Goal: Task Accomplishment & Management: Manage account settings

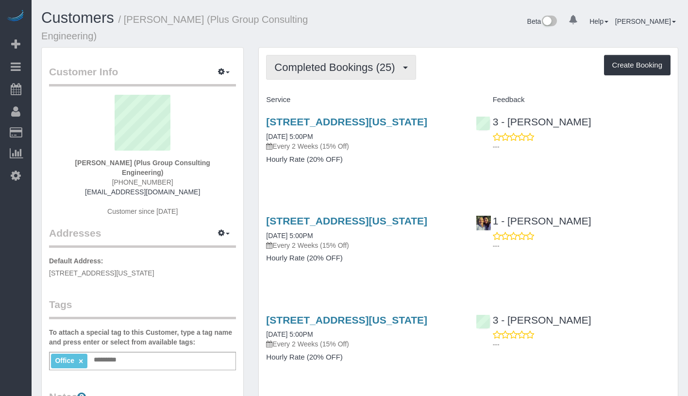
click at [314, 67] on span "Completed Bookings (25)" at bounding box center [336, 67] width 125 height 12
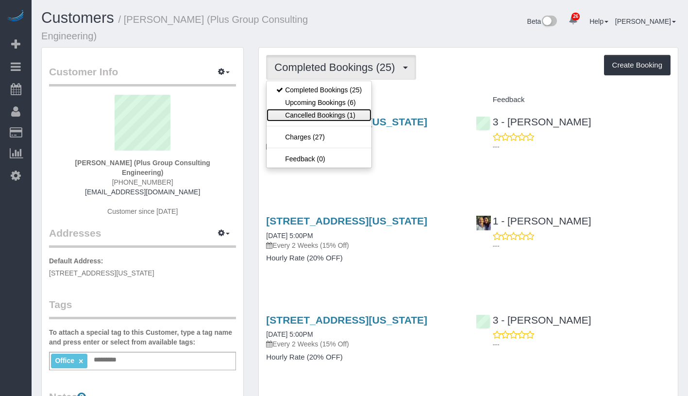
click at [318, 111] on link "Cancelled Bookings (1)" at bounding box center [318, 115] width 105 height 13
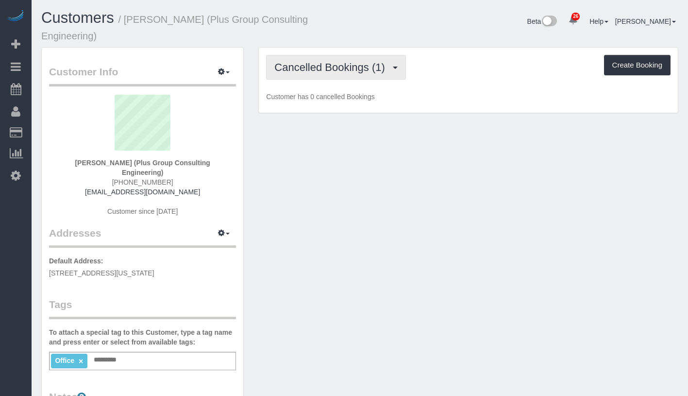
click at [351, 74] on button "Cancelled Bookings (1)" at bounding box center [336, 67] width 140 height 25
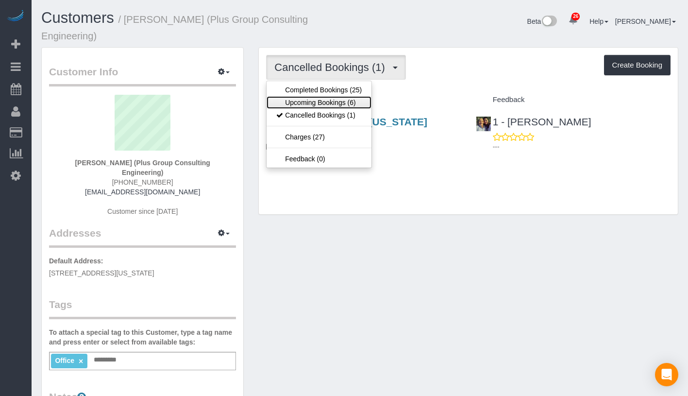
click at [346, 98] on link "Upcoming Bookings (6)" at bounding box center [318, 102] width 105 height 13
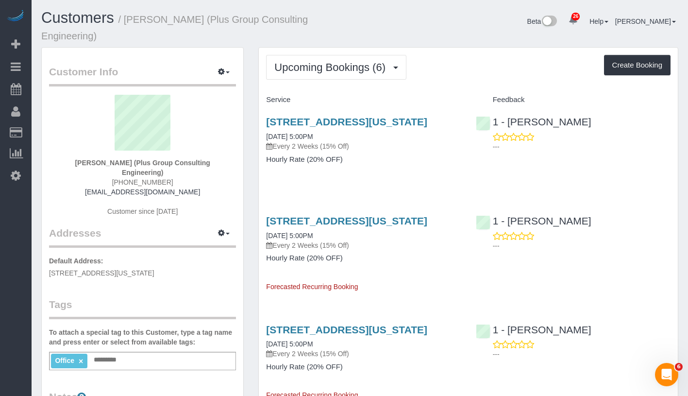
drag, startPoint x: 70, startPoint y: 162, endPoint x: 222, endPoint y: 171, distance: 152.7
click at [222, 171] on div "Marina Solovchuk (Plus Group Consulting Engineering) (917) 750-8796 msolovchuk@…" at bounding box center [142, 160] width 187 height 131
copy strong "Marina Solovchuk (Plus Group Consulting Engineering)"
drag, startPoint x: 257, startPoint y: 143, endPoint x: 362, endPoint y: 145, distance: 104.9
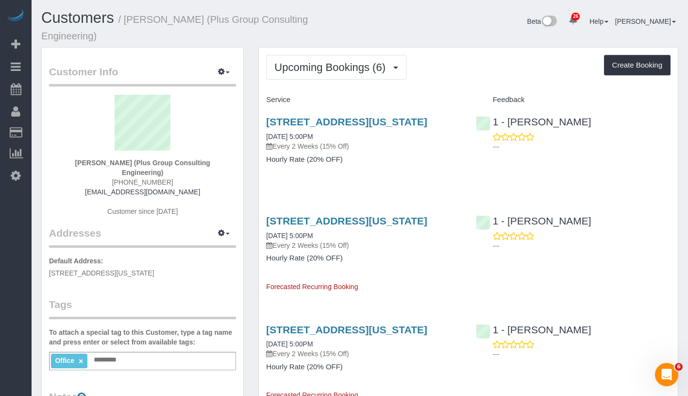
copy link "09/25/2025 5:00PM"
click at [364, 75] on button "Upcoming Bookings (6)" at bounding box center [336, 67] width 140 height 25
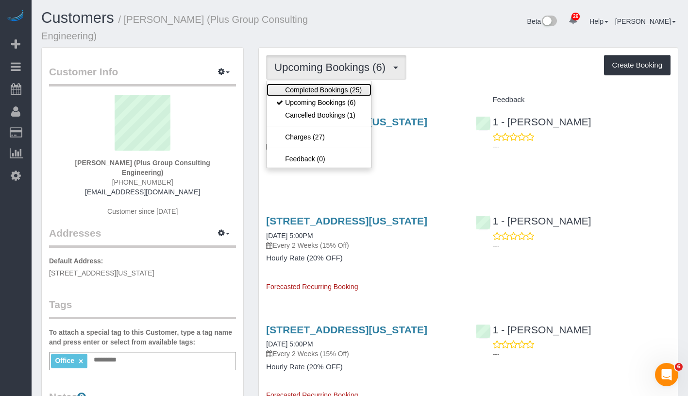
click at [350, 90] on link "Completed Bookings (25)" at bounding box center [318, 89] width 105 height 13
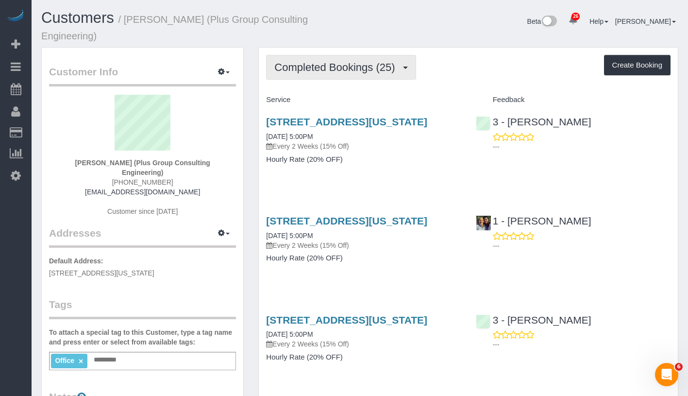
click at [314, 69] on span "Completed Bookings (25)" at bounding box center [336, 67] width 125 height 12
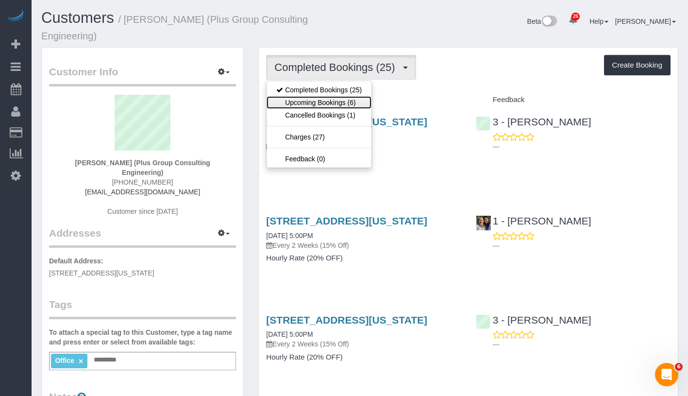
click at [310, 98] on link "Upcoming Bookings (6)" at bounding box center [318, 102] width 105 height 13
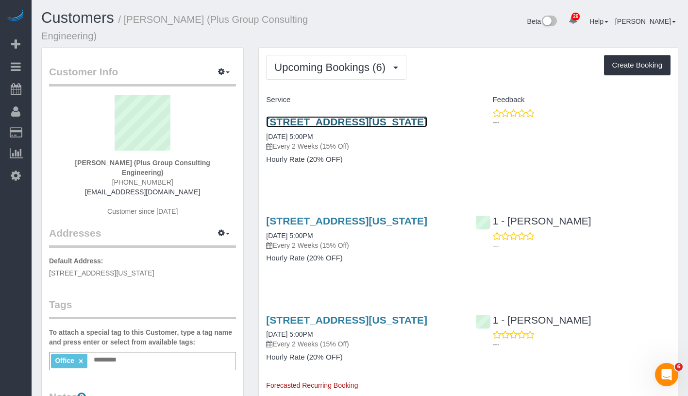
click at [357, 120] on link "333 West 39th Street, Suite 401, New York, NY 10018" at bounding box center [346, 121] width 161 height 11
drag, startPoint x: 264, startPoint y: 146, endPoint x: 340, endPoint y: 144, distance: 76.2
click at [340, 144] on div "333 West 39th Street, Suite 401, New York, NY 10018 10/02/2025 5:00PM Every 2 W…" at bounding box center [363, 145] width 209 height 75
copy link "10/02/2025 5:00PM"
click at [313, 140] on link "10/02/2025 5:00PM" at bounding box center [289, 137] width 47 height 8
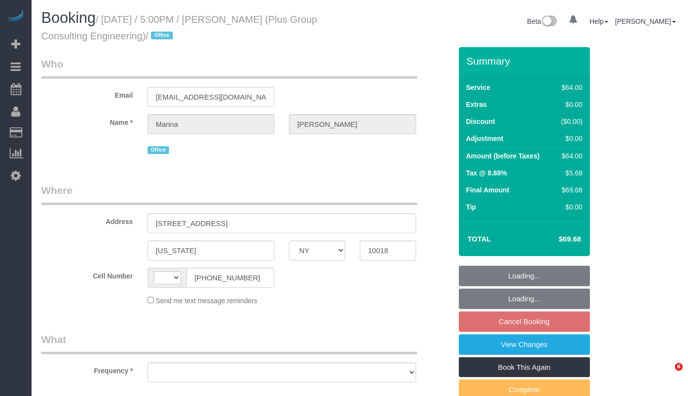
select select "NY"
select select "string:stripe-pm_1QD6Ot4VGloSiKo7JaeKjUAM"
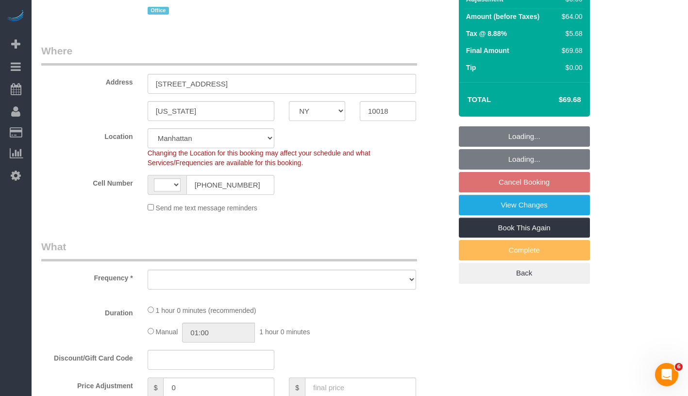
select select "string:[GEOGRAPHIC_DATA]"
select select "object:570"
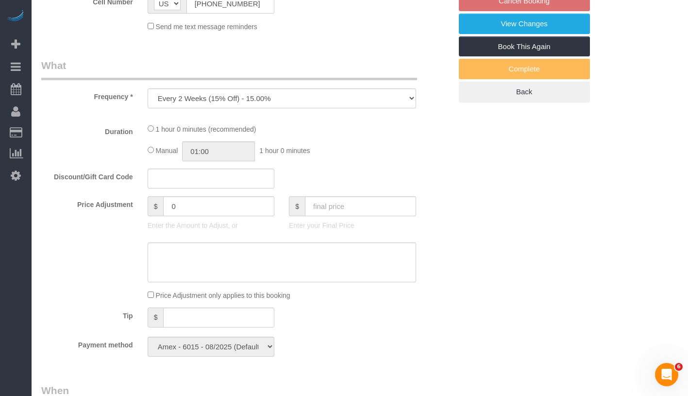
select select "number:89"
select select "number:90"
select select "number:15"
select select "number:5"
select select "spot6"
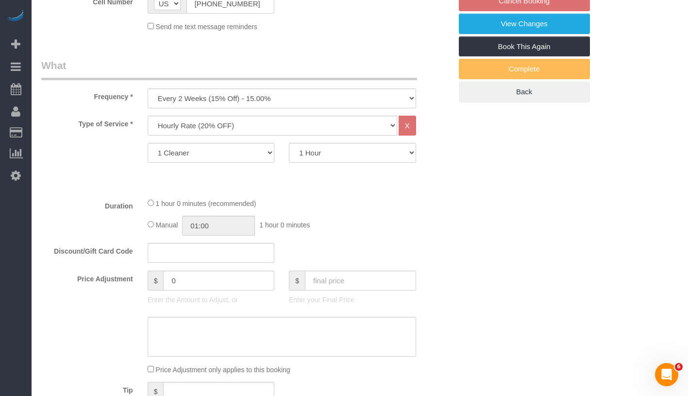
select select "object:1719"
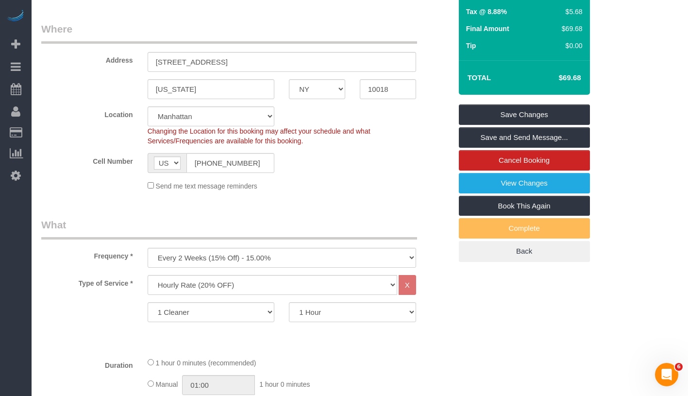
scroll to position [78, 0]
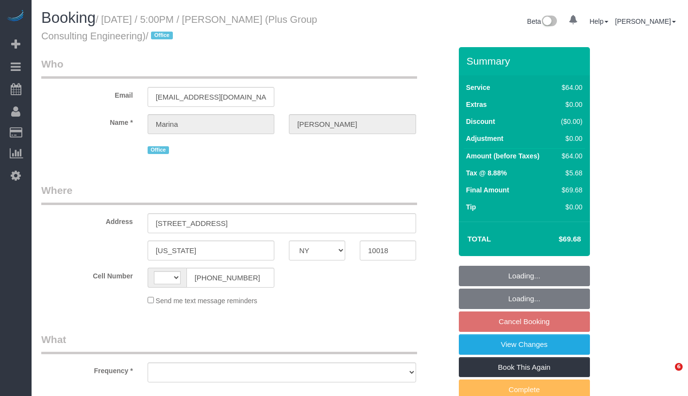
select select "NY"
select select "string:US"
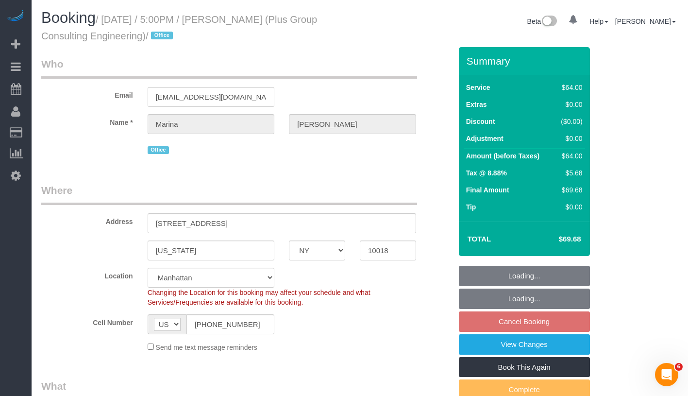
select select "object:821"
select select "spot6"
select select "number:89"
select select "number:90"
select select "number:15"
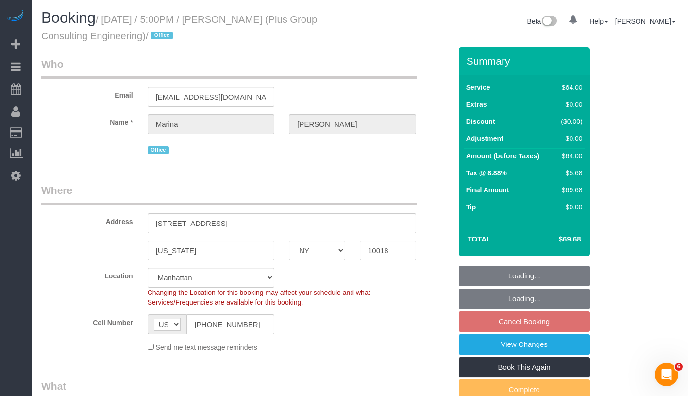
select select "number:5"
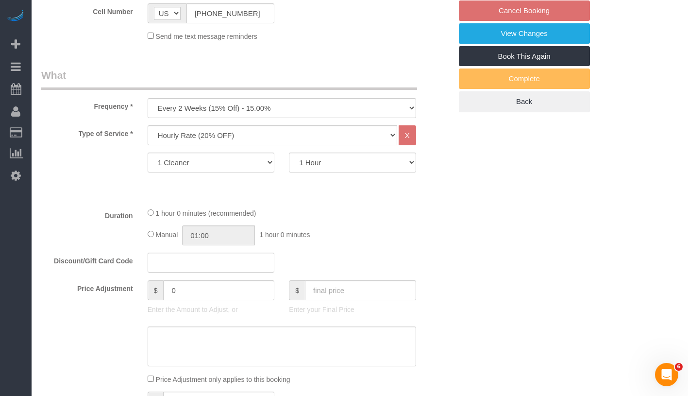
select select "string:stripe-pm_1QD6Ot4VGloSiKo7JaeKjUAM"
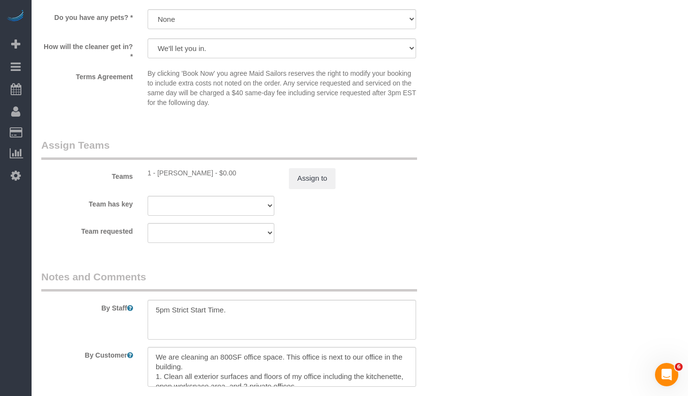
scroll to position [967, 0]
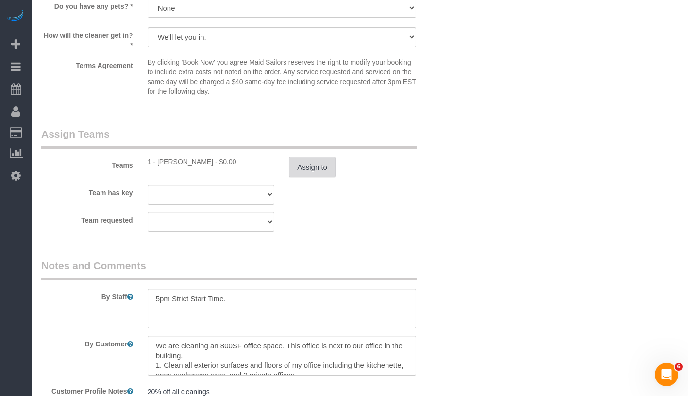
click at [327, 165] on button "Assign to" at bounding box center [312, 167] width 47 height 20
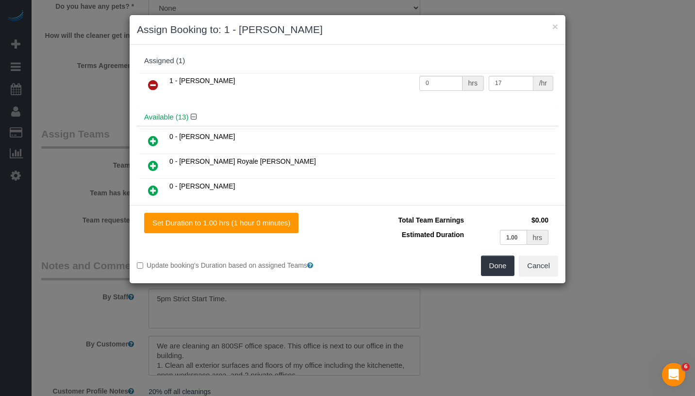
click at [148, 82] on icon at bounding box center [153, 85] width 10 height 12
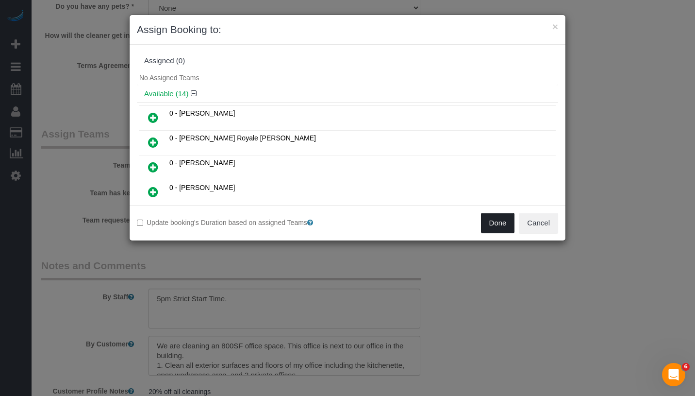
click at [494, 223] on button "Done" at bounding box center [498, 223] width 34 height 20
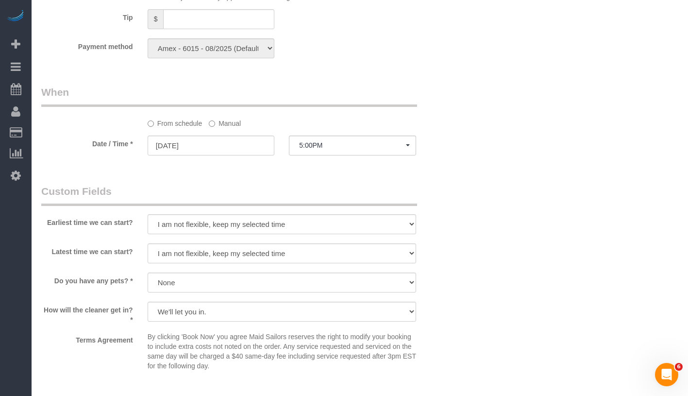
scroll to position [680, 0]
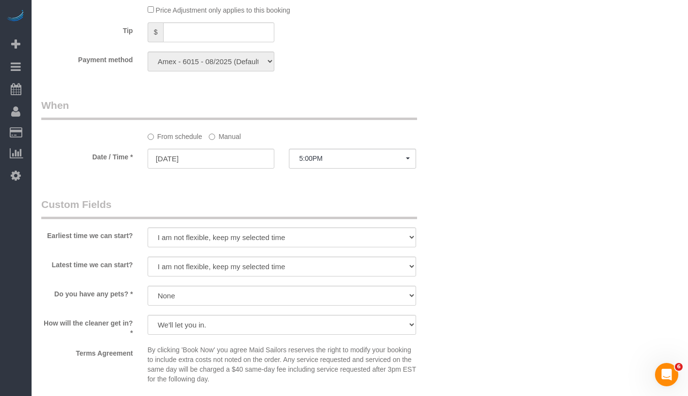
click at [228, 135] on label "Manual" at bounding box center [225, 134] width 32 height 13
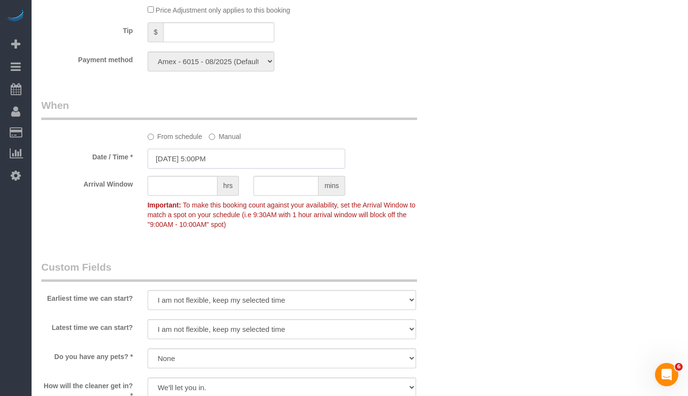
click at [230, 157] on input "09/25/2025 5:00PM" at bounding box center [247, 159] width 198 height 20
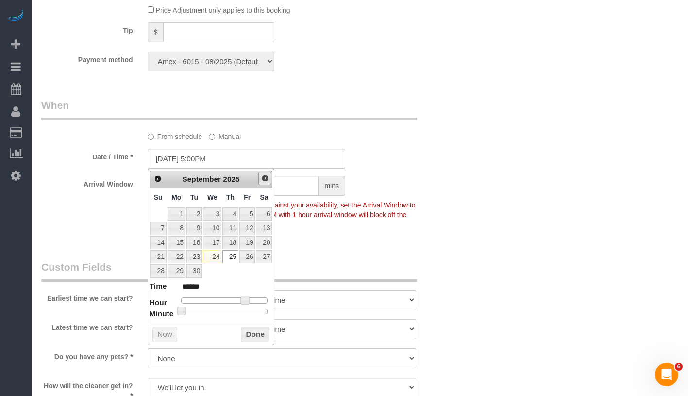
click at [264, 178] on span "Next" at bounding box center [265, 178] width 8 height 8
click at [233, 216] on link "2" at bounding box center [230, 213] width 16 height 13
type input "10/02/2025 5:00PM"
click at [256, 334] on button "Done" at bounding box center [255, 335] width 29 height 16
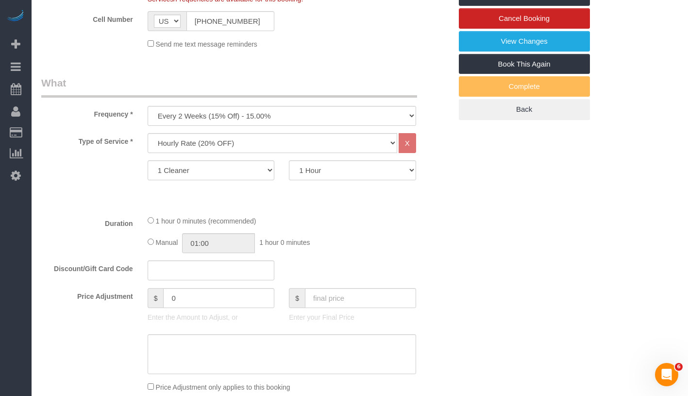
scroll to position [0, 0]
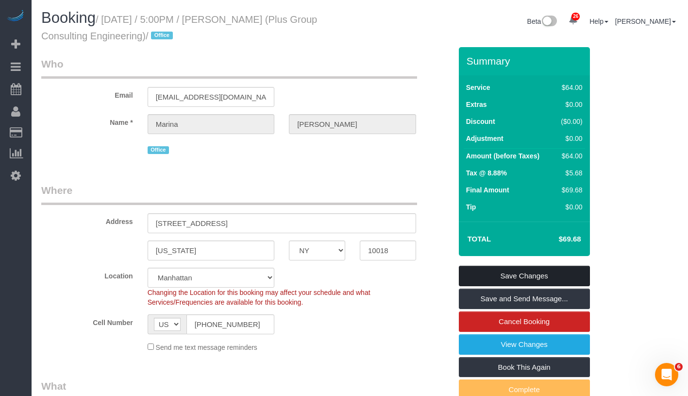
click at [565, 274] on link "Save Changes" at bounding box center [524, 276] width 131 height 20
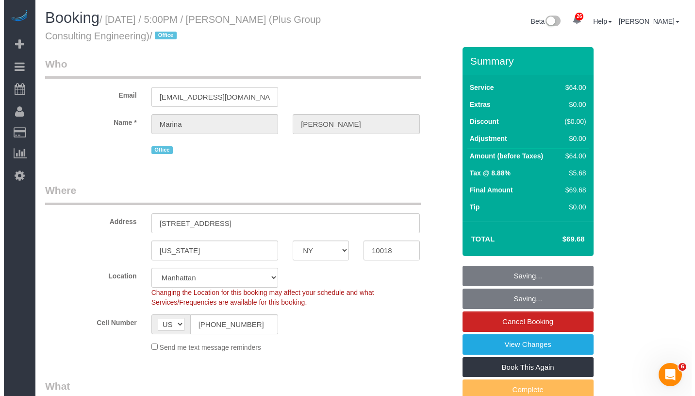
scroll to position [313, 0]
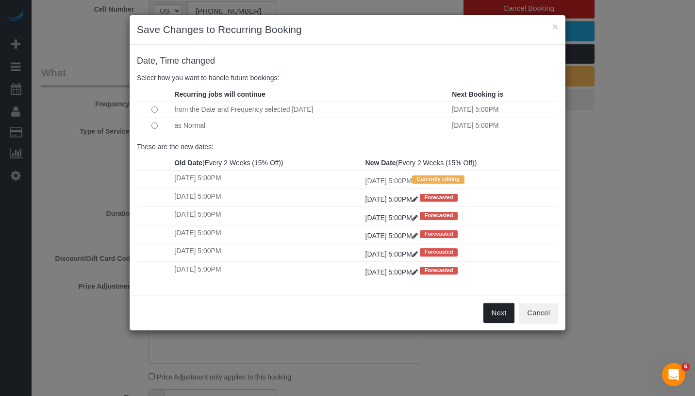
click at [496, 309] on button "Next" at bounding box center [499, 312] width 32 height 20
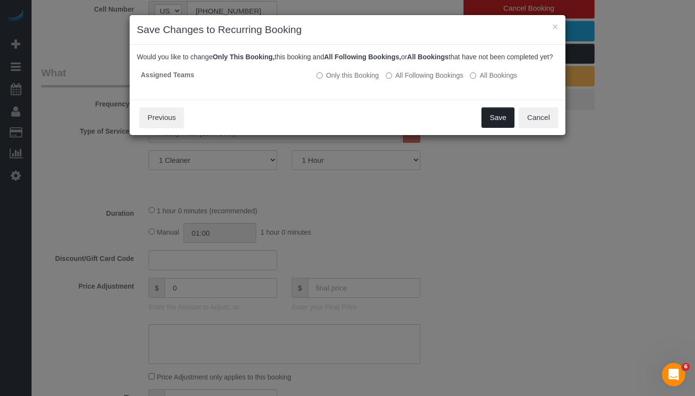
click at [499, 128] on button "Save" at bounding box center [498, 117] width 33 height 20
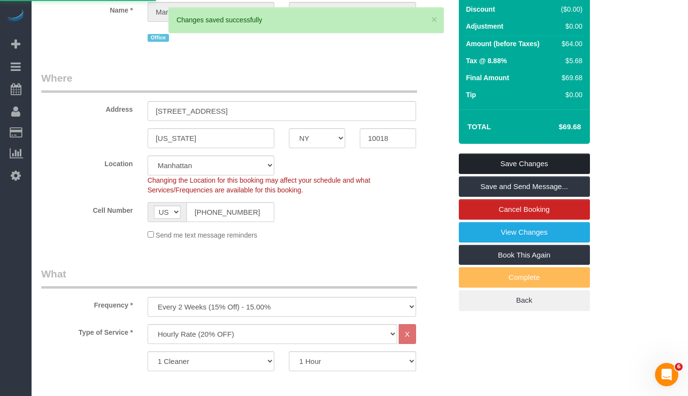
scroll to position [46, 0]
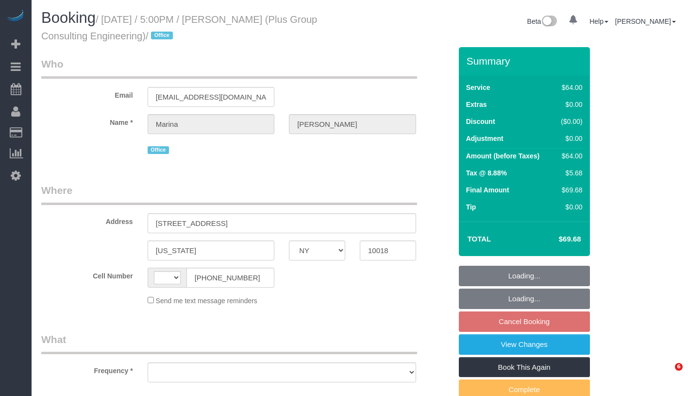
select select "NY"
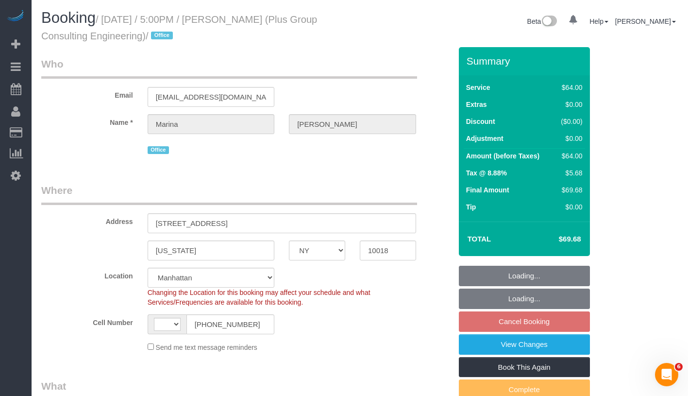
select select "string:[GEOGRAPHIC_DATA]"
select select "object:1126"
select select "string:stripe-pm_1QD6Ot4VGloSiKo7JaeKjUAM"
select select "spot10"
select select "number:89"
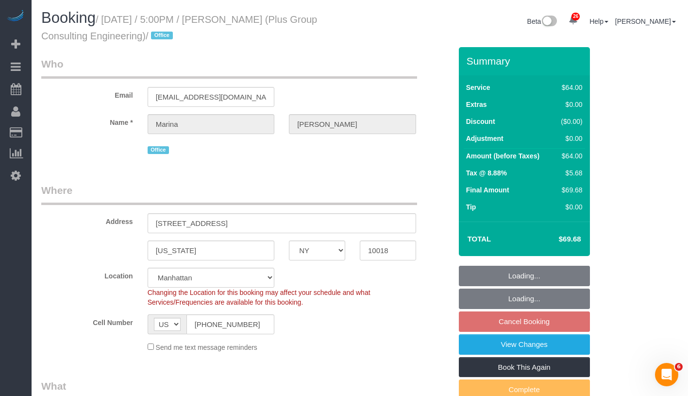
select select "number:90"
select select "number:15"
select select "number:5"
select select "object:1714"
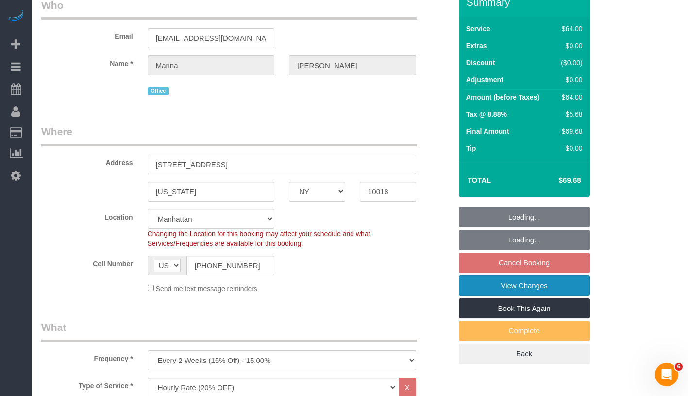
scroll to position [62, 0]
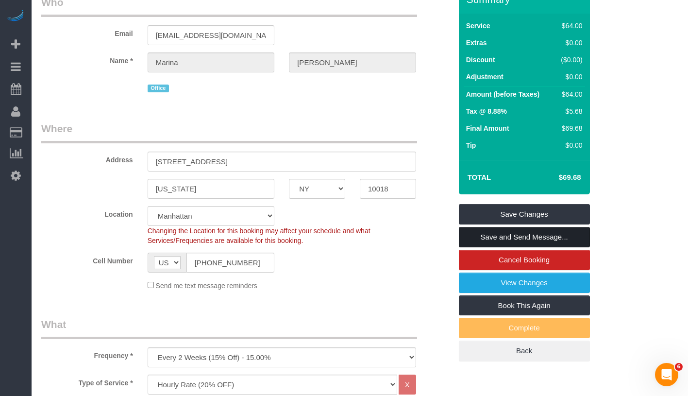
click at [578, 240] on link "Save and Send Message..." at bounding box center [524, 237] width 131 height 20
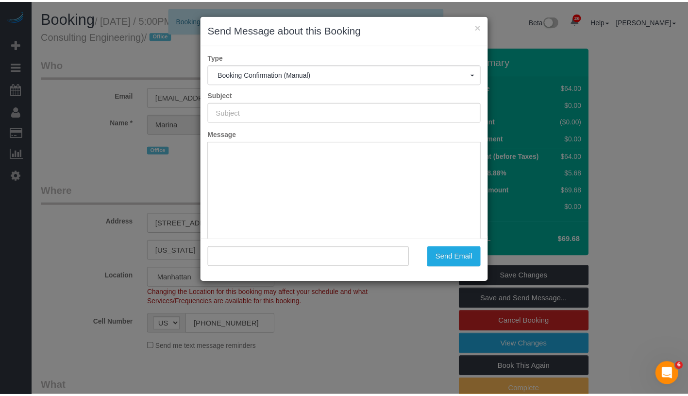
scroll to position [0, 0]
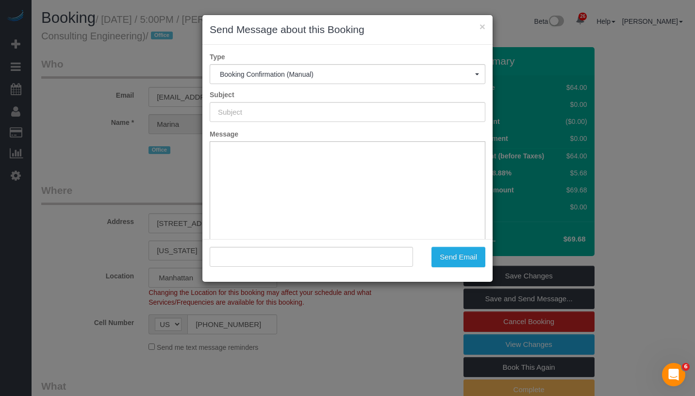
type input "Cleaning Confirmed for 10/02/2025 at 5:00pm"
type input ""Marina Solovchuk" <msolovchuk@plusgroupce.com>"
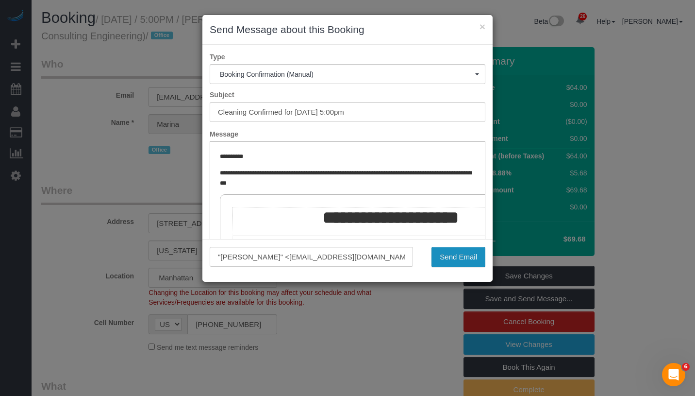
click at [463, 256] on button "Send Email" at bounding box center [459, 257] width 54 height 20
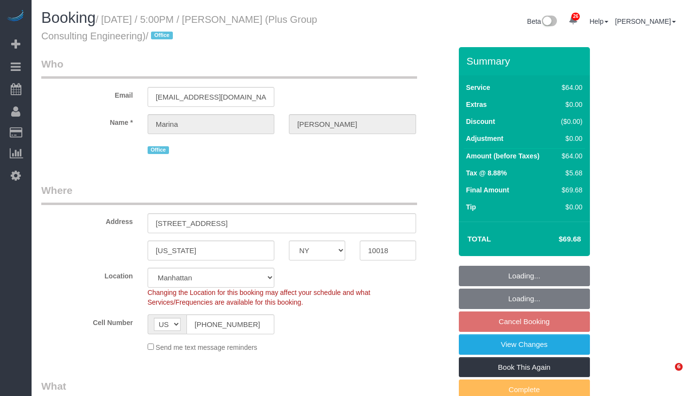
select select "NY"
select select "number:89"
select select "number:90"
select select "number:15"
select select "number:5"
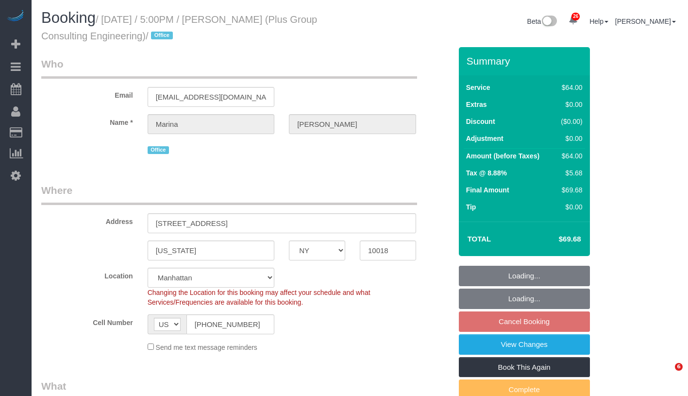
select select "object:964"
select select "string:stripe-pm_1QD6Ot4VGloSiKo7JaeKjUAM"
select select "spot10"
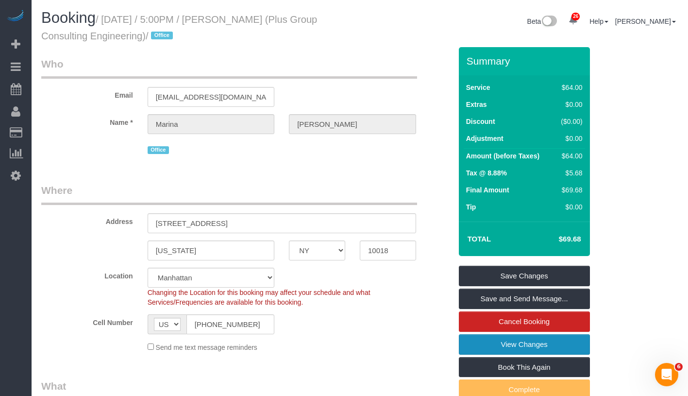
click at [558, 348] on link "View Changes" at bounding box center [524, 344] width 131 height 20
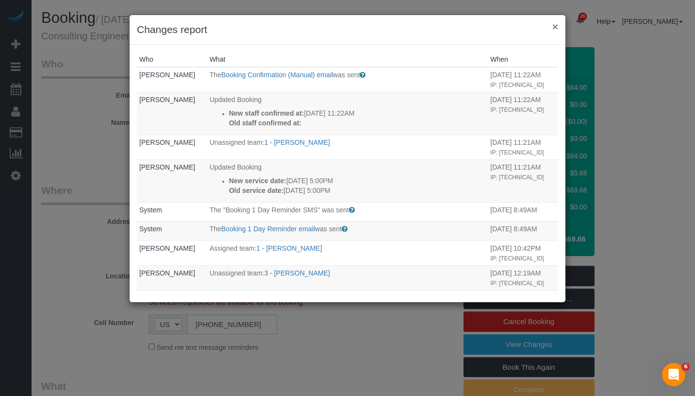
click at [556, 30] on button "×" at bounding box center [555, 26] width 6 height 10
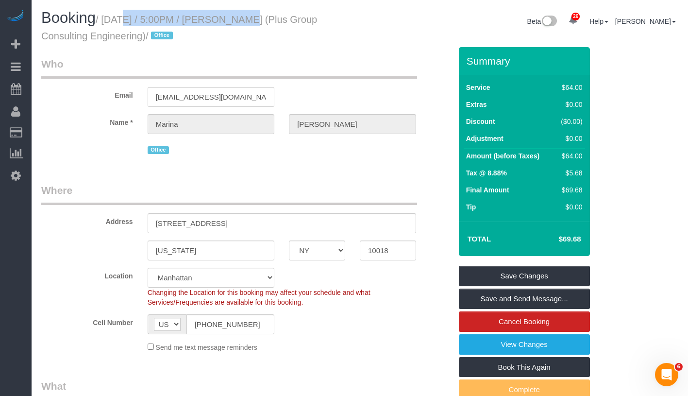
drag, startPoint x: 108, startPoint y: 20, endPoint x: 231, endPoint y: 17, distance: 122.4
click at [231, 17] on small "/ October 02, 2025 / 5:00PM / Marina Solovchuk (Plus Group Consulting Engineeri…" at bounding box center [179, 27] width 276 height 27
copy small "October 02, 2025 / 5:00PM"
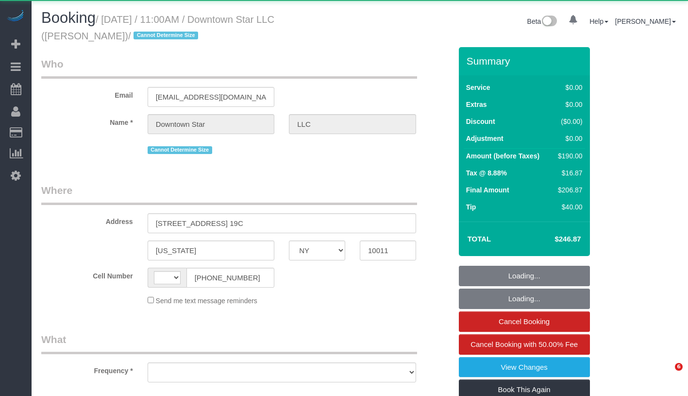
select select "NY"
select select "object:497"
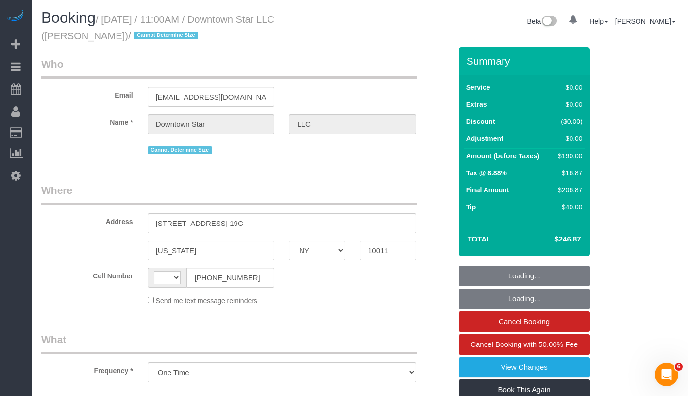
select select "number:56"
select select "number:77"
select select "number:15"
select select "number:6"
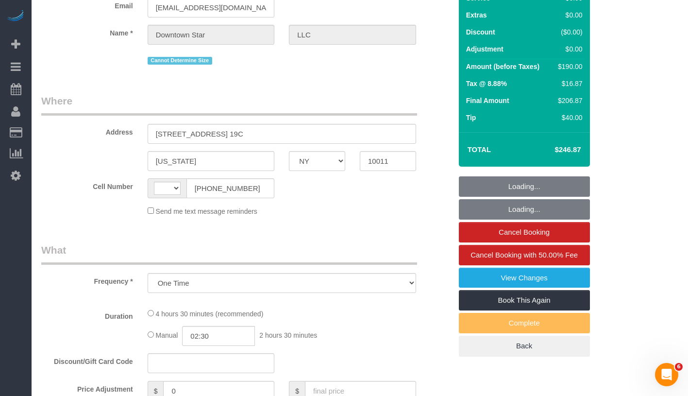
select select "string:[GEOGRAPHIC_DATA]"
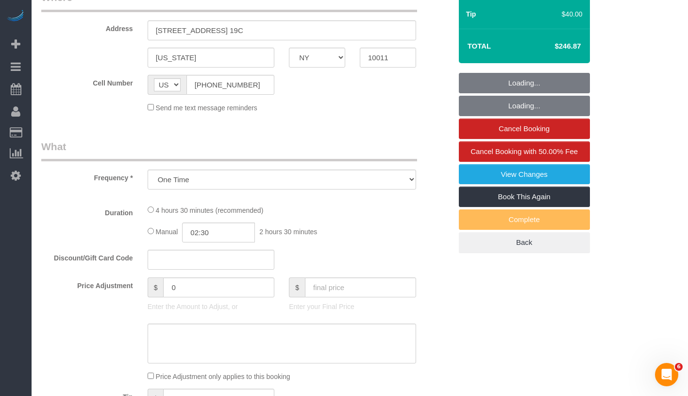
select select "string:stripe-pm_1KvOjB4VGloSiKo7kyjD2Qnp"
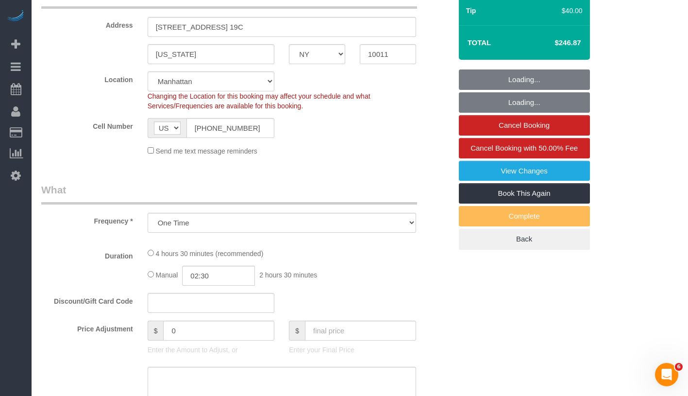
select select "2"
select select "spot1"
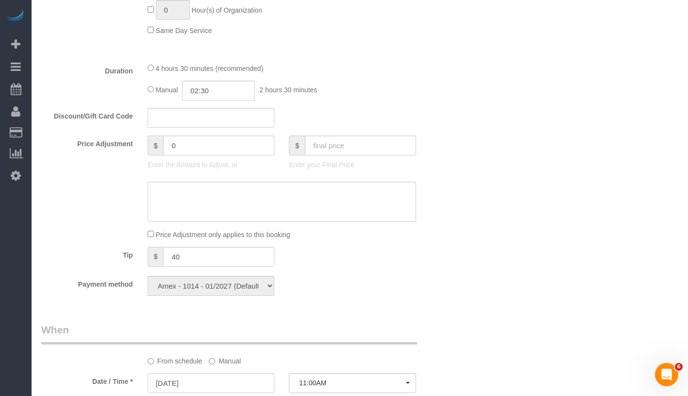
scroll to position [671, 0]
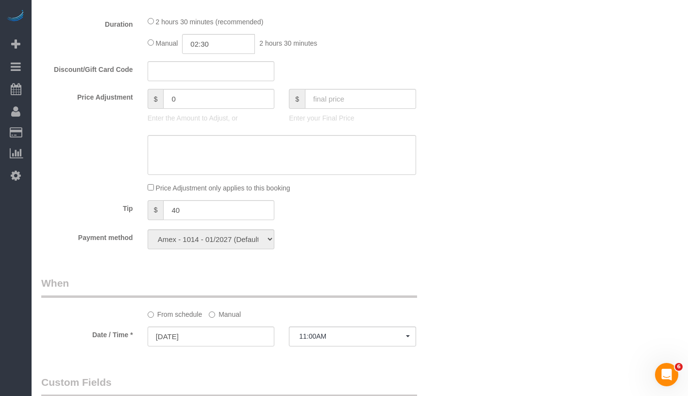
select select "2"
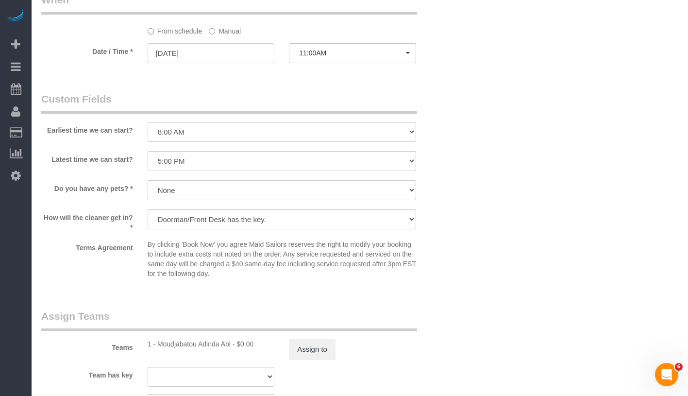
select select "object:1547"
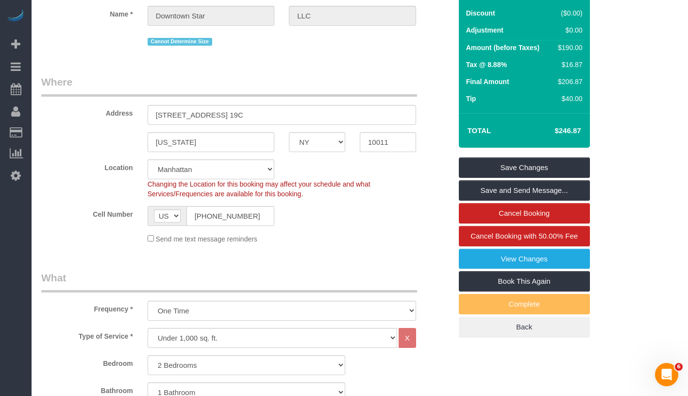
scroll to position [0, 0]
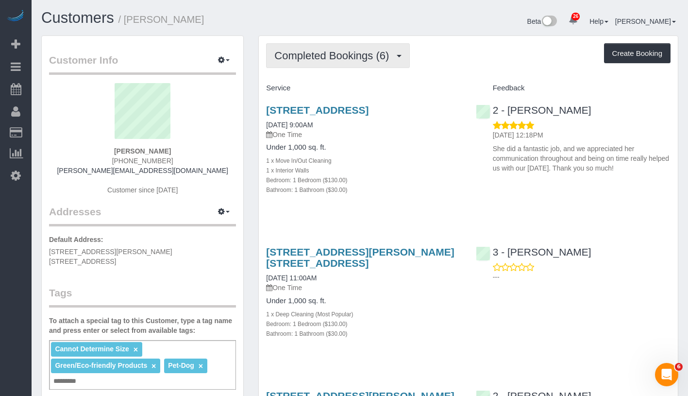
click at [328, 60] on span "Completed Bookings (6)" at bounding box center [333, 56] width 119 height 12
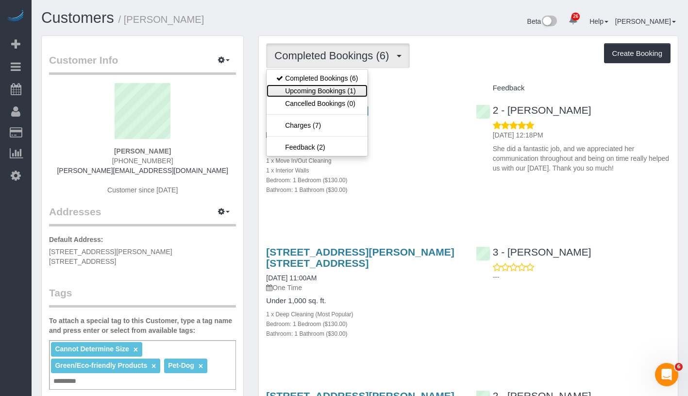
click at [326, 88] on link "Upcoming Bookings (1)" at bounding box center [316, 90] width 101 height 13
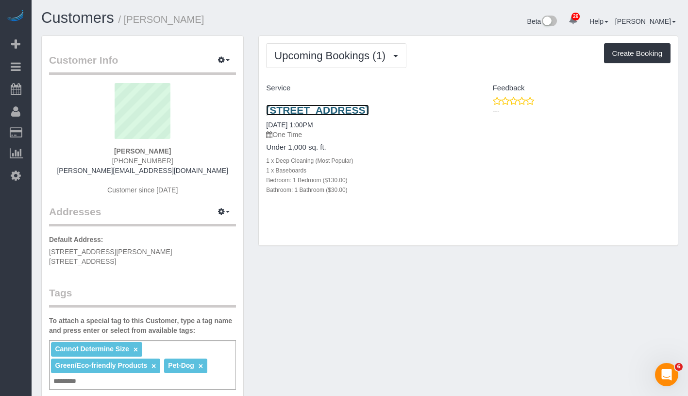
click at [329, 108] on link "[STREET_ADDRESS]" at bounding box center [317, 109] width 102 height 11
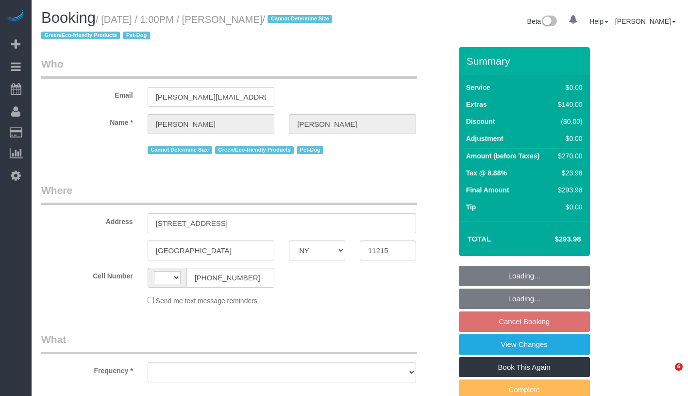
select select "NY"
select select "object:570"
select select "string:[GEOGRAPHIC_DATA]"
select select "1"
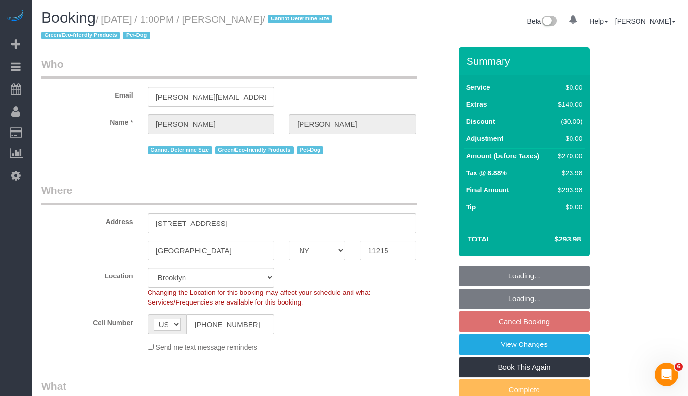
select select "string:stripe-pm_1QWOL84VGloSiKo7qjqhUyLr"
select select "spot6"
select select "object:931"
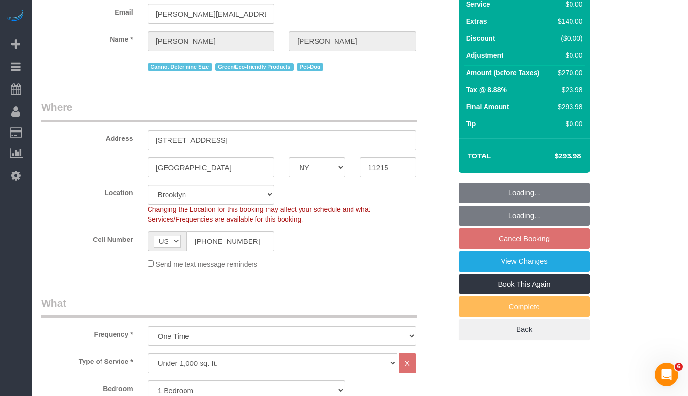
select select "number:60"
select select "number:74"
select select "number:13"
select select "number:5"
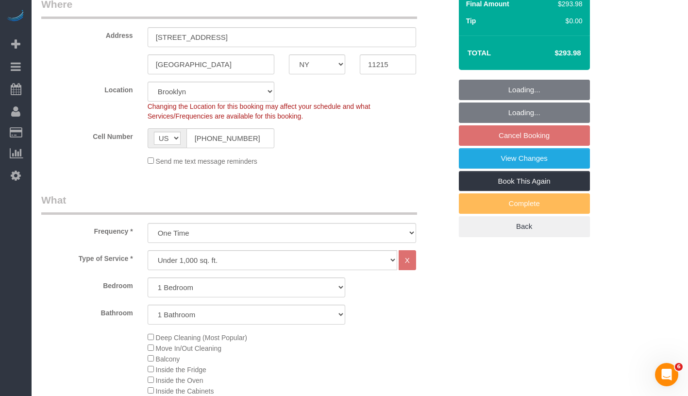
scroll to position [188, 0]
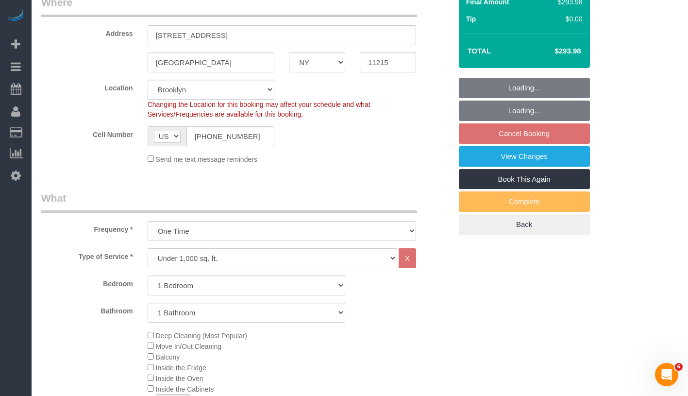
select select "1"
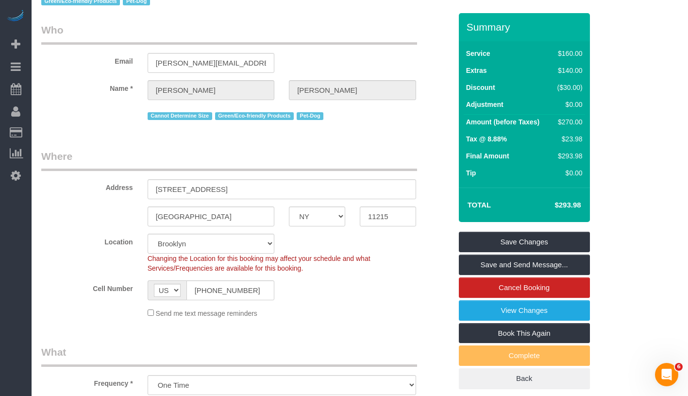
scroll to position [0, 0]
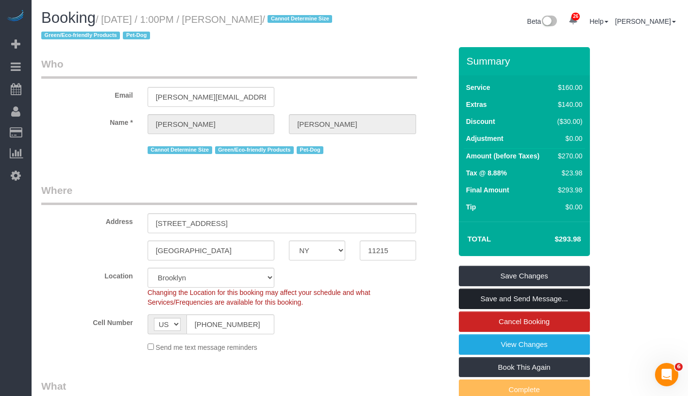
click at [565, 292] on link "Save and Send Message..." at bounding box center [524, 298] width 131 height 20
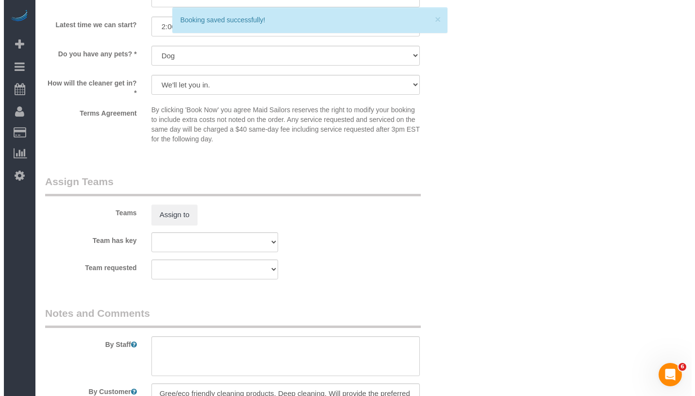
scroll to position [1223, 0]
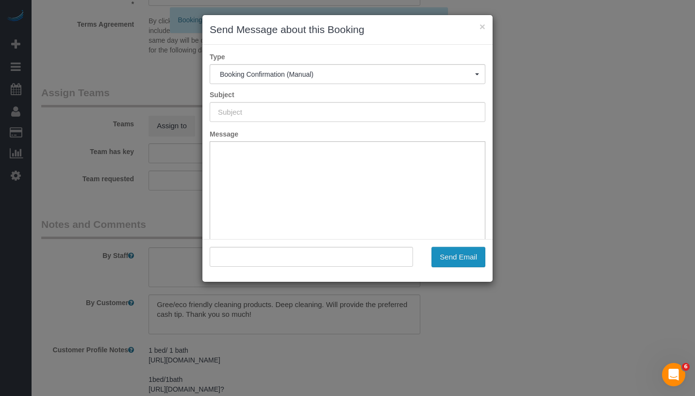
type input "Cleaning Confirmed for [DATE] 1:00pm"
type input ""[PERSON_NAME]" <[PERSON_NAME][EMAIL_ADDRESS][DOMAIN_NAME]>"
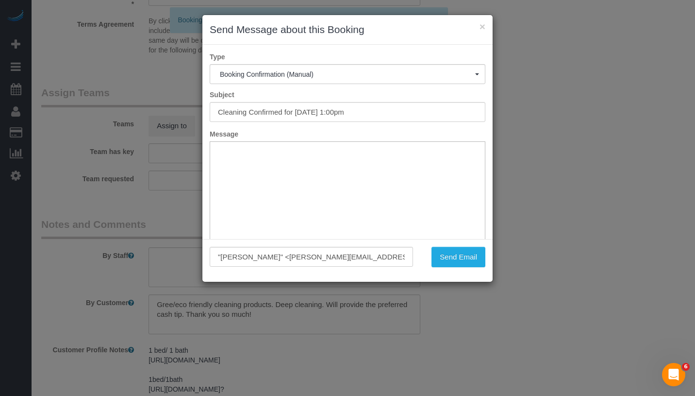
scroll to position [0, 0]
click at [466, 257] on button "Send Email" at bounding box center [459, 257] width 54 height 20
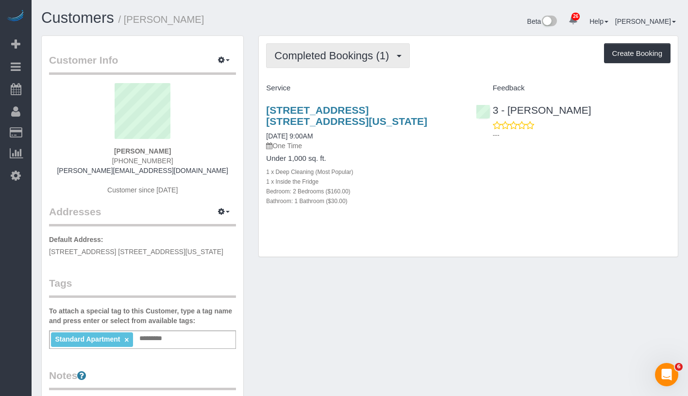
click at [306, 56] on span "Completed Bookings (1)" at bounding box center [333, 56] width 119 height 12
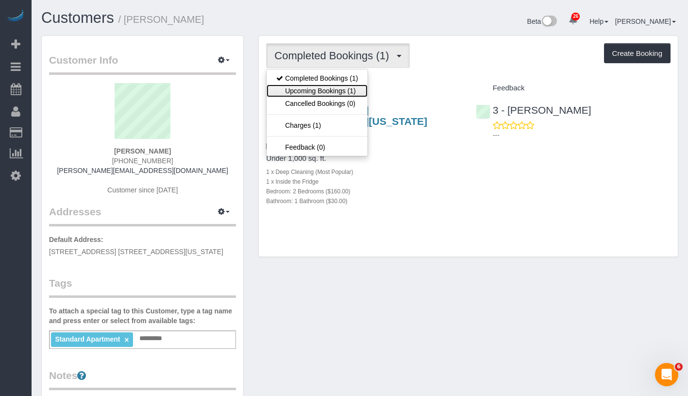
click at [308, 85] on link "Upcoming Bookings (1)" at bounding box center [316, 90] width 101 height 13
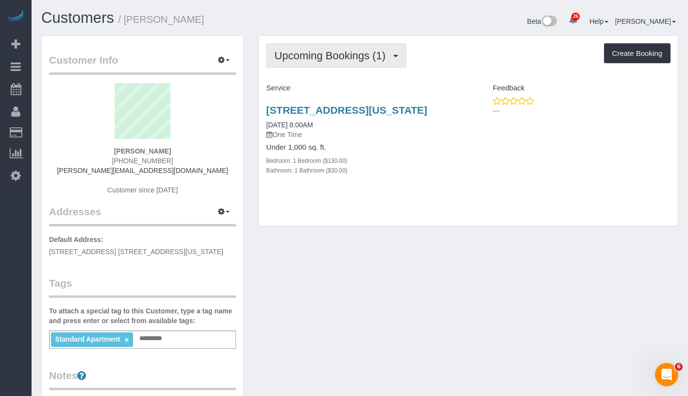
click at [326, 57] on span "Upcoming Bookings (1)" at bounding box center [332, 56] width 116 height 12
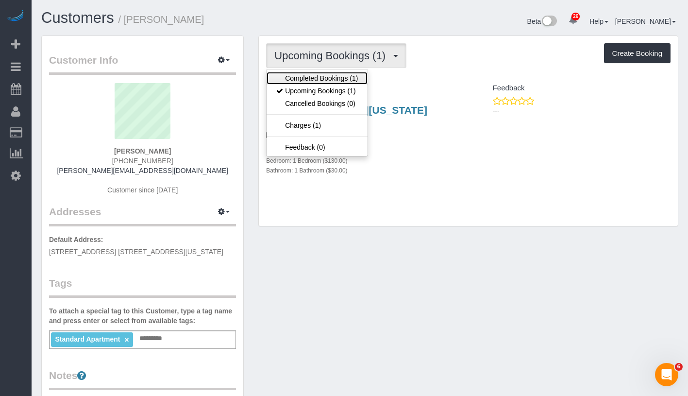
click at [309, 79] on link "Completed Bookings (1)" at bounding box center [316, 78] width 101 height 13
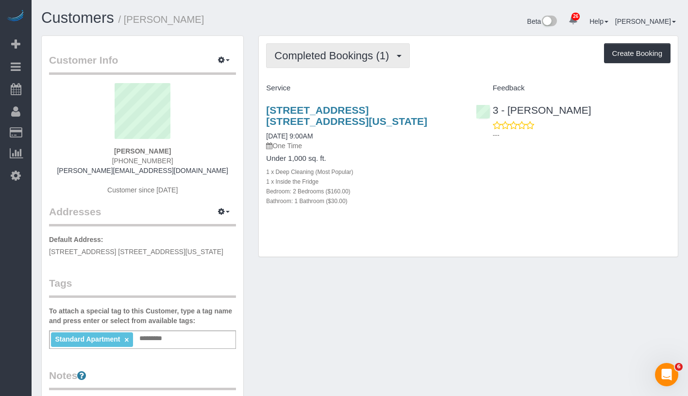
click at [326, 55] on span "Completed Bookings (1)" at bounding box center [333, 56] width 119 height 12
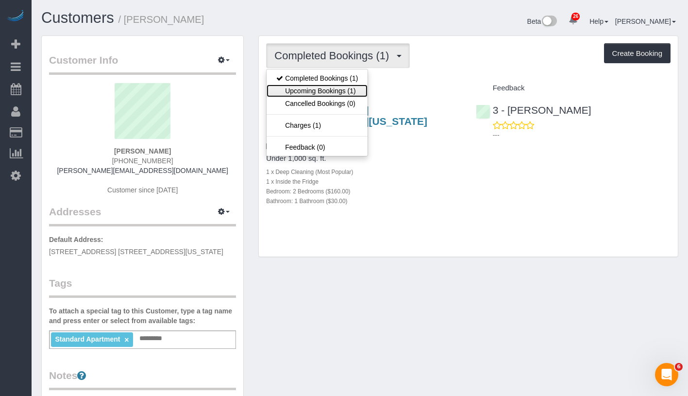
click at [315, 89] on link "Upcoming Bookings (1)" at bounding box center [316, 90] width 101 height 13
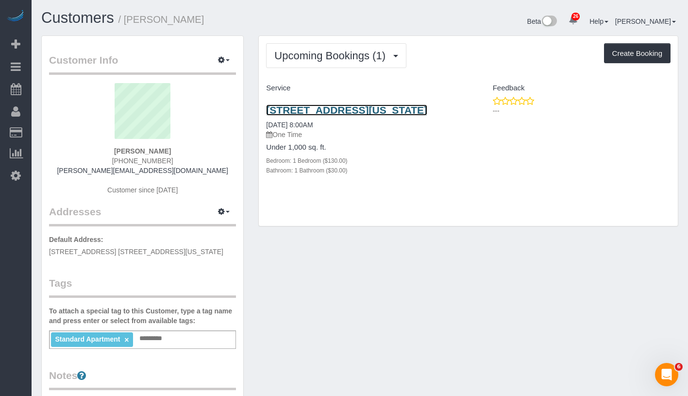
click at [372, 107] on link "[STREET_ADDRESS][US_STATE]" at bounding box center [346, 109] width 161 height 11
drag, startPoint x: 116, startPoint y: 150, endPoint x: 184, endPoint y: 152, distance: 69.0
click at [184, 152] on div "[PERSON_NAME] [PHONE_NUMBER] [PERSON_NAME][EMAIL_ADDRESS][DOMAIN_NAME] Customer…" at bounding box center [142, 143] width 187 height 121
copy strong "[PERSON_NAME]"
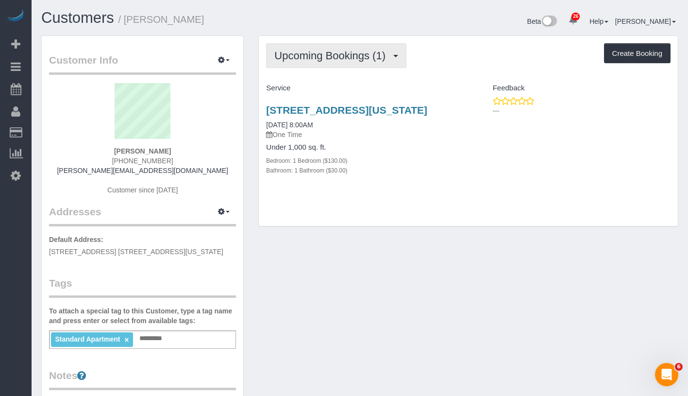
click at [342, 55] on span "Upcoming Bookings (1)" at bounding box center [332, 56] width 116 height 12
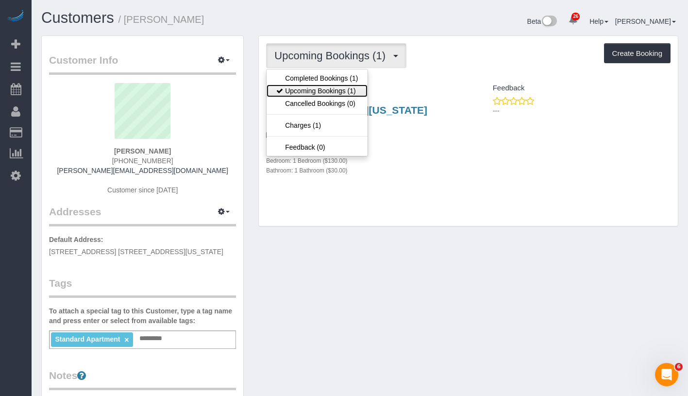
click at [326, 91] on link "Upcoming Bookings (1)" at bounding box center [316, 90] width 101 height 13
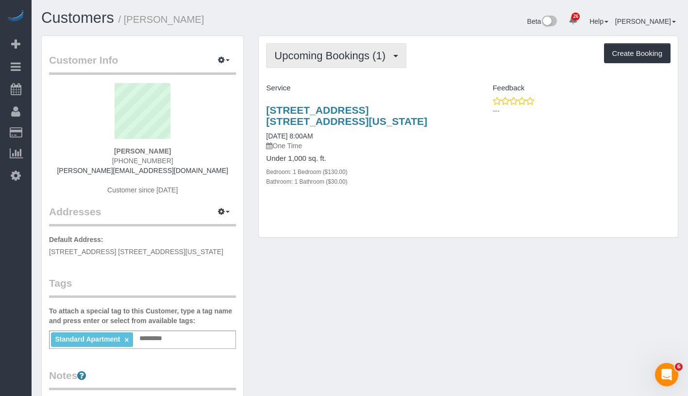
click at [337, 57] on span "Upcoming Bookings (1)" at bounding box center [332, 56] width 116 height 12
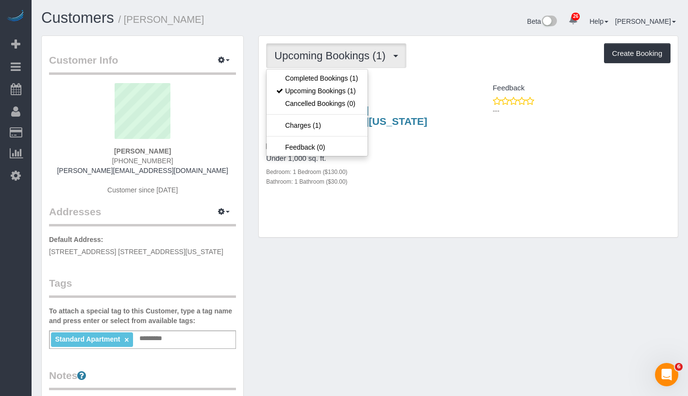
click at [99, 143] on sui-profile-pic at bounding box center [142, 114] width 172 height 63
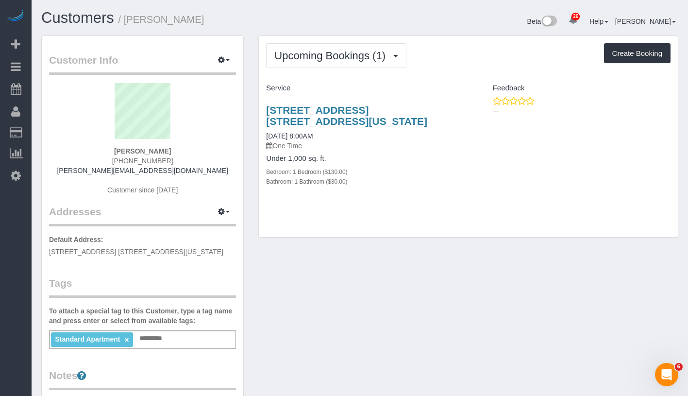
drag, startPoint x: 138, startPoint y: 149, endPoint x: 178, endPoint y: 151, distance: 39.9
click at [178, 151] on div "[PERSON_NAME] [PHONE_NUMBER] [PERSON_NAME][EMAIL_ADDRESS][DOMAIN_NAME] Customer…" at bounding box center [142, 143] width 187 height 121
copy strong "[PERSON_NAME]"
click at [107, 147] on div "[PERSON_NAME] [PHONE_NUMBER] [PERSON_NAME][EMAIL_ADDRESS][DOMAIN_NAME] Customer…" at bounding box center [142, 143] width 187 height 121
drag, startPoint x: 109, startPoint y: 153, endPoint x: 180, endPoint y: 151, distance: 70.4
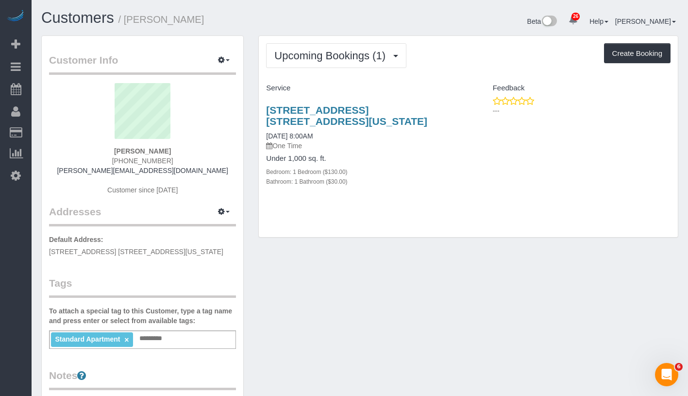
click at [180, 151] on div "[PERSON_NAME] [PHONE_NUMBER] [PERSON_NAME][EMAIL_ADDRESS][DOMAIN_NAME] Customer…" at bounding box center [142, 143] width 187 height 121
copy strong "[PERSON_NAME]"
drag, startPoint x: 257, startPoint y: 136, endPoint x: 333, endPoint y: 136, distance: 75.7
click at [333, 136] on div "Upcoming Bookings (1) Completed Bookings (1) Upcoming Bookings (1) Cancelled Bo…" at bounding box center [468, 141] width 434 height 212
copy link "[DATE] 8:00AM"
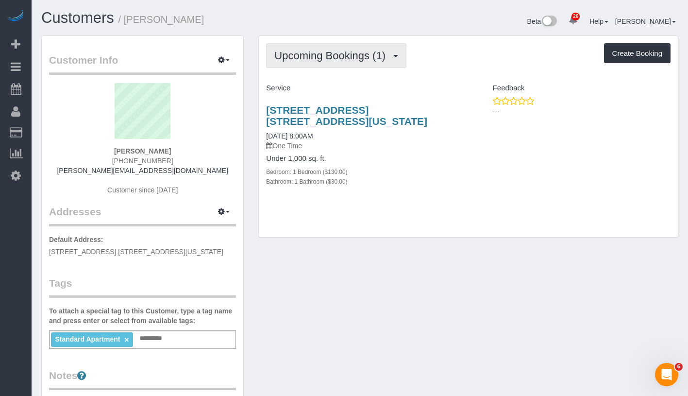
click at [346, 54] on span "Upcoming Bookings (1)" at bounding box center [332, 56] width 116 height 12
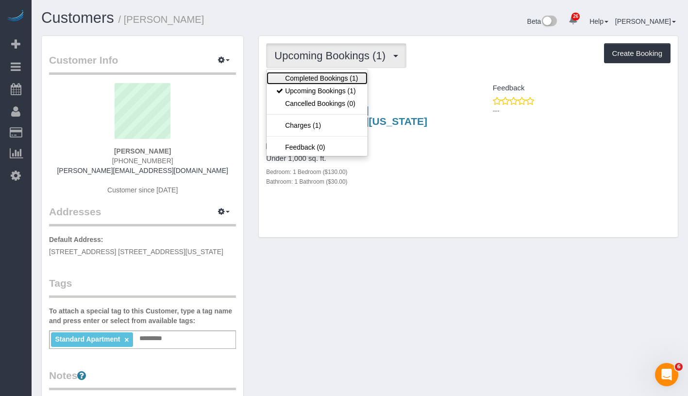
click at [333, 78] on link "Completed Bookings (1)" at bounding box center [316, 78] width 101 height 13
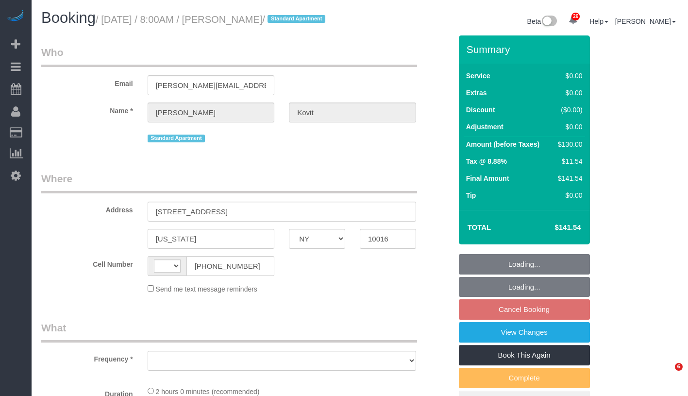
select select "NY"
select select "string:[GEOGRAPHIC_DATA]"
select select "object:809"
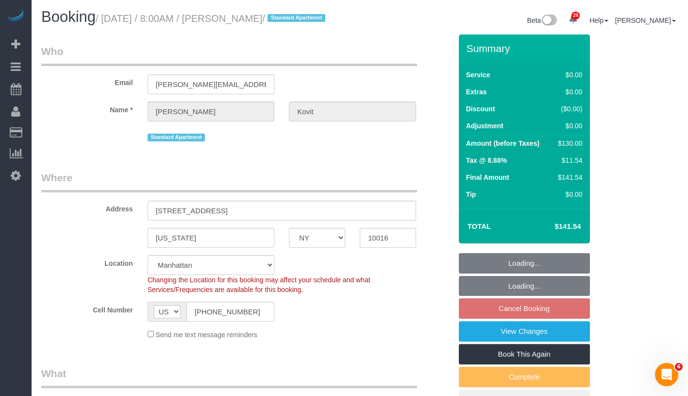
scroll to position [85, 0]
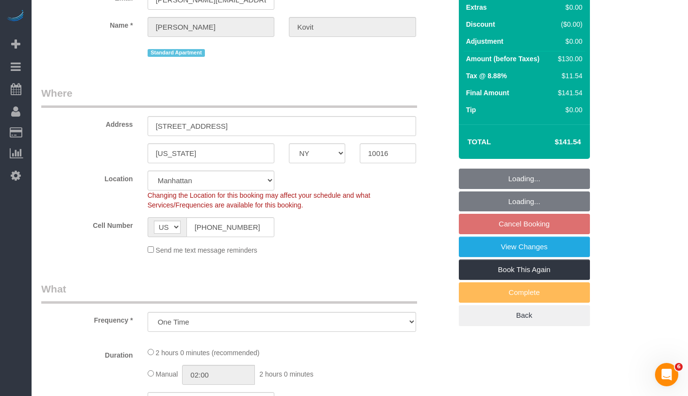
select select "string:stripe-pm_1SAs1P4VGloSiKo7ZxSdf7es"
select select "object:815"
select select "1"
select select "spot1"
select select "number:89"
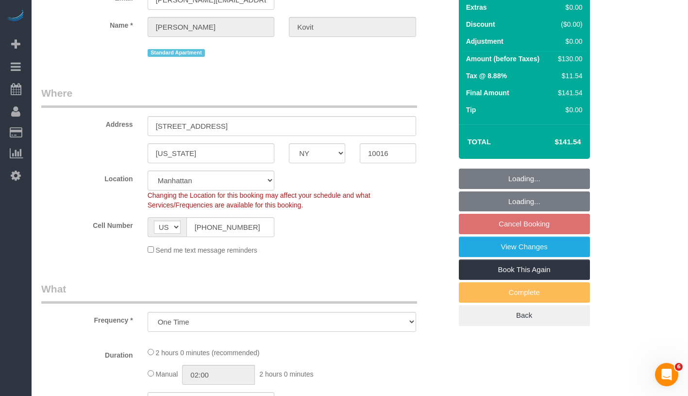
select select "number:90"
select select "number:15"
select select "number:7"
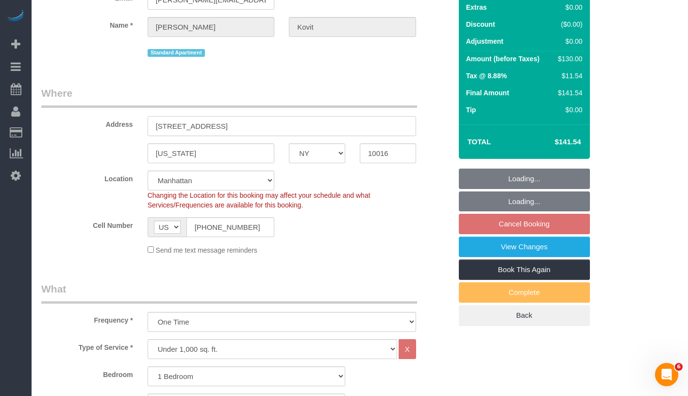
click at [210, 136] on input "[STREET_ADDRESS]" at bounding box center [282, 126] width 268 height 20
select select "1"
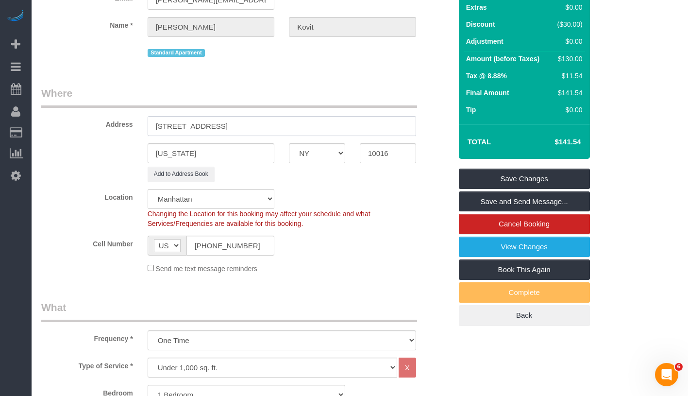
click at [226, 136] on input "[STREET_ADDRESS]" at bounding box center [282, 126] width 268 height 20
type input "[STREET_ADDRESS] 10F"
click at [198, 182] on button "Add to Address Book" at bounding box center [181, 174] width 67 height 15
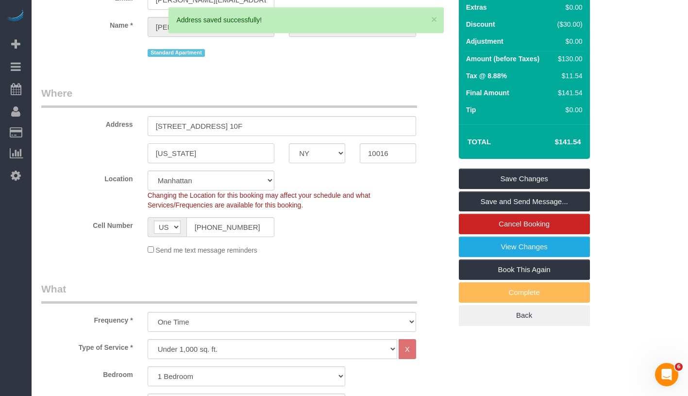
click at [176, 163] on input "[US_STATE]" at bounding box center [211, 153] width 127 height 20
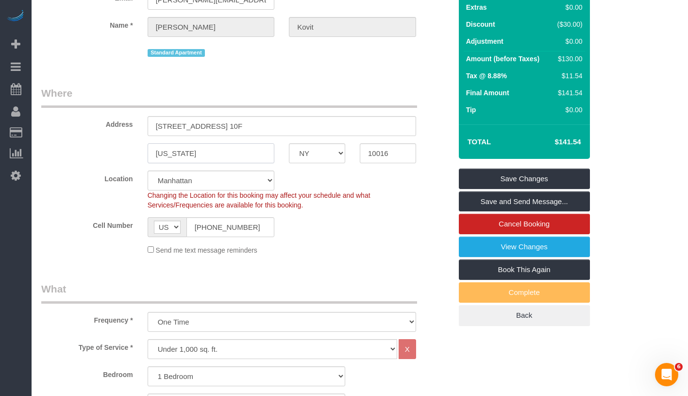
type input "[US_STATE]"
click at [368, 237] on div "Cell Number AF AL DZ AD AO AI AQ AG AR AM AW AU AT AZ BS BH BD BB BY BE BZ BJ B…" at bounding box center [246, 227] width 425 height 20
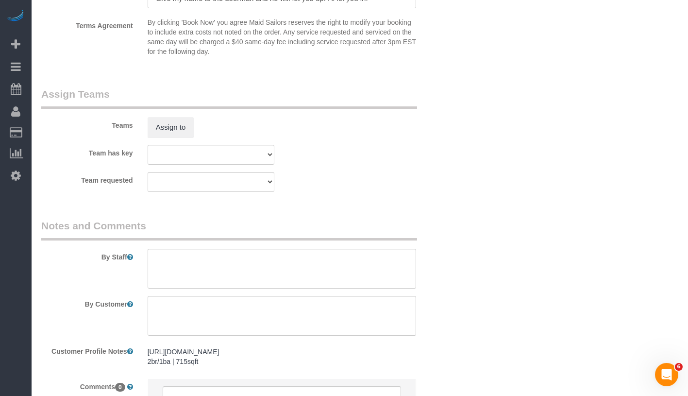
scroll to position [1368, 0]
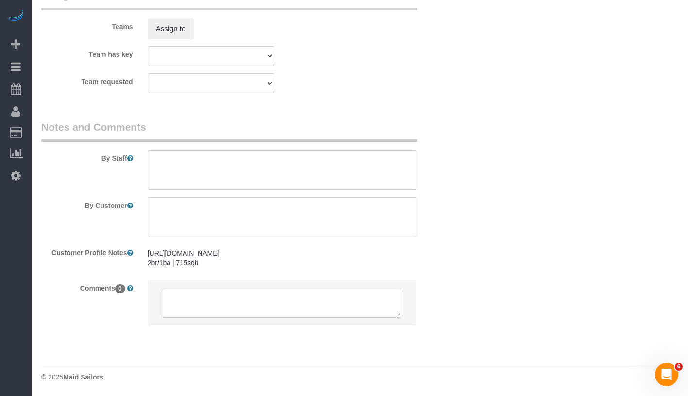
drag, startPoint x: 147, startPoint y: 233, endPoint x: 360, endPoint y: 250, distance: 213.3
click at [360, 250] on pre "[URL][DOMAIN_NAME] 2br/1ba | 715sqft" at bounding box center [282, 257] width 268 height 19
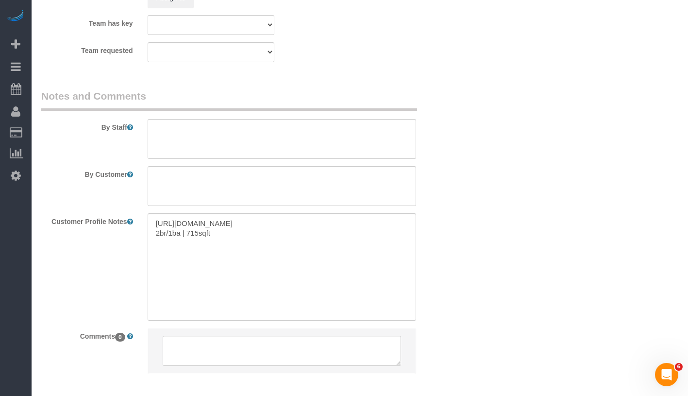
copy pre "[URL][DOMAIN_NAME]"
drag, startPoint x: 238, startPoint y: 252, endPoint x: 158, endPoint y: 226, distance: 83.8
click at [158, 226] on textarea "[URL][DOMAIN_NAME] 2br/1ba | 715sqft" at bounding box center [282, 266] width 268 height 107
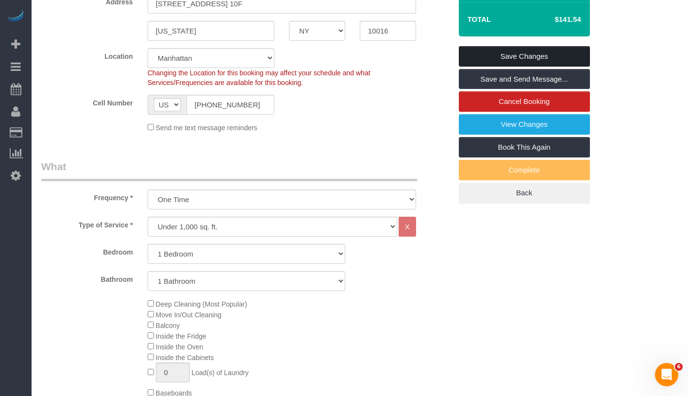
scroll to position [172, 0]
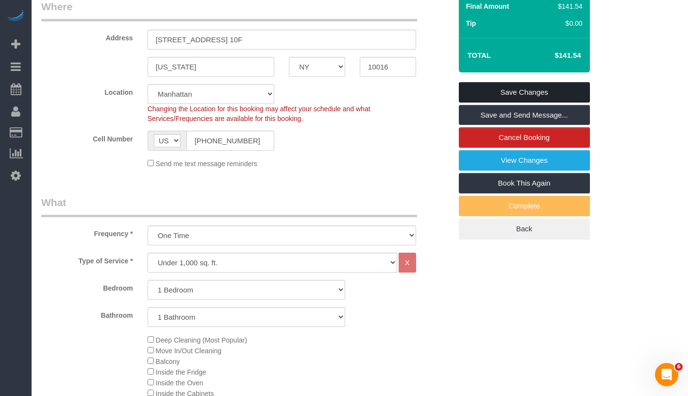
click at [572, 102] on link "Save Changes" at bounding box center [524, 92] width 131 height 20
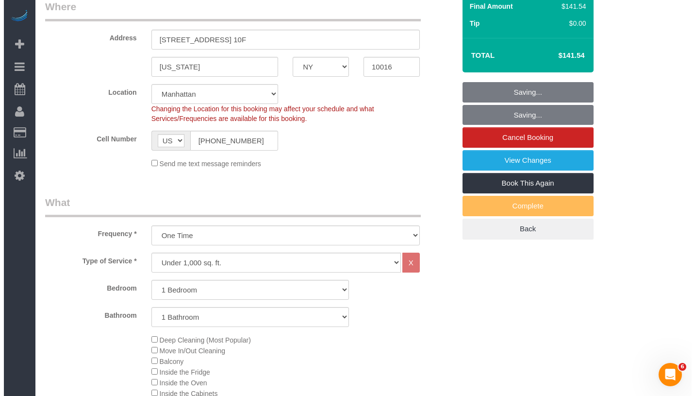
scroll to position [0, 0]
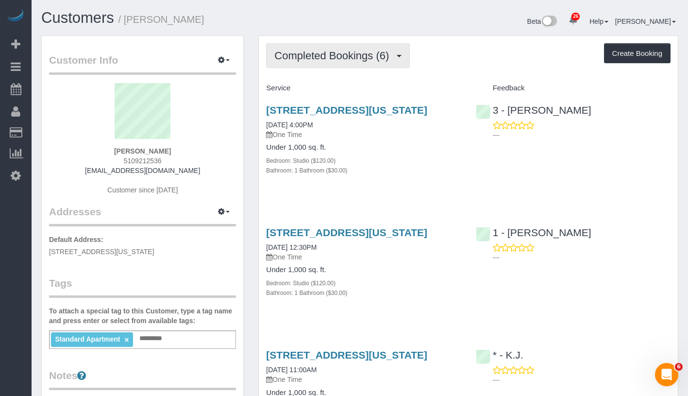
click at [380, 60] on span "Completed Bookings (6)" at bounding box center [333, 56] width 119 height 12
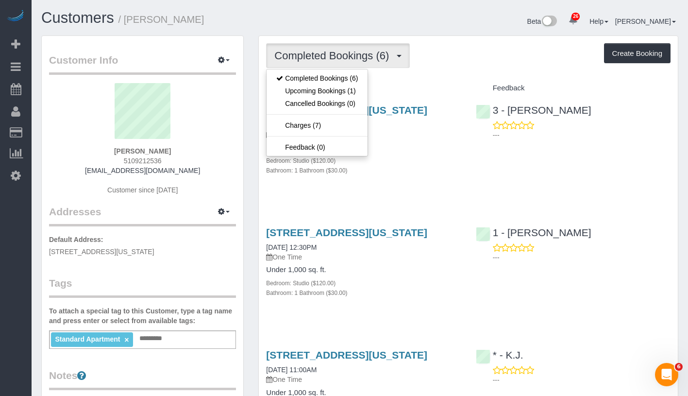
click at [451, 54] on div "Completed Bookings (6) Completed Bookings (6) Upcoming Bookings (1) Cancelled B…" at bounding box center [468, 55] width 404 height 25
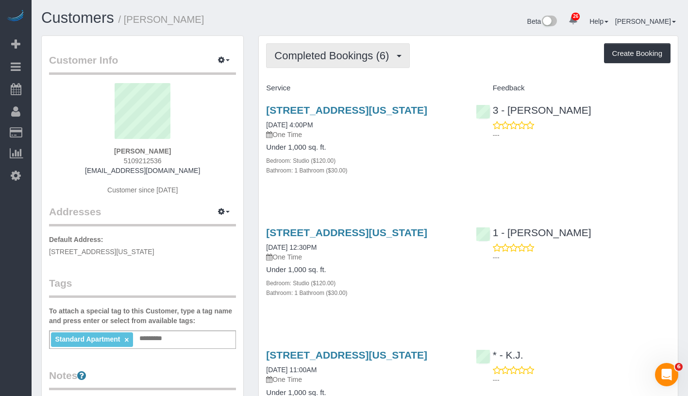
click at [361, 55] on span "Completed Bookings (6)" at bounding box center [333, 56] width 119 height 12
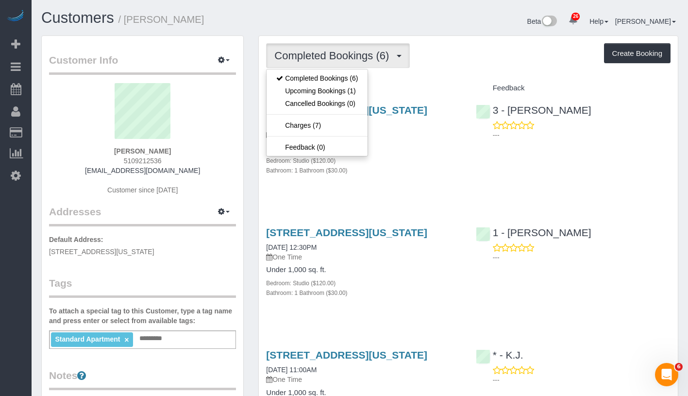
click at [471, 43] on div "Completed Bookings (6) Completed Bookings (6) Upcoming Bookings (1) Cancelled B…" at bounding box center [468, 55] width 404 height 25
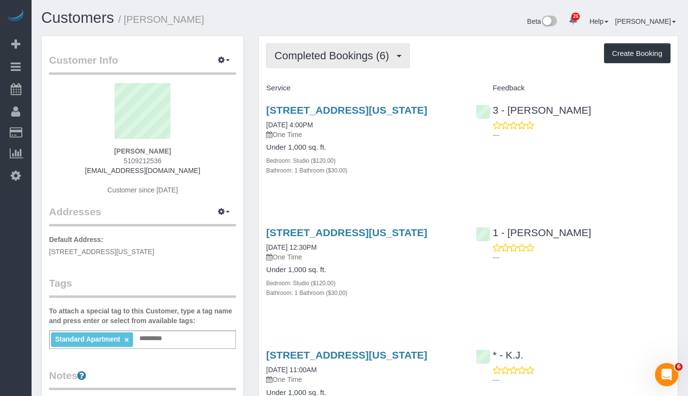
click at [360, 44] on button "Completed Bookings (6)" at bounding box center [338, 55] width 144 height 25
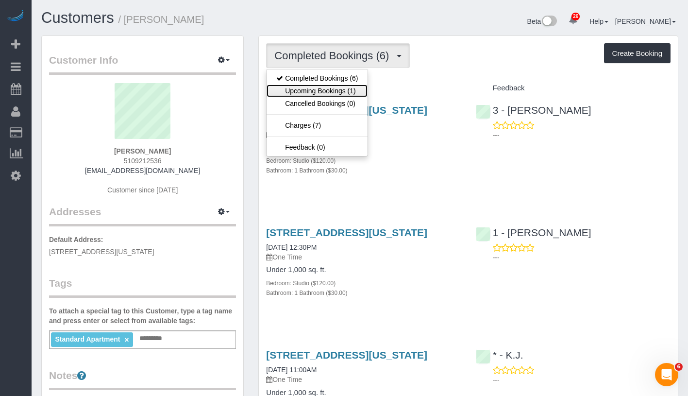
click at [344, 88] on link "Upcoming Bookings (1)" at bounding box center [316, 90] width 101 height 13
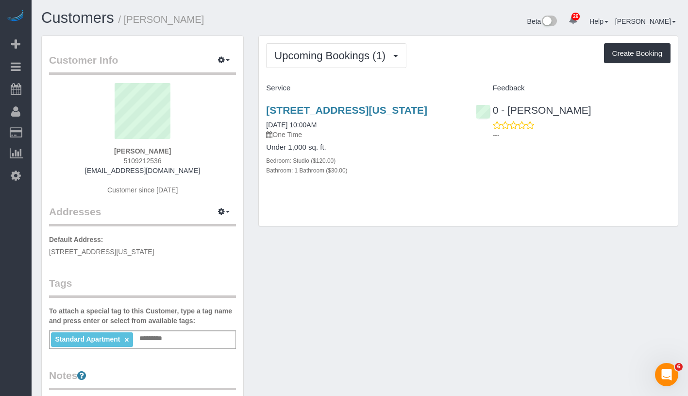
drag, startPoint x: 121, startPoint y: 148, endPoint x: 178, endPoint y: 151, distance: 56.4
click at [178, 151] on div "Nishir Shelat 5109212536 nishelat@gmail.com Customer since 2023" at bounding box center [142, 143] width 187 height 121
copy strong "Nishir Shelat"
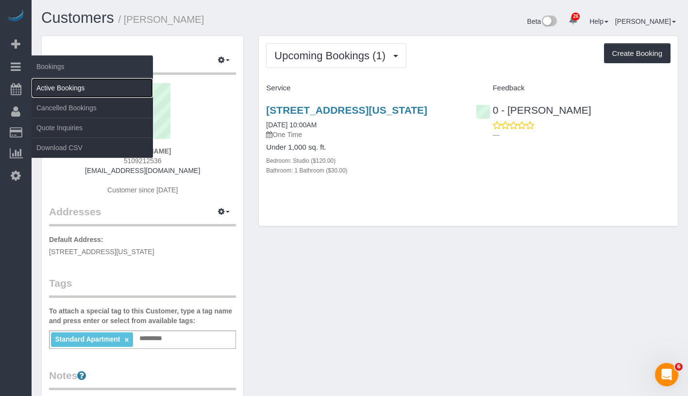
click at [92, 90] on link "Active Bookings" at bounding box center [92, 87] width 121 height 19
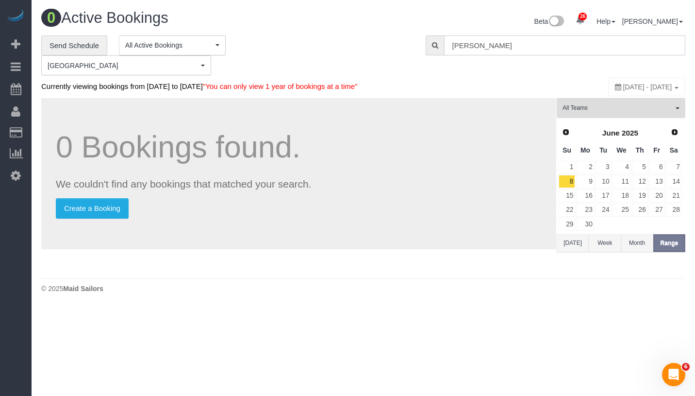
click at [562, 51] on input "Nishir Shelat" at bounding box center [564, 45] width 241 height 20
paste input "Sammy Li"
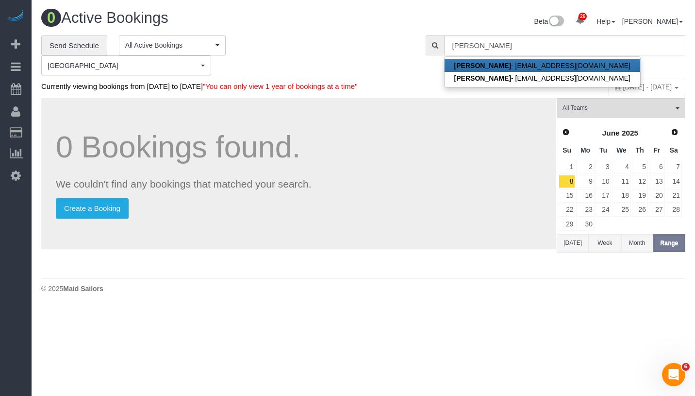
click at [555, 64] on link "Sammy Li - hello@sammyli.com" at bounding box center [543, 65] width 196 height 13
type input "hello@sammyli.com"
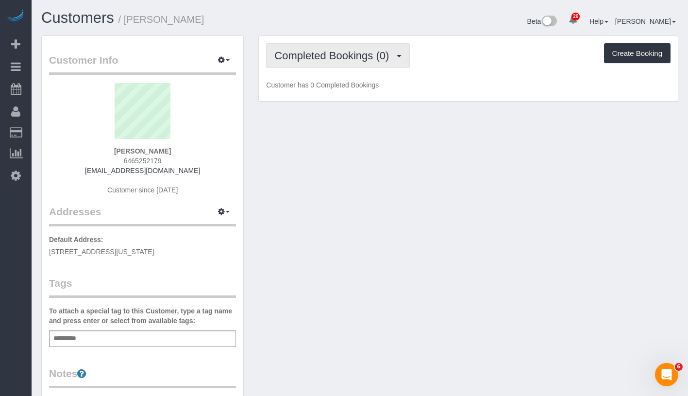
click at [317, 55] on span "Completed Bookings (0)" at bounding box center [333, 56] width 119 height 12
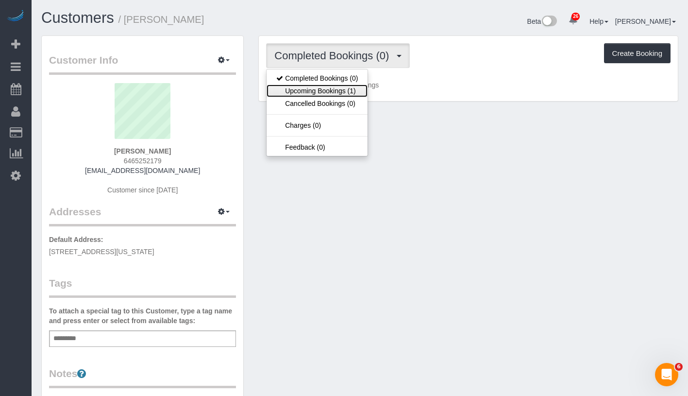
click at [341, 91] on link "Upcoming Bookings (1)" at bounding box center [316, 90] width 101 height 13
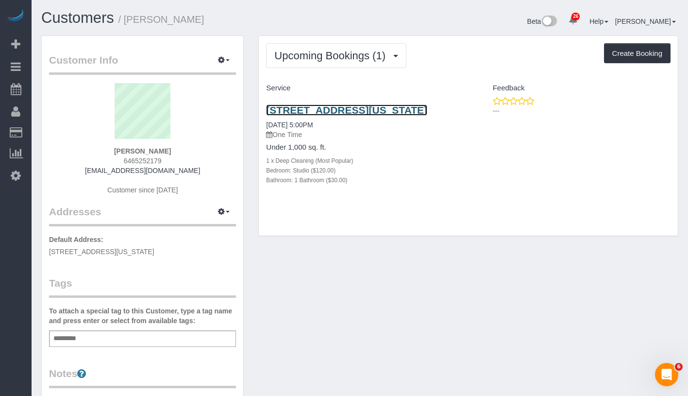
click at [322, 111] on link "76 Mulberry Street, New York, NY 10013" at bounding box center [346, 109] width 161 height 11
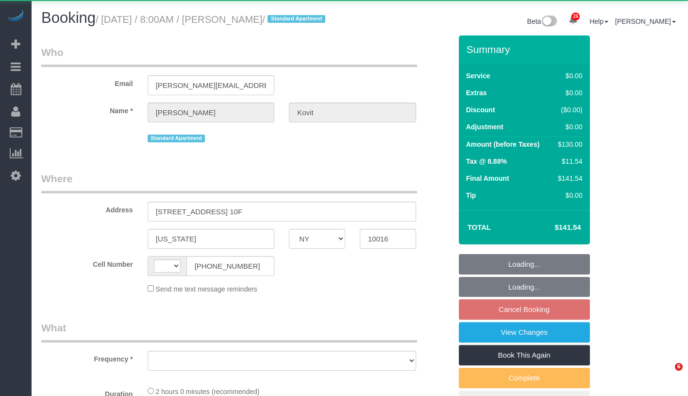
select select "NY"
select select "number:89"
select select "number:90"
select select "number:15"
select select "number:7"
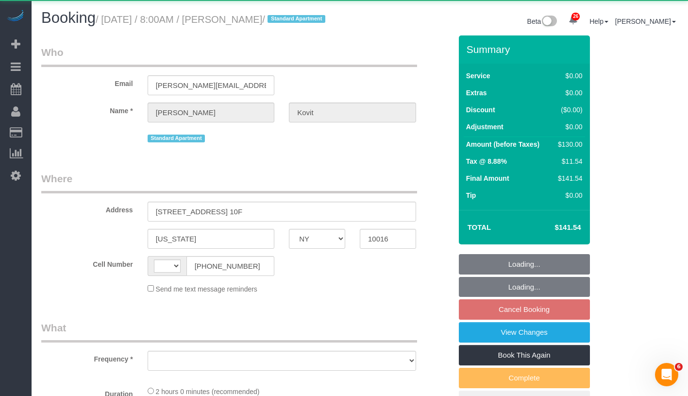
select select "string:[GEOGRAPHIC_DATA]"
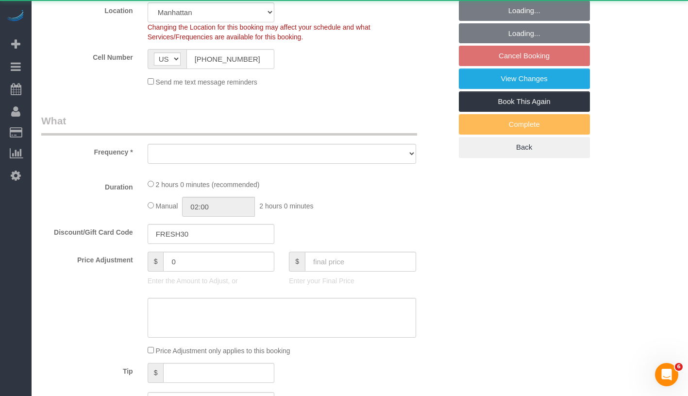
select select "string:stripe-pm_1SAs1P4VGloSiKo7ZxSdf7es"
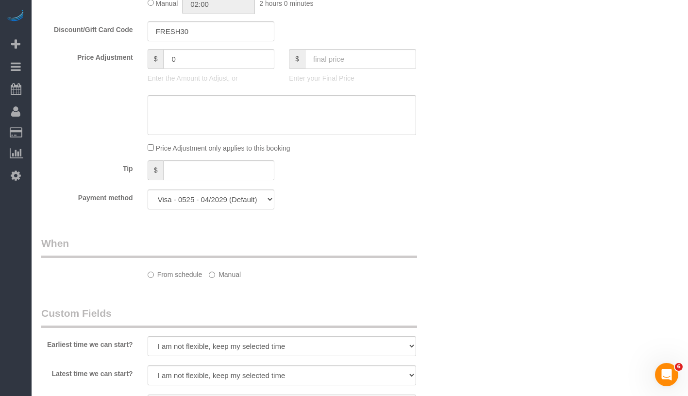
select select "object:956"
select select "spot1"
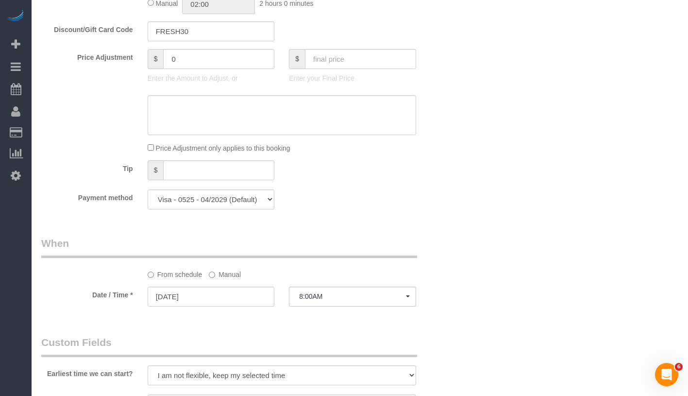
select select "object:1499"
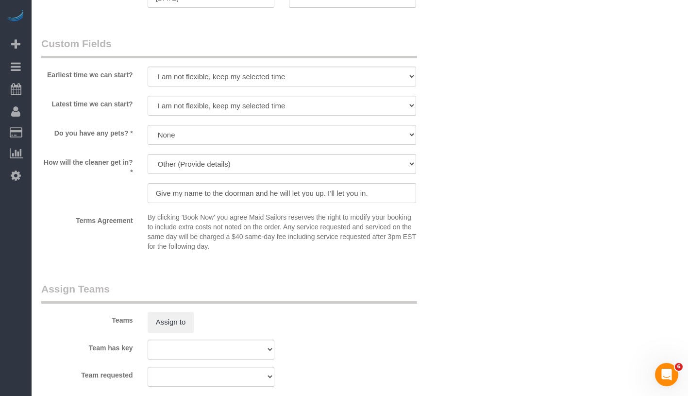
select select "1"
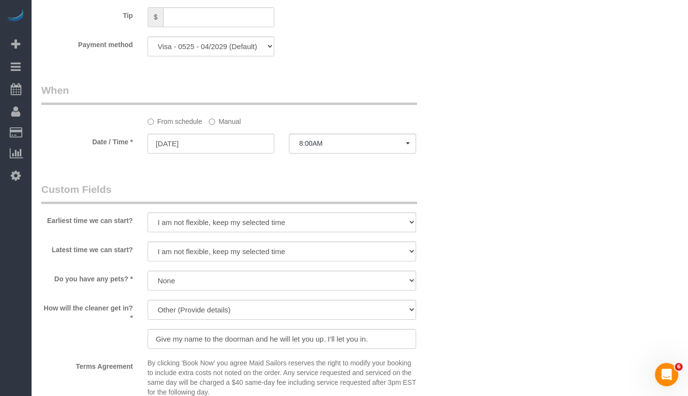
select select "1"
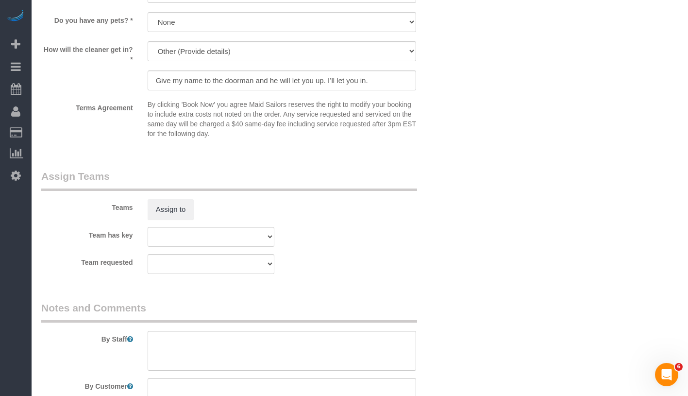
scroll to position [1301, 0]
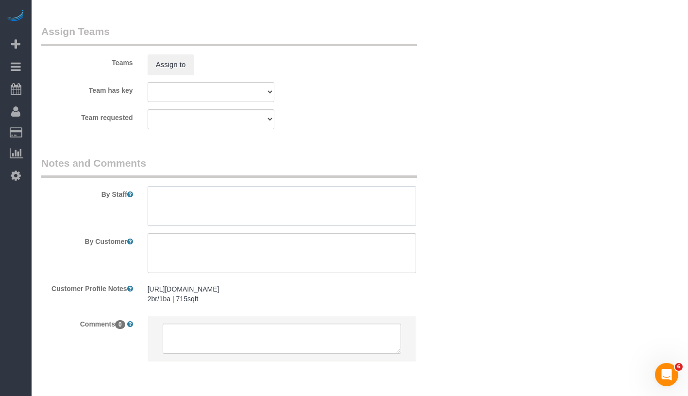
click at [278, 208] on textarea at bounding box center [282, 206] width 268 height 40
drag, startPoint x: 269, startPoint y: 209, endPoint x: 378, endPoint y: 210, distance: 109.2
click at [378, 210] on textarea at bounding box center [282, 206] width 268 height 40
click at [324, 208] on textarea at bounding box center [282, 206] width 268 height 40
drag, startPoint x: 320, startPoint y: 208, endPoint x: 334, endPoint y: 229, distance: 25.5
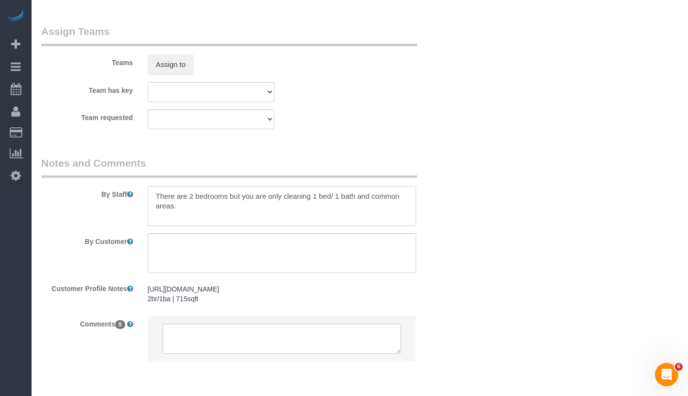
click at [334, 226] on textarea at bounding box center [282, 206] width 268 height 40
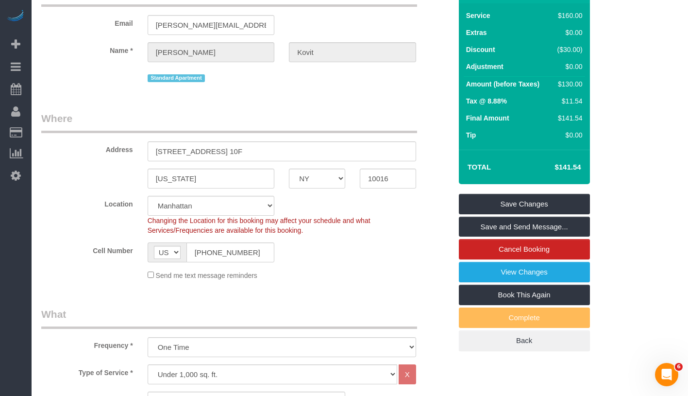
scroll to position [5, 0]
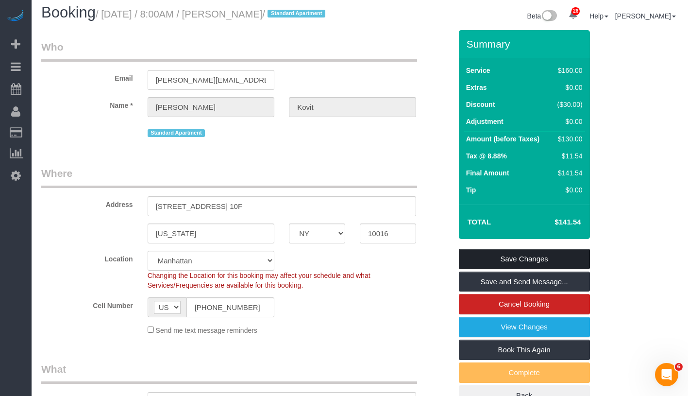
type textarea "There are 2 bedrooms but you are only cleaning 1 of them. The other one will be…"
click at [550, 263] on link "Save Changes" at bounding box center [524, 259] width 131 height 20
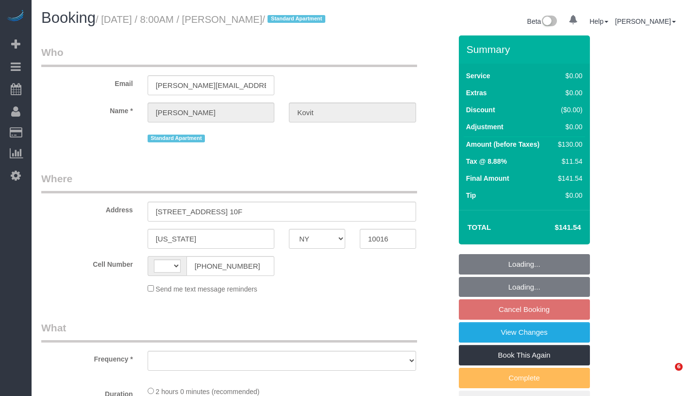
select select "NY"
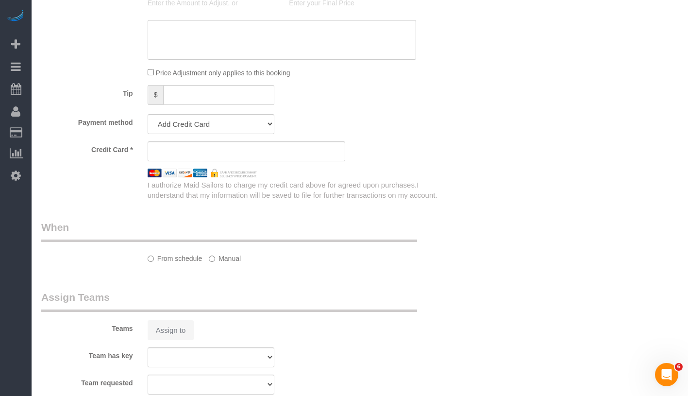
scroll to position [676, 0]
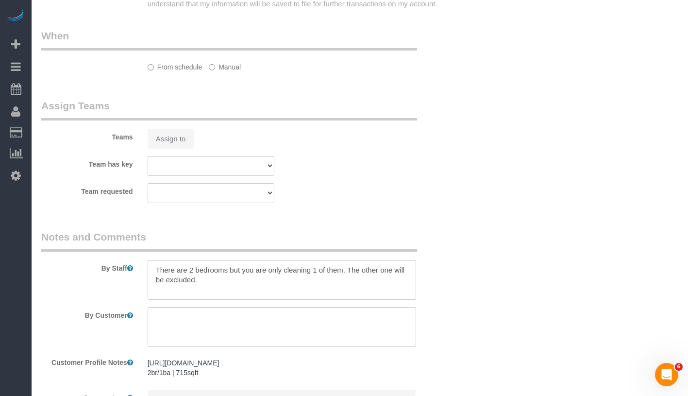
select select "string:[GEOGRAPHIC_DATA]"
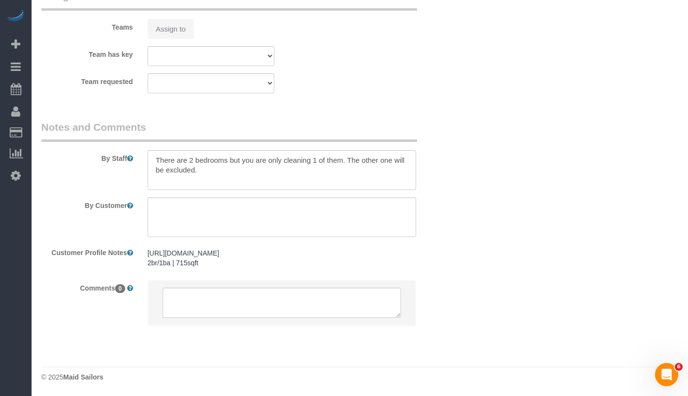
select select "object:811"
select select "string:stripe-pm_1SAs1P4VGloSiKo7ZxSdf7es"
select select "object:1396"
select select "1"
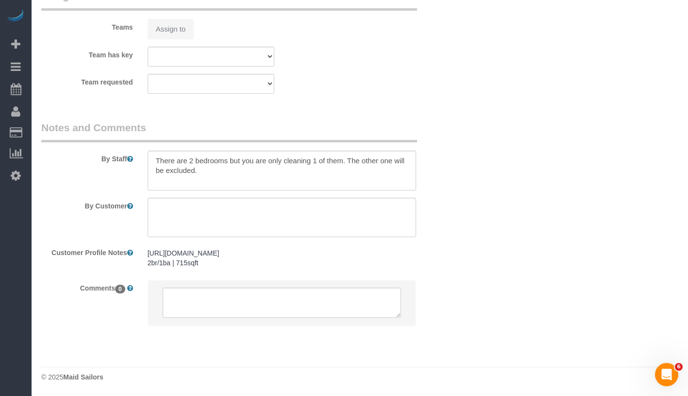
select select "spot1"
select select "number:89"
select select "number:90"
select select "number:15"
select select "number:7"
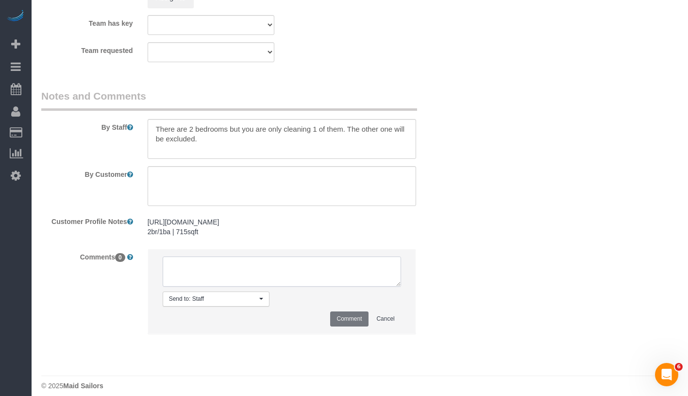
click at [334, 286] on textarea at bounding box center [282, 271] width 238 height 30
select select "1"
paste textarea "Brianna Kovit Earliest 8 and latest 10"
type textarea "Brianna Kovit Earliest 8 and latest 10"
click at [362, 326] on button "Comment" at bounding box center [349, 318] width 38 height 15
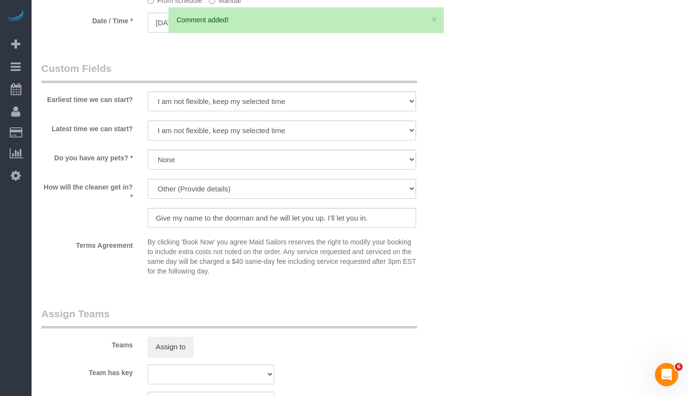
scroll to position [1003, 0]
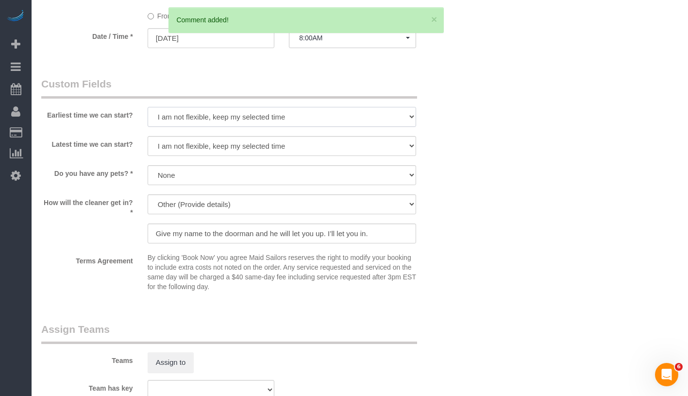
click at [202, 127] on select "I am not flexible, keep my selected time 8:00 AM 9:00 AM 10:00 AM 11:00 AM 12:0…" at bounding box center [282, 117] width 268 height 20
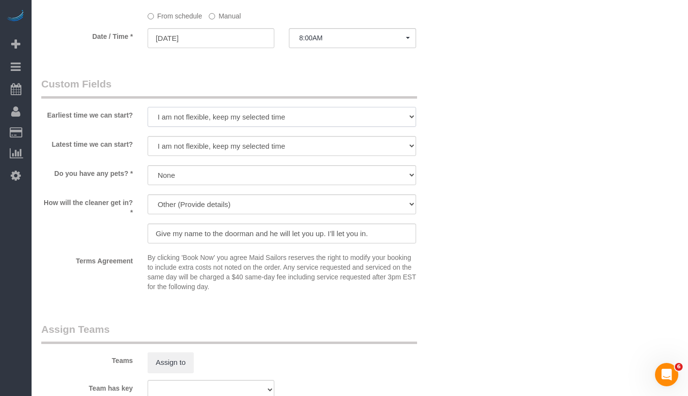
select select "number:56"
click at [192, 156] on select "I am not flexible, keep my selected time 8:00 AM 9:00 AM 10:00 AM 11:00 AM 12:0…" at bounding box center [282, 146] width 268 height 20
select select "number:70"
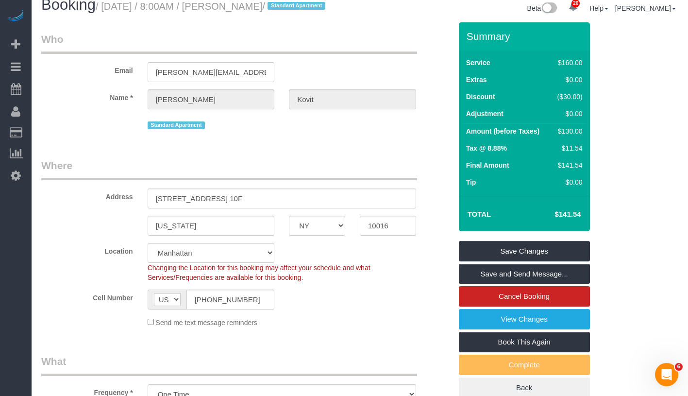
scroll to position [11, 0]
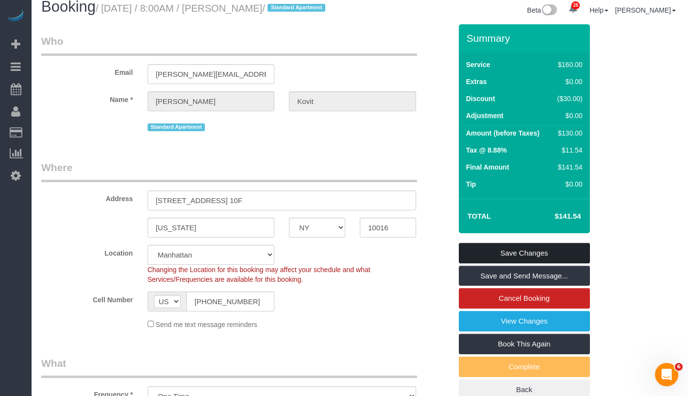
click at [573, 263] on link "Save Changes" at bounding box center [524, 253] width 131 height 20
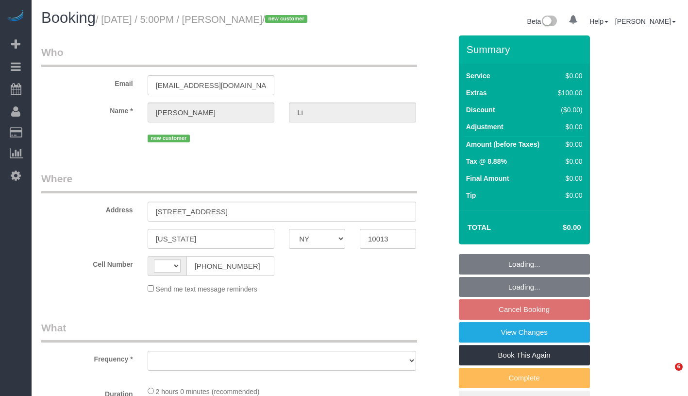
select select "NY"
select select "string:[GEOGRAPHIC_DATA]"
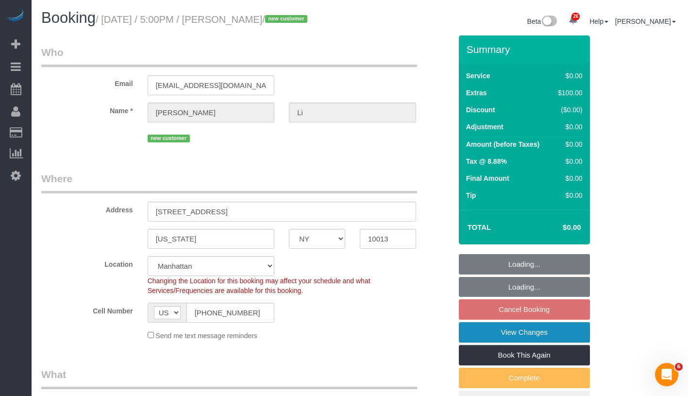
select select "object:956"
select select "string:stripe-pm_1SAqym4VGloSiKo7S8WF0cnS"
select select "spot10"
select select "number:89"
select select "number:90"
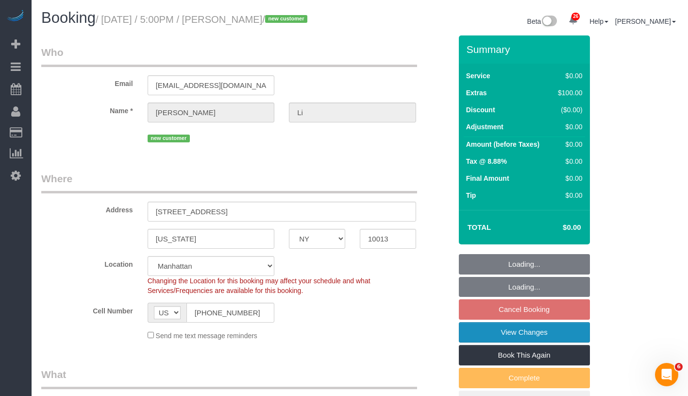
select select "number:15"
select select "number:5"
click at [553, 335] on link "View Changes" at bounding box center [524, 332] width 131 height 20
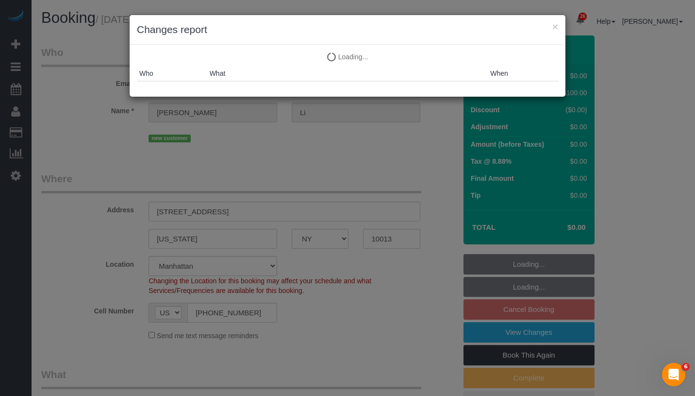
select select "object:1552"
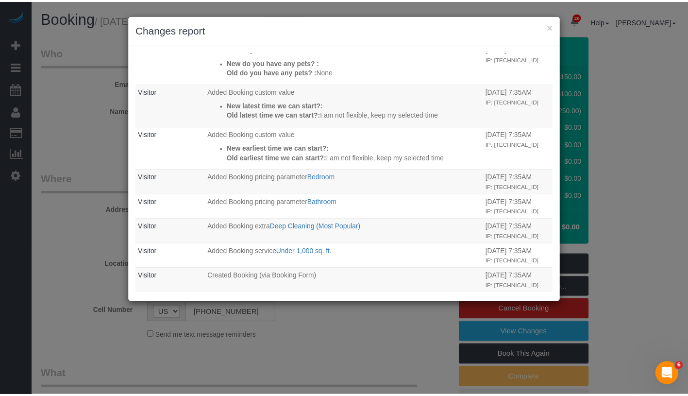
scroll to position [318, 0]
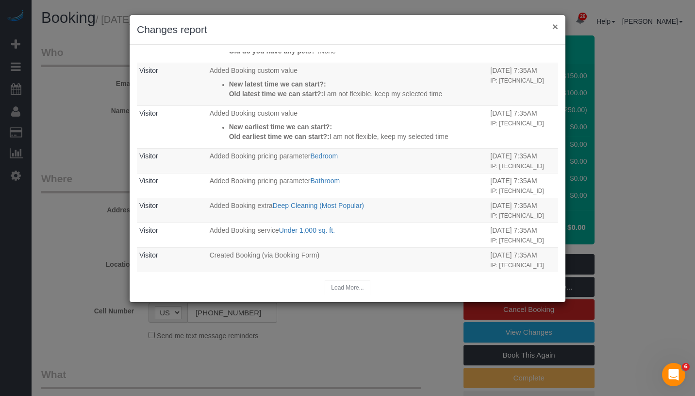
click at [556, 27] on button "×" at bounding box center [555, 26] width 6 height 10
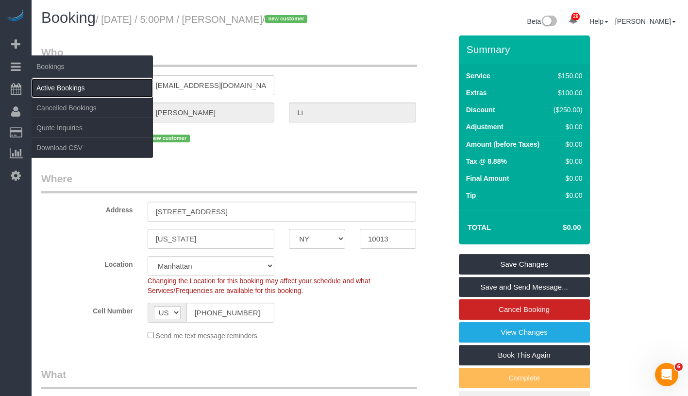
click at [87, 89] on link "Active Bookings" at bounding box center [92, 87] width 121 height 19
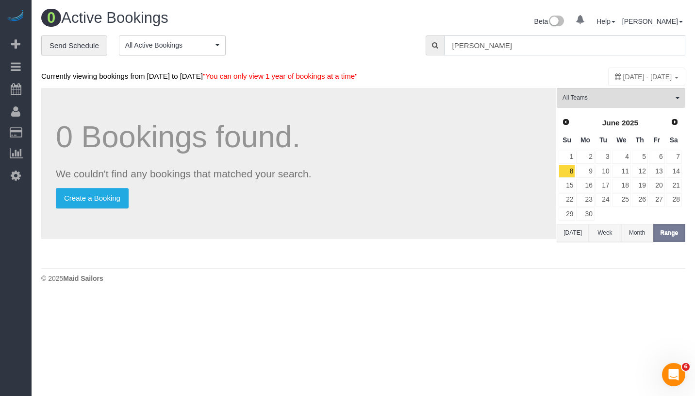
click at [549, 51] on input "Sammy Li" at bounding box center [564, 45] width 241 height 20
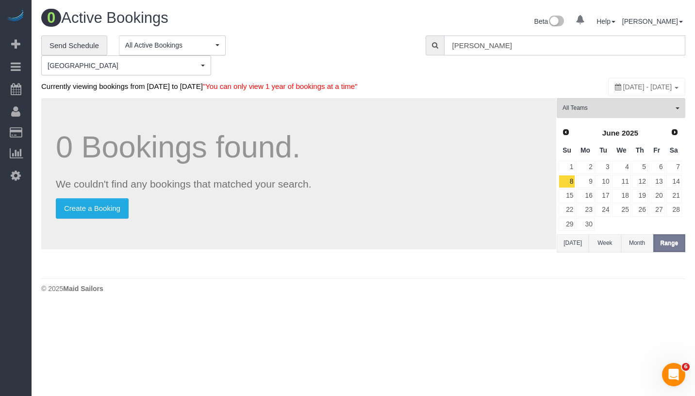
paste input "Fabiana Berg"
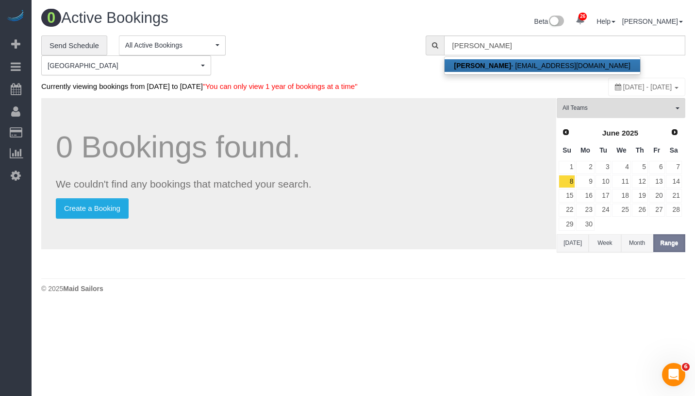
click at [556, 65] on link "Fabiana Berg - fabster21@aol.com" at bounding box center [543, 65] width 196 height 13
type input "fabster21@aol.com"
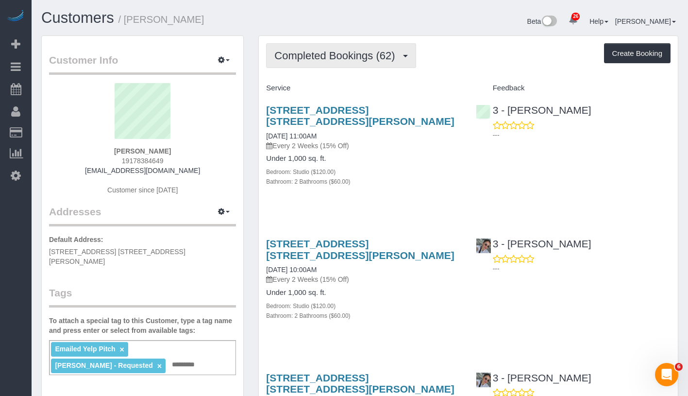
click at [304, 58] on span "Completed Bookings (62)" at bounding box center [336, 56] width 125 height 12
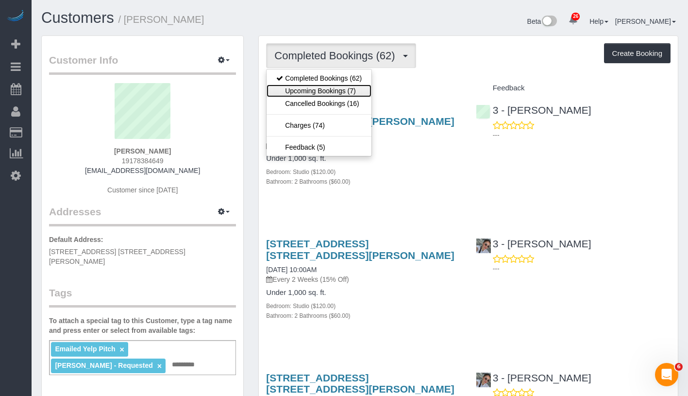
click at [305, 88] on link "Upcoming Bookings (7)" at bounding box center [318, 90] width 105 height 13
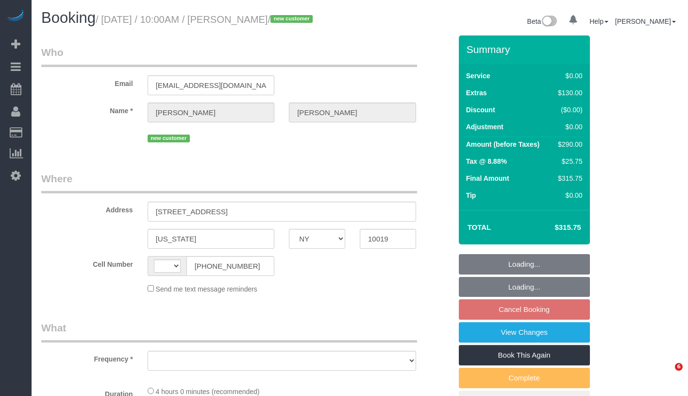
select select "NY"
select select "string:[GEOGRAPHIC_DATA]"
select select "1"
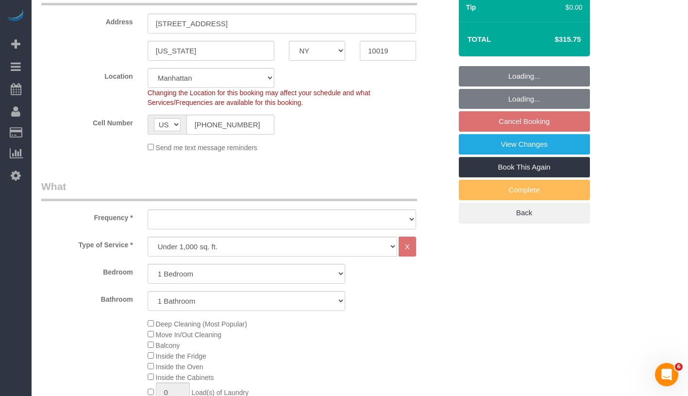
select select "string:stripe-pm_1SAspA4VGloSiKo73vJIzaqo"
select select "number:57"
select select "number:90"
select select "number:15"
select select "number:5"
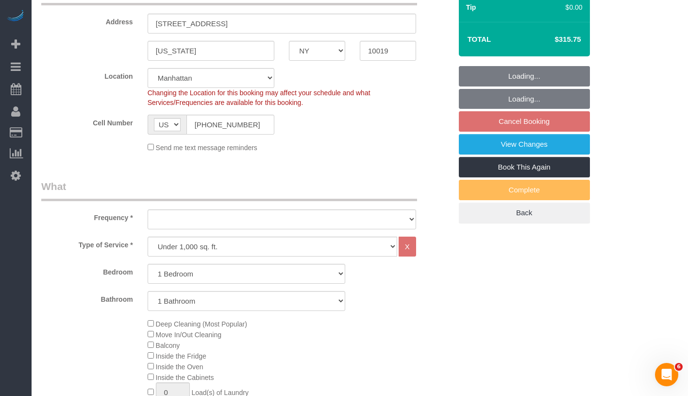
select select "object:1100"
select select "spot3"
select select "1"
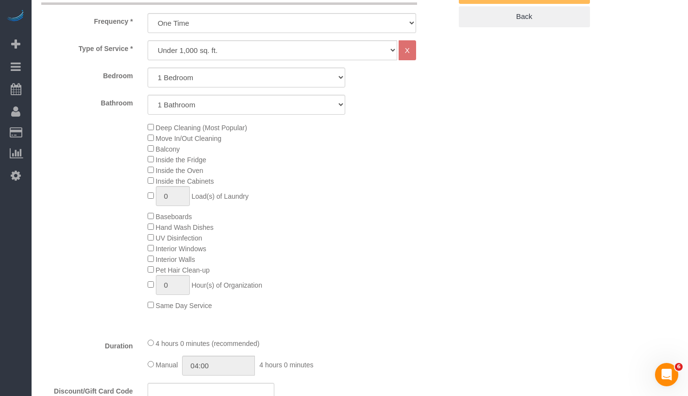
select select "object:1535"
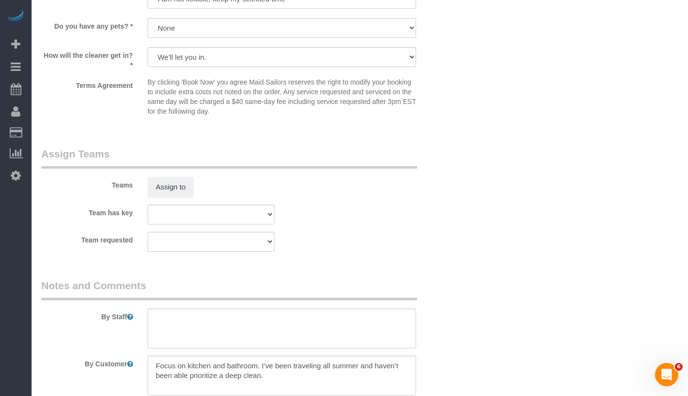
scroll to position [1306, 0]
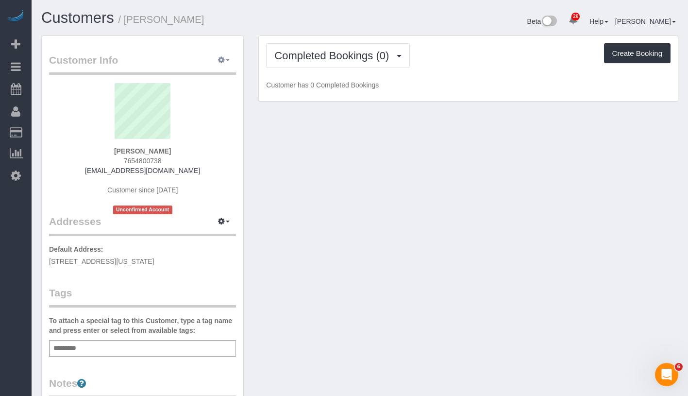
click at [226, 62] on button "button" at bounding box center [224, 60] width 24 height 15
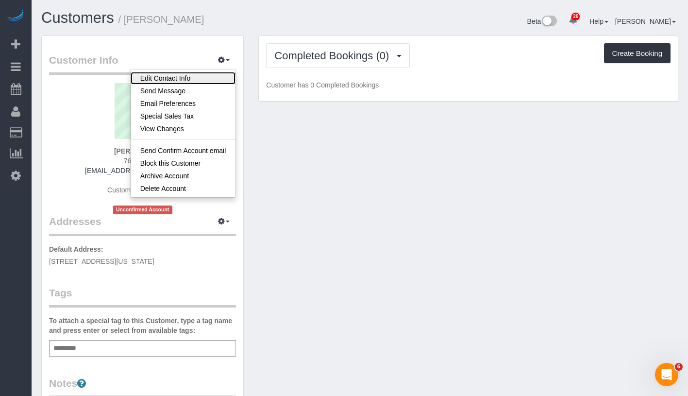
click at [198, 78] on link "Edit Contact Info" at bounding box center [183, 78] width 105 height 13
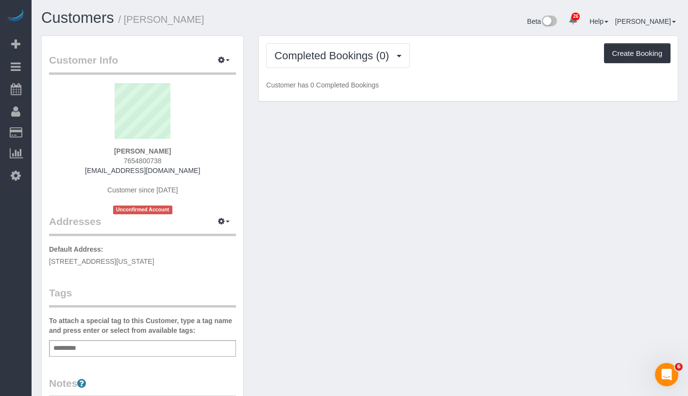
select select "NY"
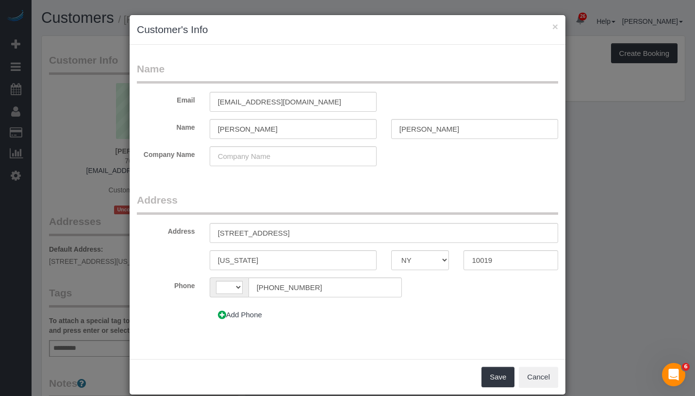
select select "string:[GEOGRAPHIC_DATA]"
click at [233, 233] on input "[STREET_ADDRESS]" at bounding box center [384, 233] width 349 height 20
drag, startPoint x: 270, startPoint y: 235, endPoint x: 282, endPoint y: 232, distance: 12.3
click at [270, 235] on input "[STREET_ADDRESS]" at bounding box center [384, 233] width 349 height 20
click at [286, 232] on input "[STREET_ADDRESS]" at bounding box center [384, 233] width 349 height 20
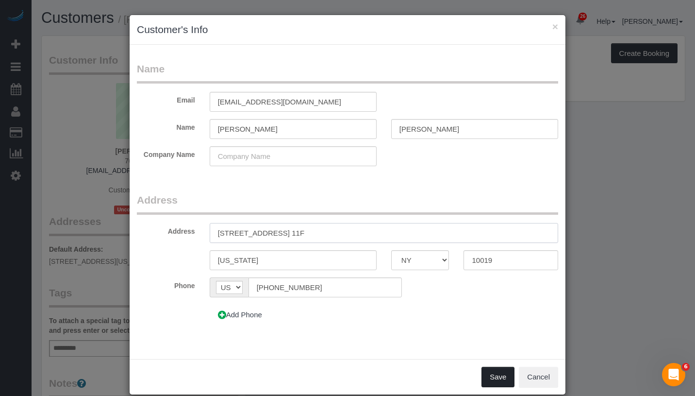
type input "[STREET_ADDRESS] 11F"
click at [484, 377] on button "Save" at bounding box center [498, 376] width 33 height 20
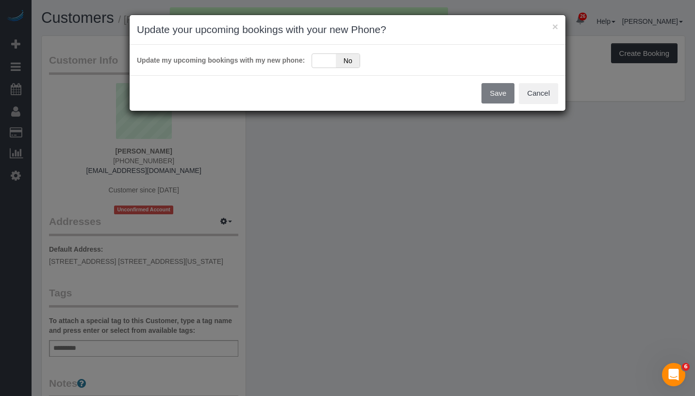
click at [318, 65] on div "Yes No" at bounding box center [336, 60] width 49 height 15
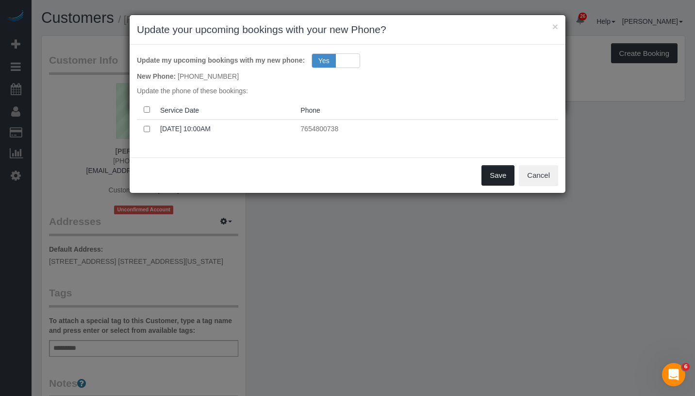
click at [501, 174] on button "Save" at bounding box center [498, 175] width 33 height 20
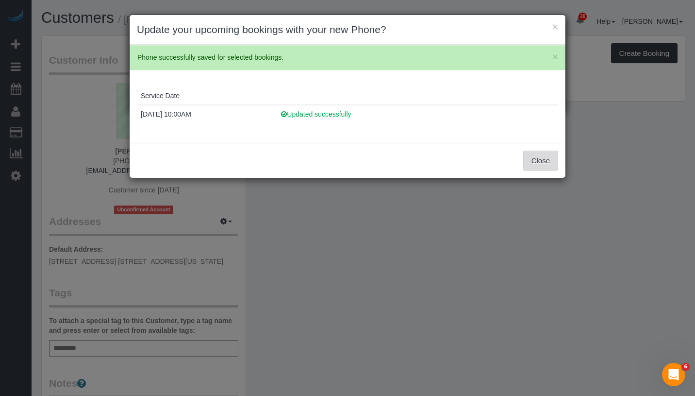
click at [541, 162] on button "Close" at bounding box center [540, 160] width 35 height 20
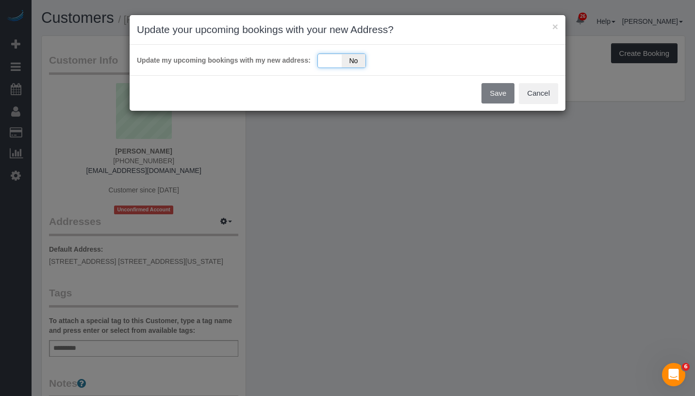
click at [326, 67] on div "Yes No" at bounding box center [341, 60] width 49 height 15
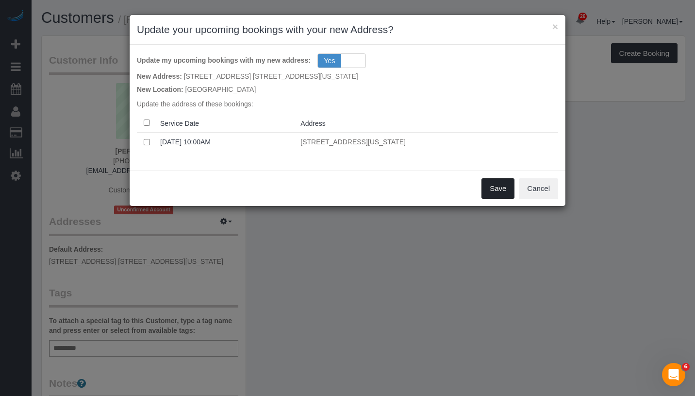
click at [506, 186] on button "Save" at bounding box center [498, 188] width 33 height 20
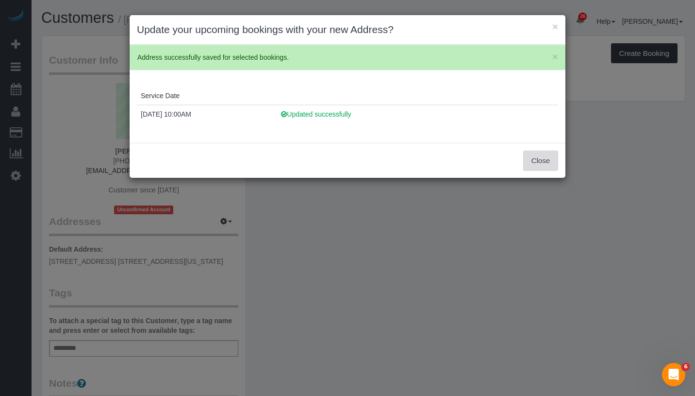
click at [540, 163] on button "Close" at bounding box center [540, 160] width 35 height 20
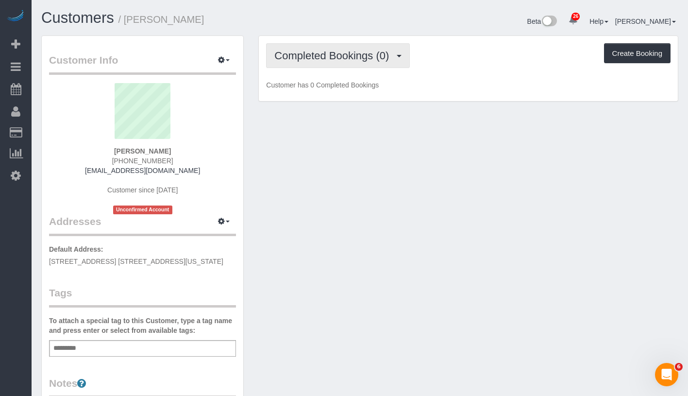
click at [337, 57] on span "Completed Bookings (0)" at bounding box center [333, 56] width 119 height 12
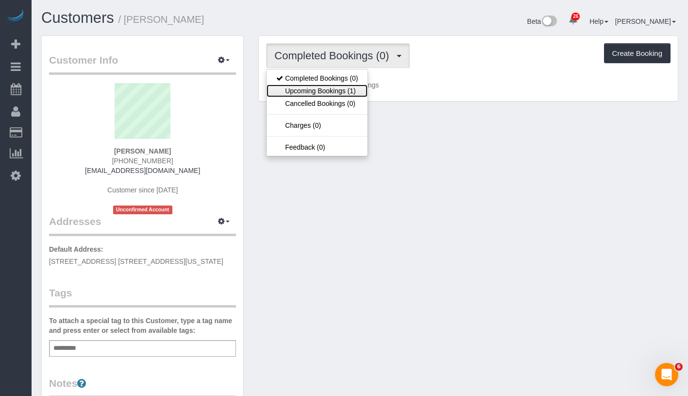
click at [321, 91] on link "Upcoming Bookings (1)" at bounding box center [316, 90] width 101 height 13
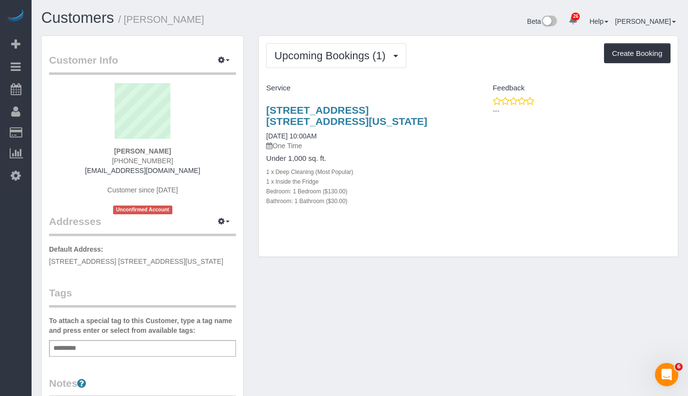
drag, startPoint x: 263, startPoint y: 105, endPoint x: 353, endPoint y: 122, distance: 91.5
click at [353, 122] on div "[STREET_ADDRESS] [STREET_ADDRESS][US_STATE] [DATE] 10:00AM One Time Under 1,000…" at bounding box center [363, 160] width 209 height 129
copy link "[STREET_ADDRESS] [STREET_ADDRESS][US_STATE]"
click at [315, 117] on link "[STREET_ADDRESS] [STREET_ADDRESS][US_STATE]" at bounding box center [346, 115] width 161 height 22
click at [162, 347] on div "Add a tag" at bounding box center [142, 348] width 187 height 17
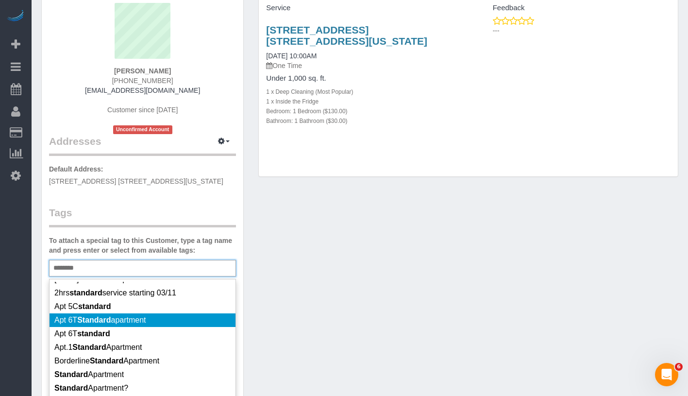
scroll to position [50, 0]
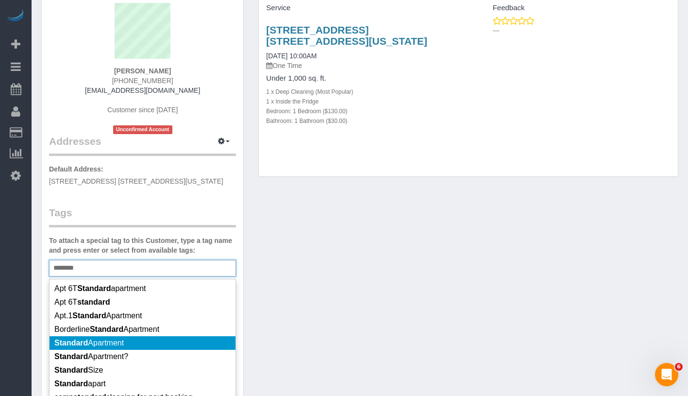
type input "********"
click at [178, 338] on li "Standard Apartment" at bounding box center [143, 343] width 186 height 14
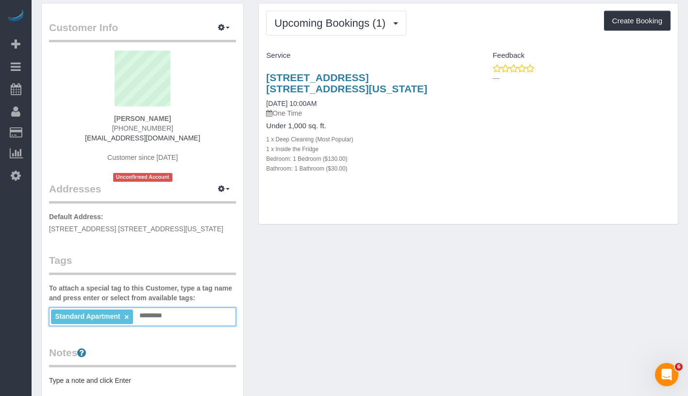
scroll to position [0, 0]
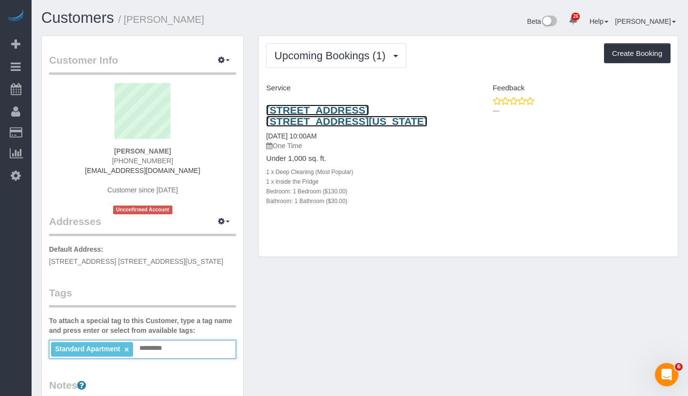
click at [314, 107] on link "250 West 50th Street, Apt. 11f, New York, NY 10019" at bounding box center [346, 115] width 161 height 22
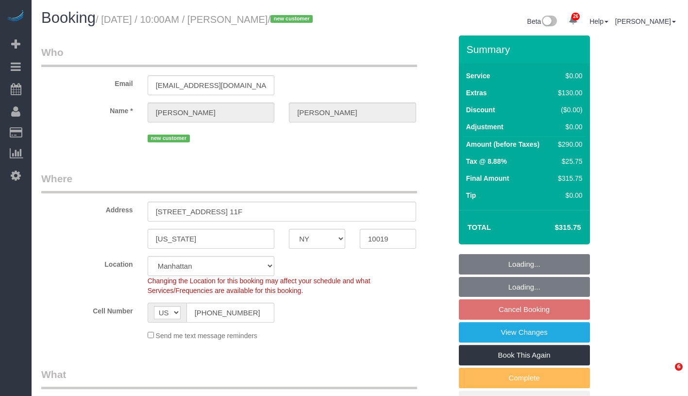
select select "NY"
select select "number:57"
select select "number:90"
select select "number:15"
select select "number:5"
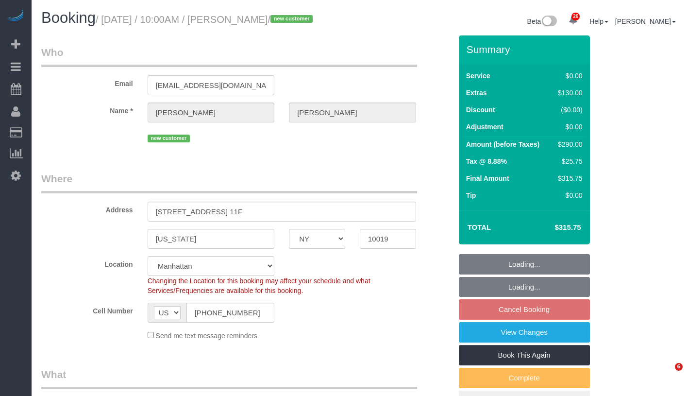
select select "spot3"
select select "1"
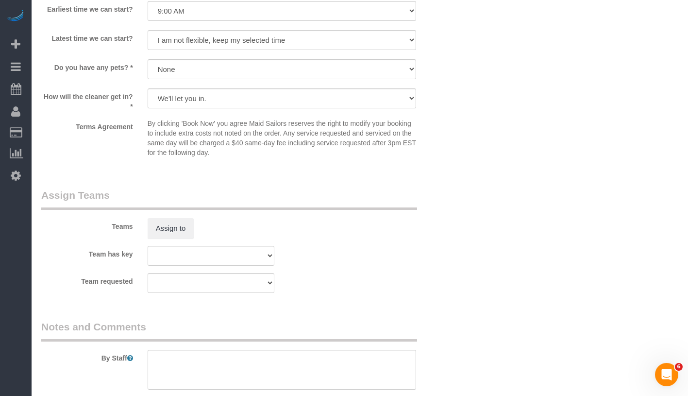
scroll to position [1306, 0]
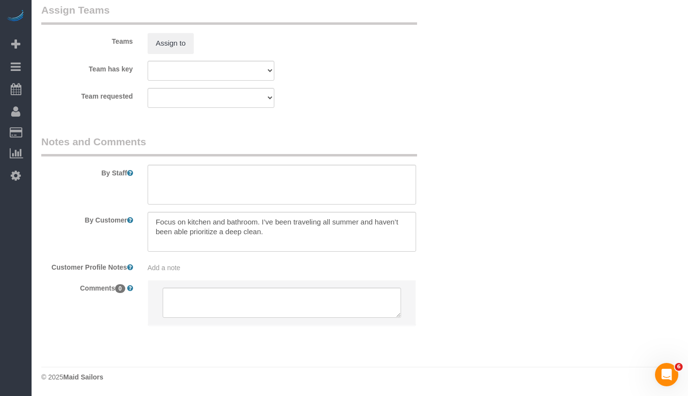
click at [279, 267] on div "Add a note" at bounding box center [282, 268] width 268 height 10
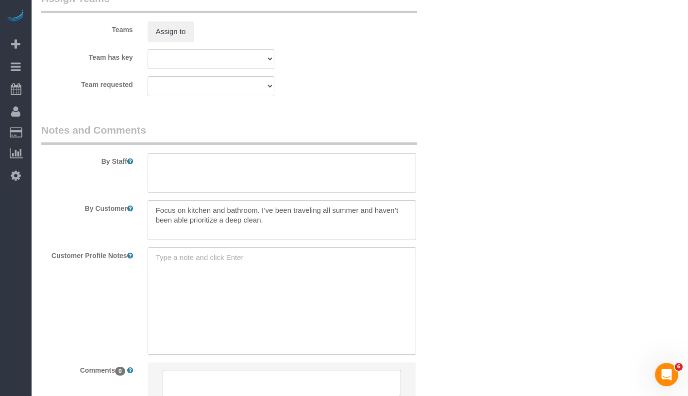
click at [274, 273] on textarea at bounding box center [282, 300] width 268 height 107
paste textarea "https://www.realtor.com/realestateandhomes-detail/250-W-50th-St-Apt-11F_New-Yor…"
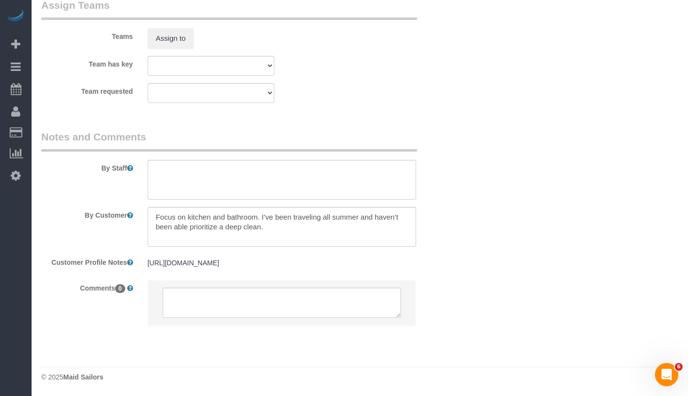
click at [286, 267] on pre "https://www.realtor.com/realestateandhomes-detail/250-W-50th-St-Apt-11F_New-Yor…" at bounding box center [282, 263] width 268 height 10
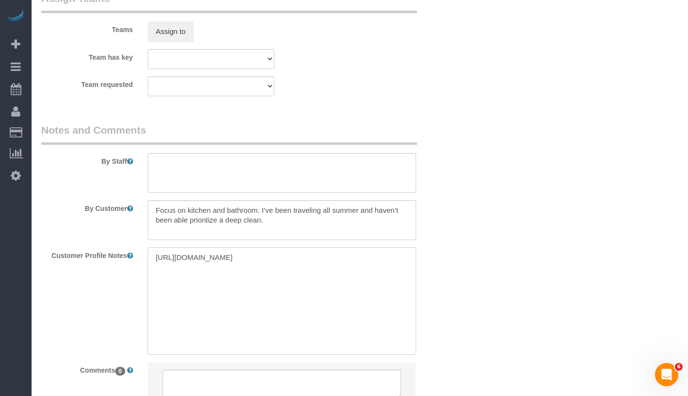
click at [372, 291] on textarea "https://www.realtor.com/realestateandhomes-detail/250-W-50th-St-Apt-11F_New-Yor…" at bounding box center [282, 300] width 268 height 107
paste textarea "1 bed 674sqft"
click at [152, 318] on textarea "https://www.realtor.com/realestateandhomes-detail/250-W-50th-St-Apt-11F_New-Yor…" at bounding box center [282, 300] width 268 height 107
type textarea "[URL][DOMAIN_NAME] 1 bed 674sqft"
click at [152, 318] on textarea "[URL][DOMAIN_NAME] 1 bed 674sqft" at bounding box center [282, 300] width 268 height 107
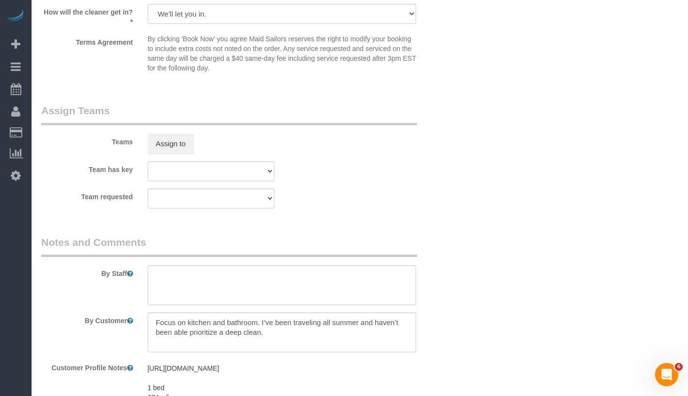
scroll to position [1349, 0]
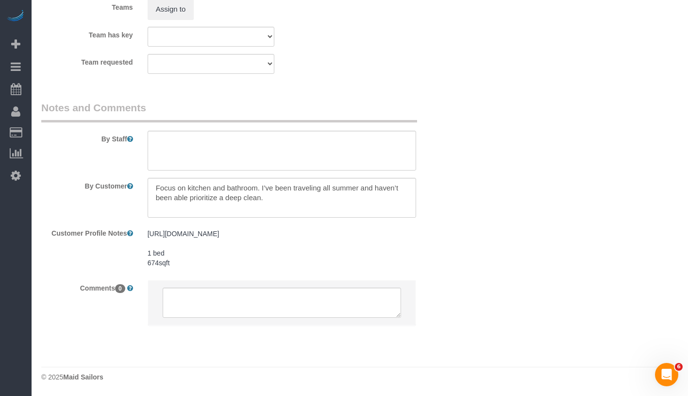
click at [150, 229] on pre "[URL][DOMAIN_NAME] 1 bed 674sqft" at bounding box center [282, 248] width 268 height 39
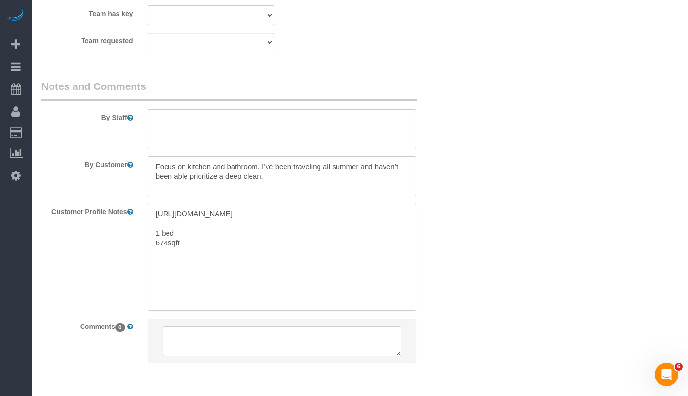
drag, startPoint x: 149, startPoint y: 223, endPoint x: 319, endPoint y: 246, distance: 172.4
click at [319, 246] on textarea "[URL][DOMAIN_NAME] 1 bed 674sqft" at bounding box center [282, 256] width 268 height 107
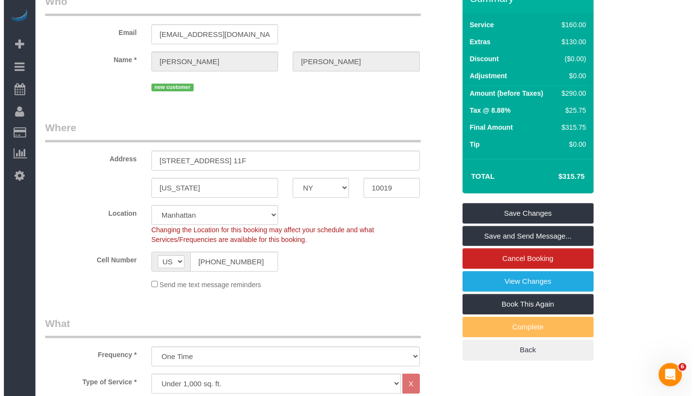
scroll to position [0, 0]
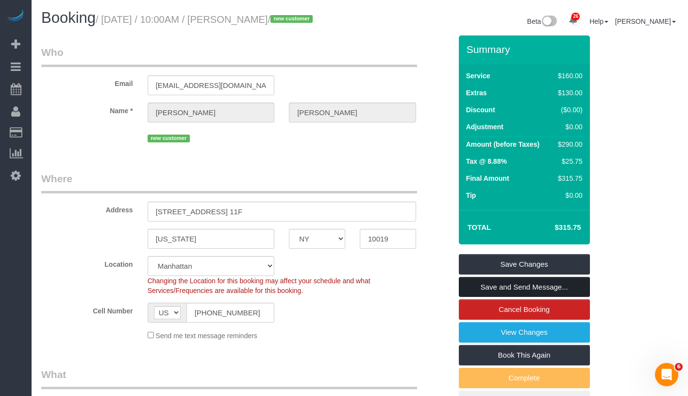
click at [540, 297] on link "Save and Send Message..." at bounding box center [524, 287] width 131 height 20
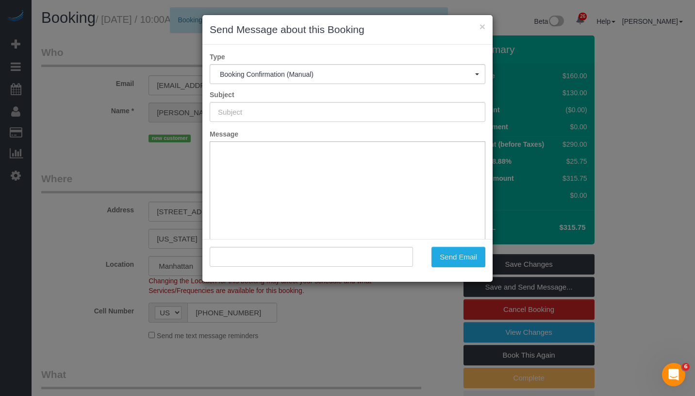
type input "Cleaning Confirmed for 09/27/2025 at 10:00am"
type input ""Stephanie Atallah" <stephanieatallah95@gmail.com>"
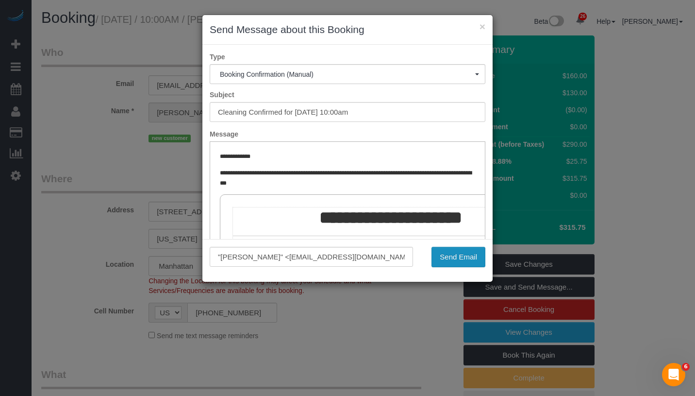
click at [472, 258] on button "Send Email" at bounding box center [459, 257] width 54 height 20
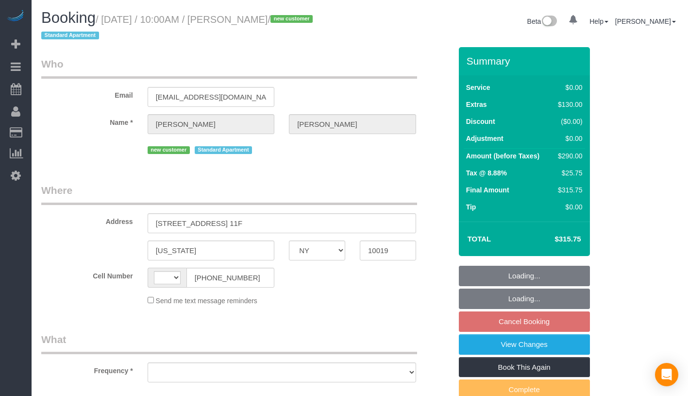
select select "NY"
select select "string:[GEOGRAPHIC_DATA]"
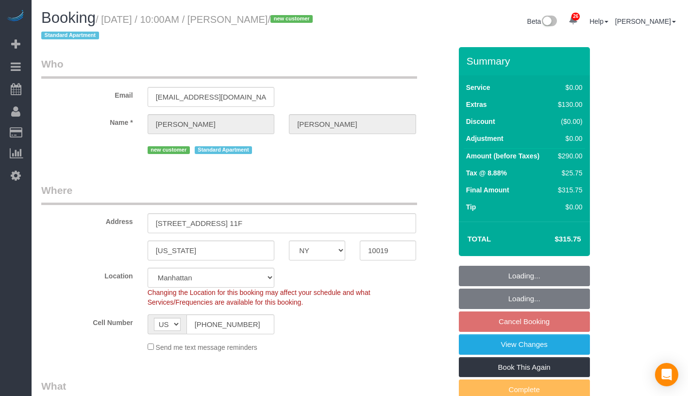
select select "string:stripe-pm_1SAspA4VGloSiKo73vJIzaqo"
select select "number:57"
select select "number:90"
select select "number:15"
select select "number:5"
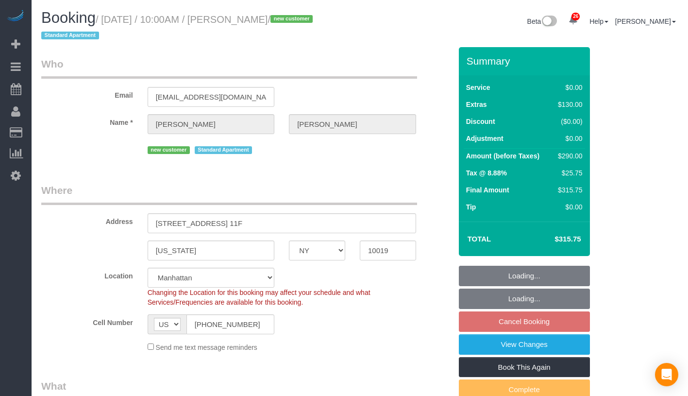
select select "object:960"
select select "1"
select select "spot3"
select select "object:1072"
select select "1"
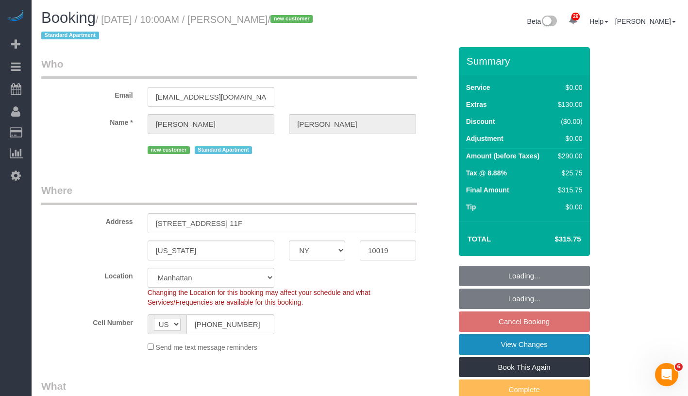
click at [560, 338] on link "View Changes" at bounding box center [524, 344] width 131 height 20
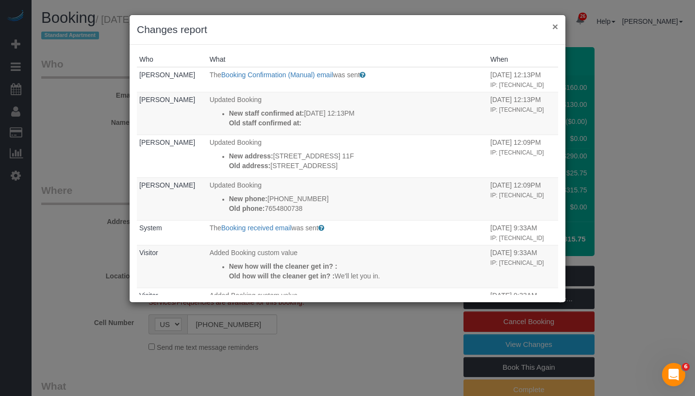
click at [554, 26] on button "×" at bounding box center [555, 26] width 6 height 10
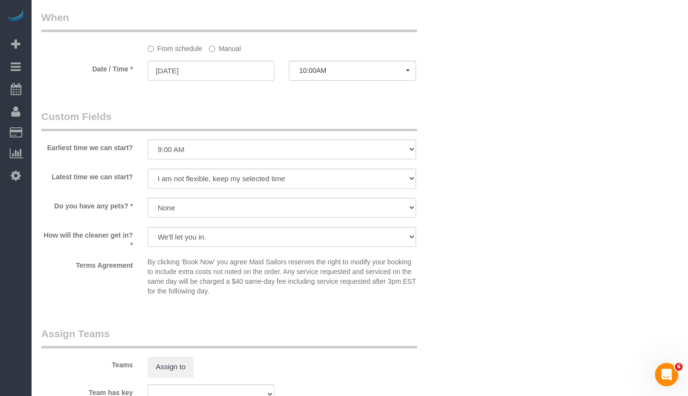
scroll to position [1075, 0]
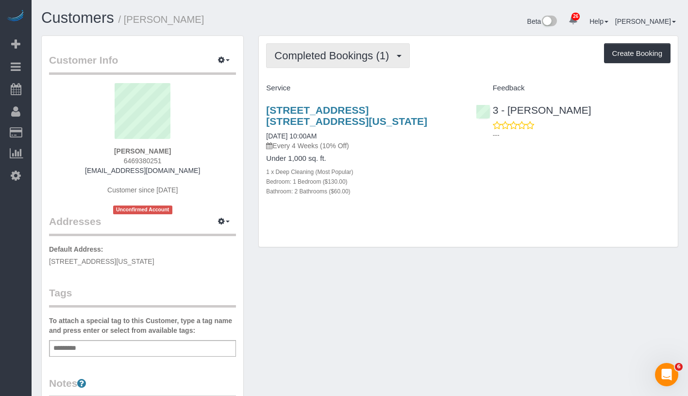
click at [337, 66] on button "Completed Bookings (1)" at bounding box center [338, 55] width 144 height 25
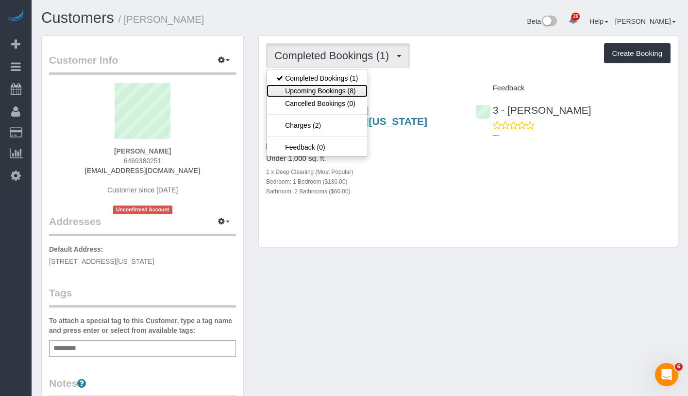
click at [336, 88] on link "Upcoming Bookings (8)" at bounding box center [316, 90] width 101 height 13
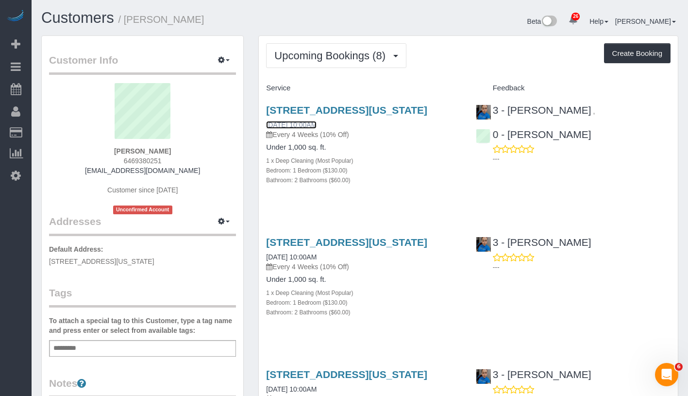
click at [302, 122] on link "[DATE] 10:00AM" at bounding box center [291, 125] width 50 height 8
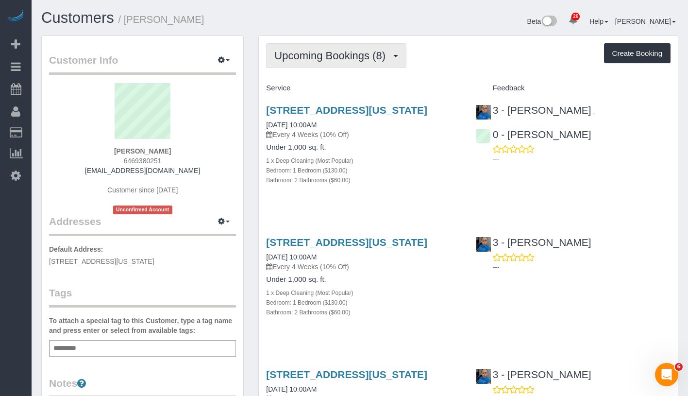
click at [314, 54] on span "Upcoming Bookings (8)" at bounding box center [332, 56] width 116 height 12
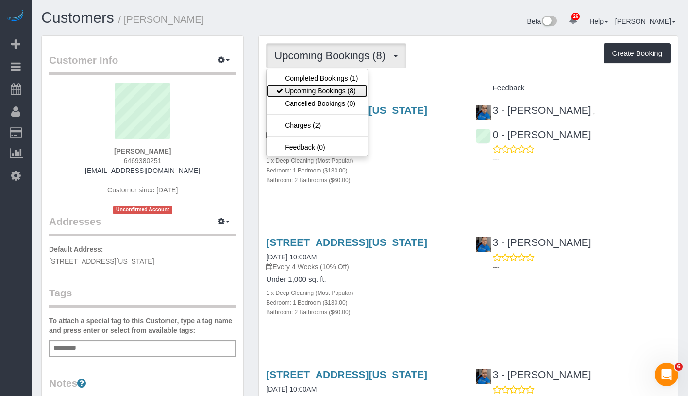
click at [314, 92] on link "Upcoming Bookings (8)" at bounding box center [316, 90] width 101 height 13
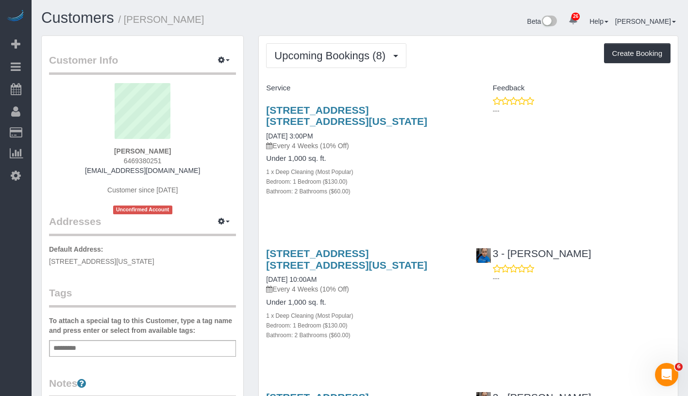
drag, startPoint x: 262, startPoint y: 135, endPoint x: 330, endPoint y: 135, distance: 67.5
click at [330, 135] on div "[STREET_ADDRESS] [STREET_ADDRESS][US_STATE] [DATE] 3:00PM Every 4 Weeks (10% Of…" at bounding box center [363, 155] width 209 height 119
copy link "[DATE] 3:00PM"
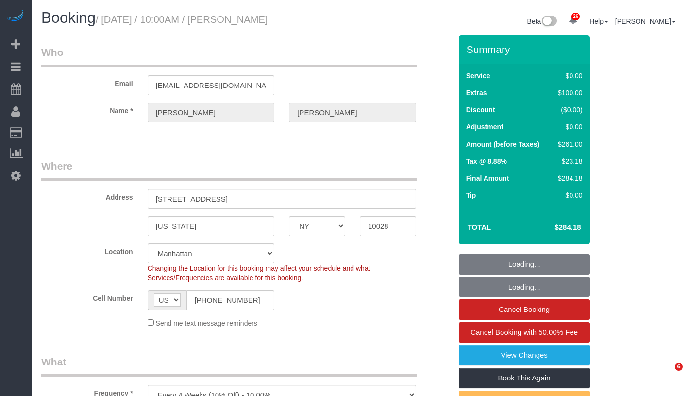
select select "NY"
select select "number:89"
select select "number:72"
select select "number:13"
select select "number:5"
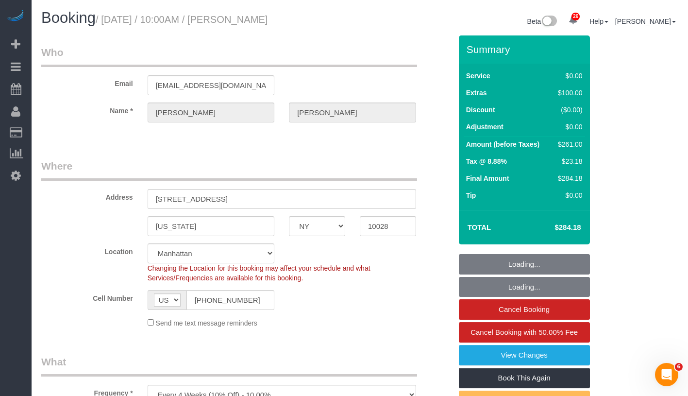
select select "1"
select select "2"
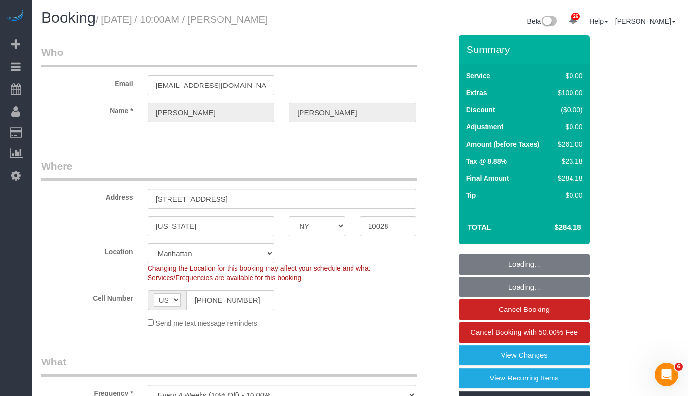
select select "spot1"
select select "1"
select select "2"
select select "object:1114"
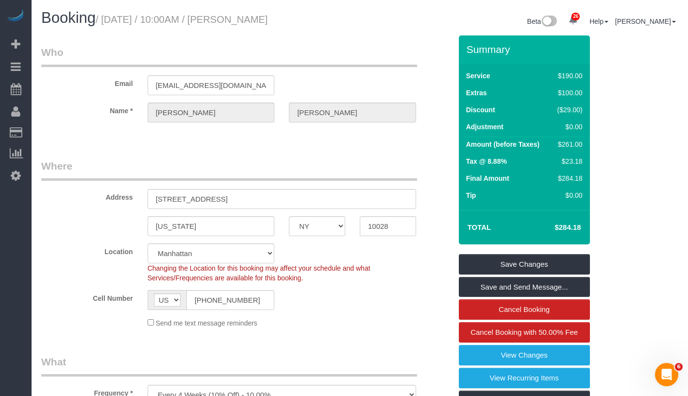
drag, startPoint x: 108, startPoint y: 20, endPoint x: 305, endPoint y: 19, distance: 196.6
click at [305, 19] on h1 "Booking / September 25, 2025 / 10:00AM / Jules Seo" at bounding box center [196, 18] width 311 height 17
copy small "September 25, 2025 / 10:00AM / Jules Seo"
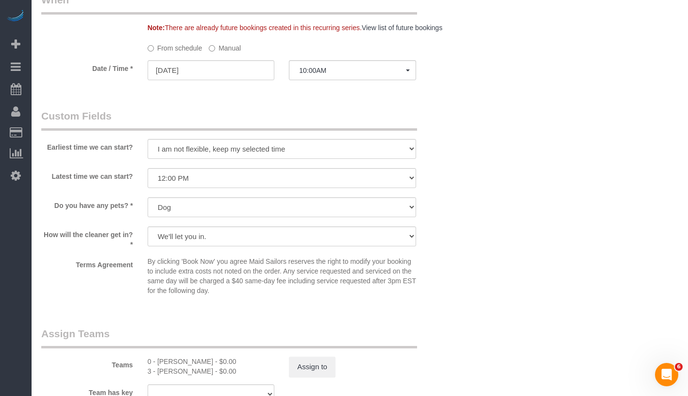
scroll to position [1180, 0]
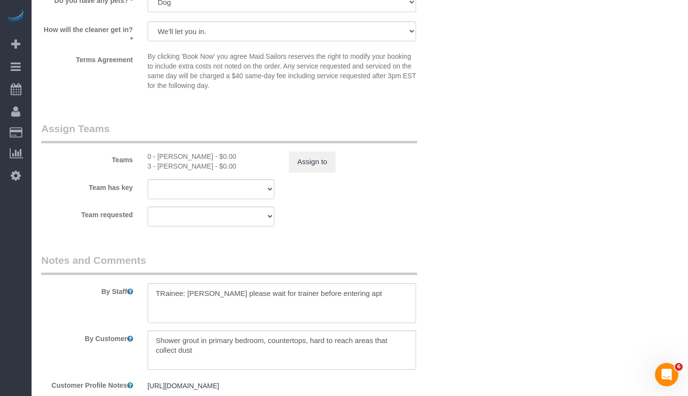
drag, startPoint x: 146, startPoint y: 155, endPoint x: 213, endPoint y: 163, distance: 67.5
click at [213, 163] on div "0 - Raymond Berroa - $0.00 3 - Geraldin Bastidas - $0.00" at bounding box center [211, 160] width 142 height 19
copy div "0 - Raymond Berroa - $0.00 3 - Geraldin Bastidas"
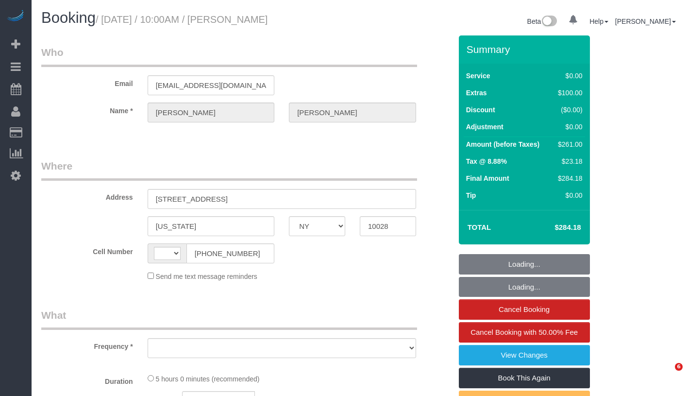
select select "NY"
select select "string:[GEOGRAPHIC_DATA]"
select select "string:stripe-pm_1Rxy5n4VGloSiKo7LRxTaBkL"
select select "number:89"
select select "number:72"
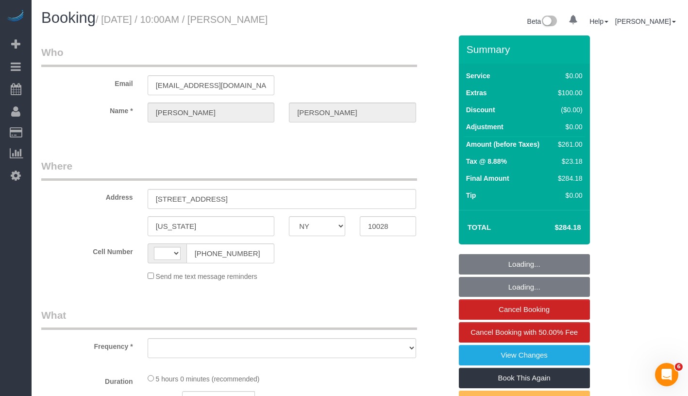
select select "number:13"
select select "number:5"
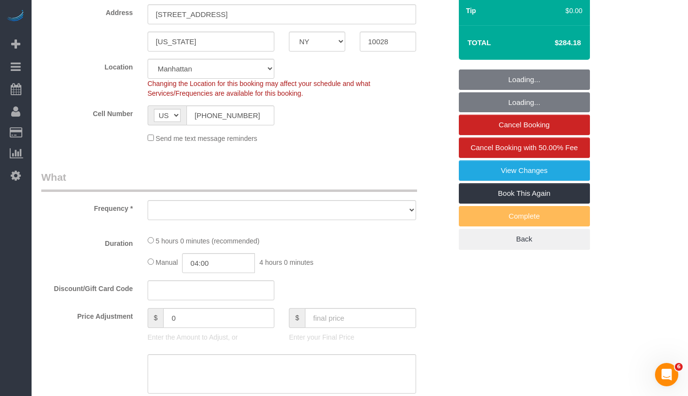
select select "object:965"
select select "spot1"
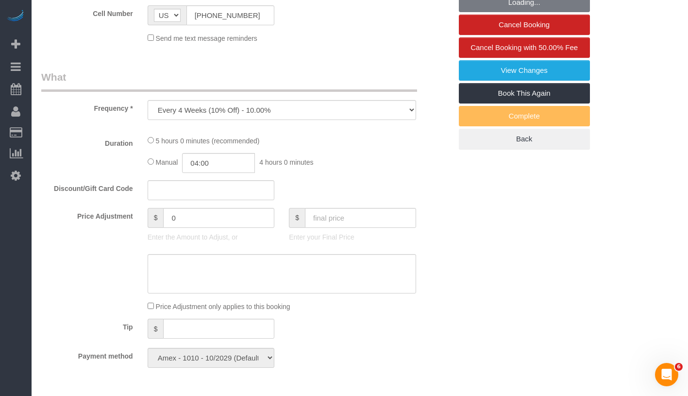
select select "object:1078"
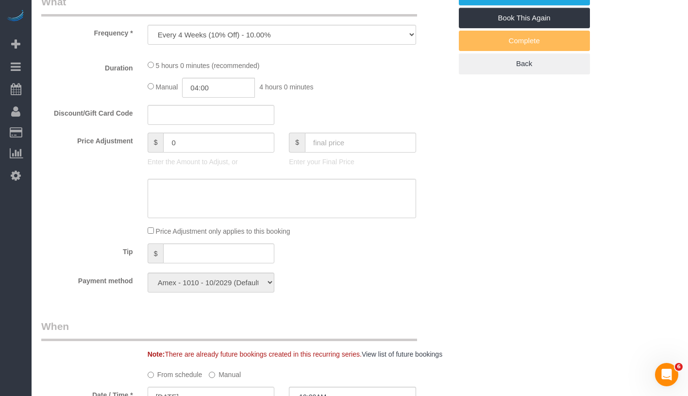
select select "1"
select select "2"
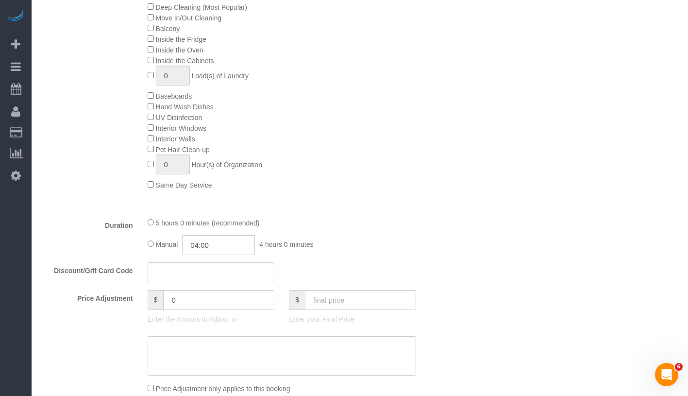
select select "1"
select select "2"
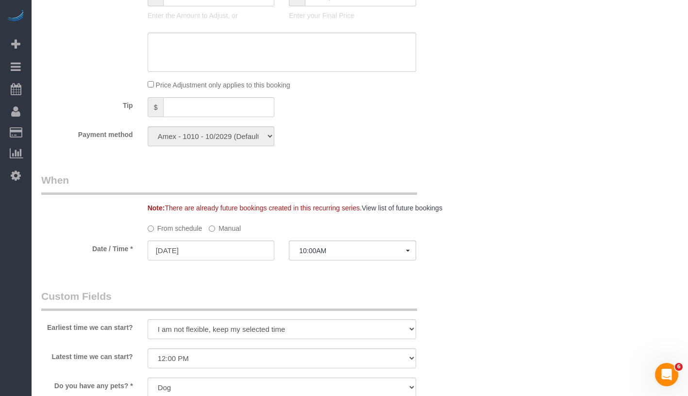
scroll to position [814, 0]
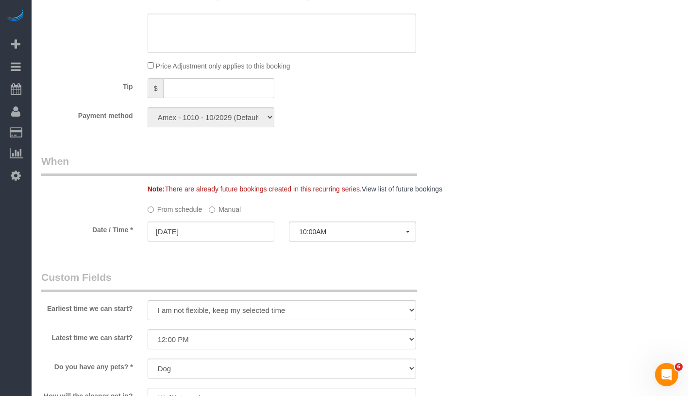
click at [221, 212] on label "Manual" at bounding box center [225, 207] width 32 height 13
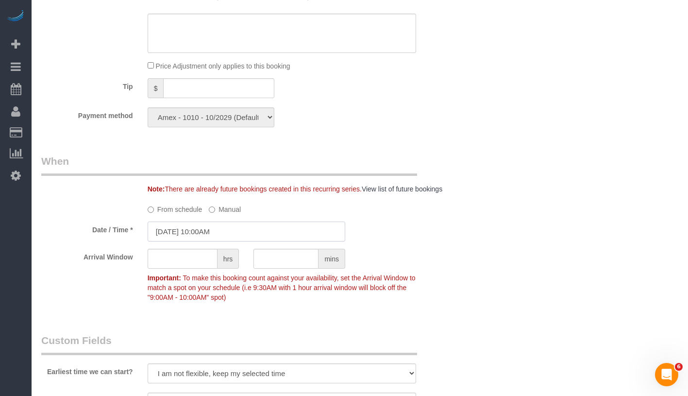
click at [276, 234] on input "[DATE] 10:00AM" at bounding box center [247, 231] width 198 height 20
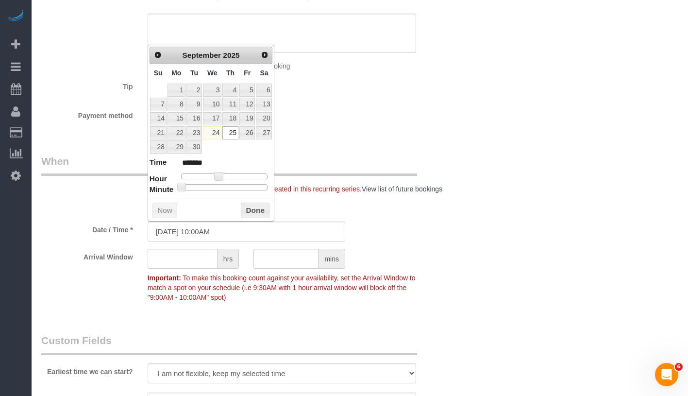
click at [494, 167] on div "Who Email [EMAIL_ADDRESS][DOMAIN_NAME] Name * [PERSON_NAME] Seo Where Address […" at bounding box center [359, 77] width 637 height 1712
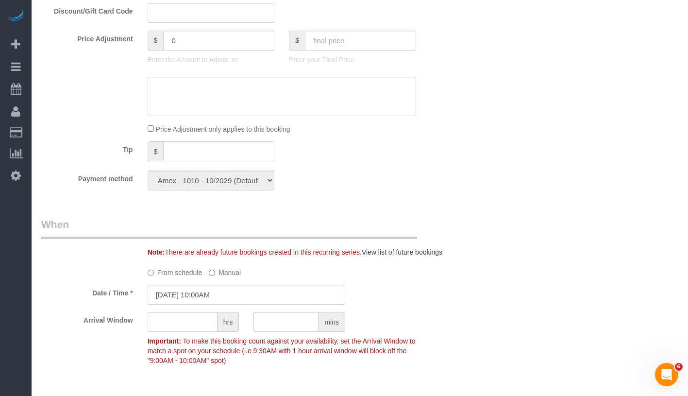
scroll to position [841, 0]
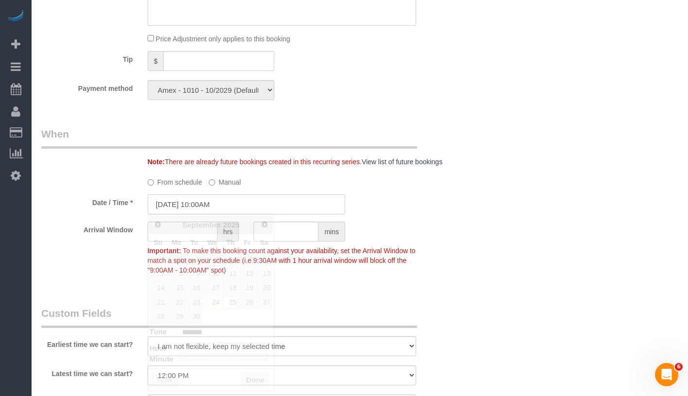
click at [240, 209] on input "[DATE] 10:00AM" at bounding box center [247, 204] width 198 height 20
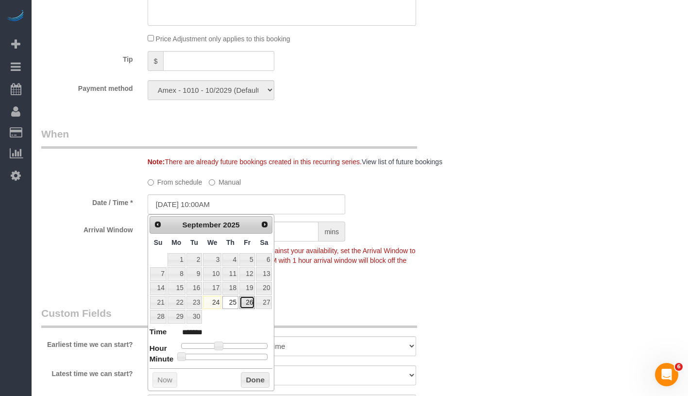
click at [251, 298] on link "26" at bounding box center [247, 302] width 16 height 13
type input "[DATE] 11:00AM"
type input "*******"
type input "09/26/2025 12:00PM"
type input "*******"
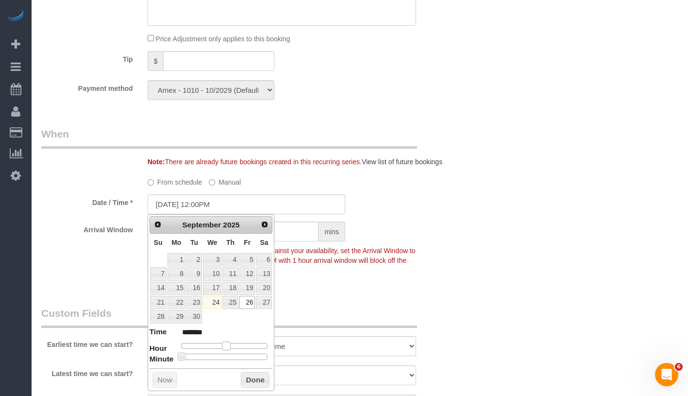
type input "09/26/2025 1:00PM"
type input "******"
type input "09/26/2025 2:00PM"
type input "******"
type input "[DATE] 3:00PM"
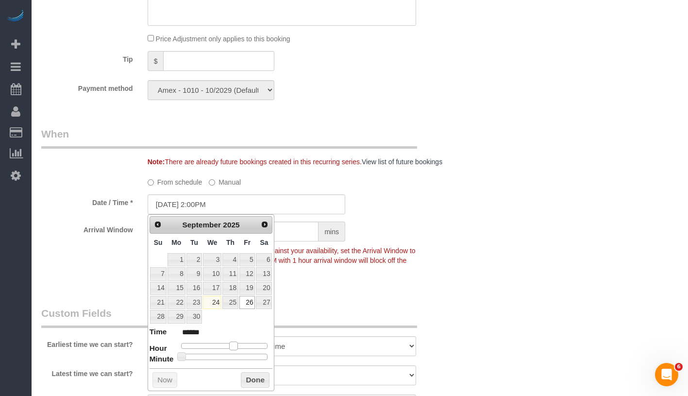
type input "******"
drag, startPoint x: 219, startPoint y: 345, endPoint x: 240, endPoint y: 345, distance: 20.4
click at [240, 345] on span at bounding box center [237, 345] width 9 height 9
click at [260, 381] on button "Done" at bounding box center [255, 380] width 29 height 16
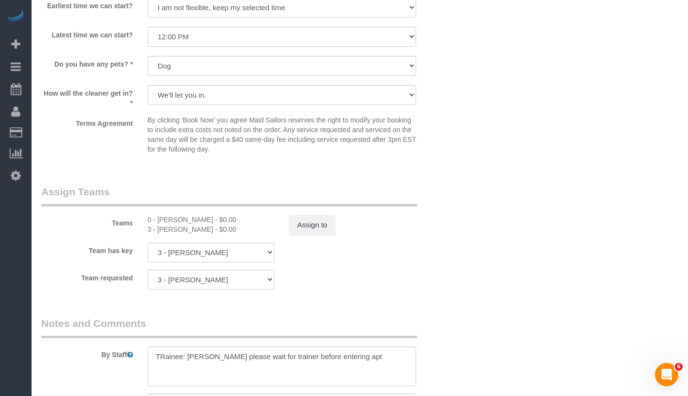
scroll to position [1082, 0]
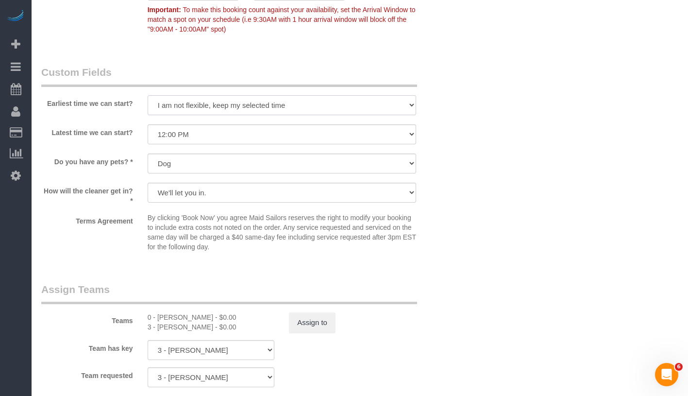
click at [269, 98] on select "I am not flexible, keep my selected time 8:00 AM 9:00 AM 10:00 AM 11:00 AM 12:0…" at bounding box center [282, 105] width 268 height 20
select select "number:63"
click at [230, 135] on select "I am not flexible, keep my selected time 8:00 AM 9:00 AM 10:00 AM 11:00 AM 12:0…" at bounding box center [282, 134] width 268 height 20
select select "number:78"
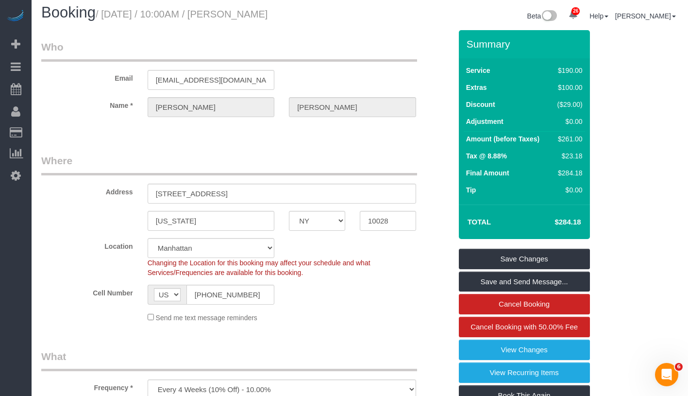
scroll to position [0, 0]
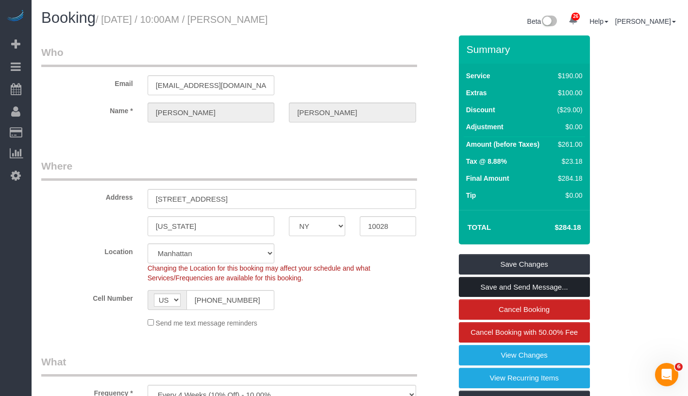
click at [566, 289] on link "Save and Send Message..." at bounding box center [524, 287] width 131 height 20
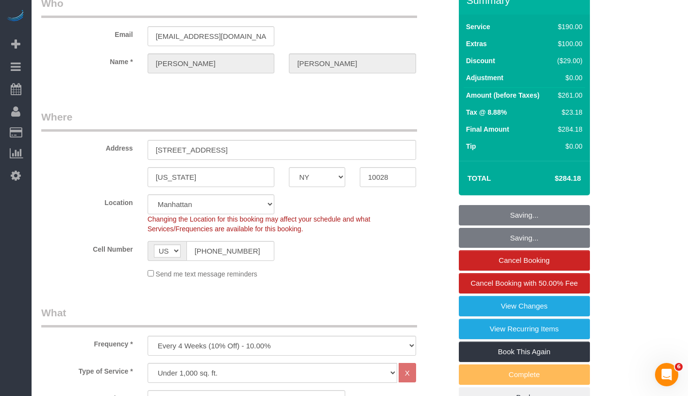
scroll to position [187, 0]
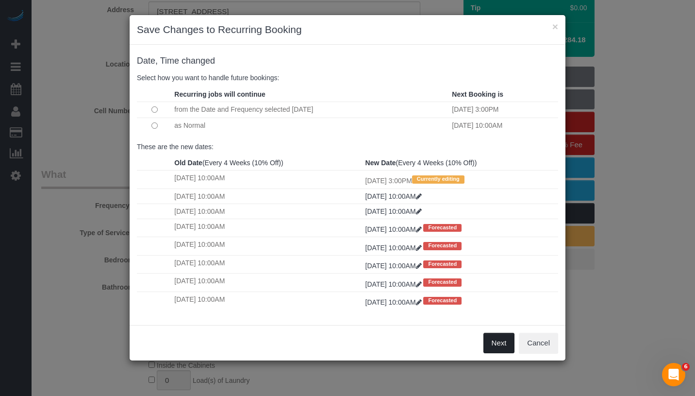
click at [498, 336] on button "Next" at bounding box center [499, 343] width 32 height 20
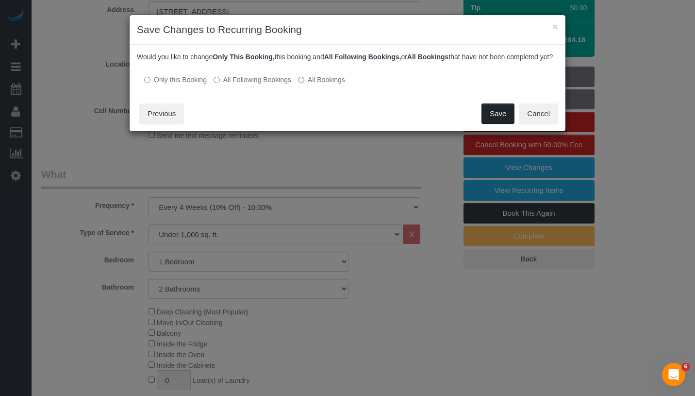
click at [493, 123] on button "Save" at bounding box center [498, 113] width 33 height 20
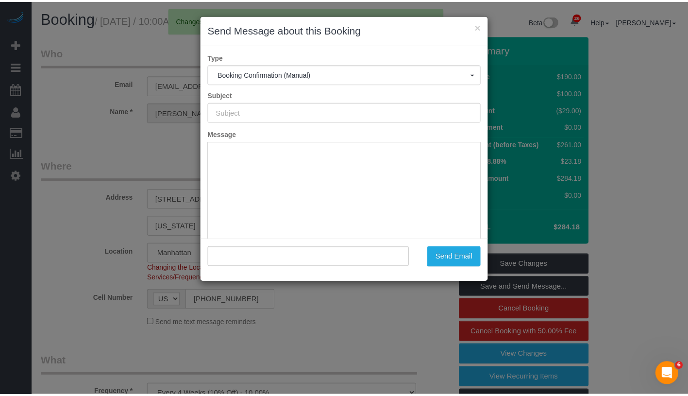
scroll to position [0, 0]
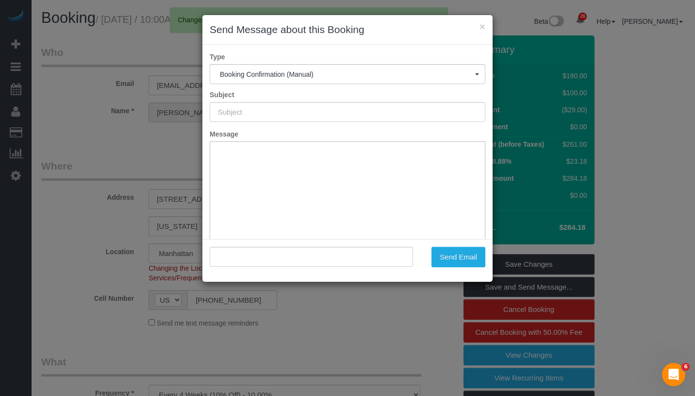
type input "Cleaning Confirmed for 09/26/2025 at 3:00pm"
type input ""Jules Seo" <jules.seo1@gmail.com>"
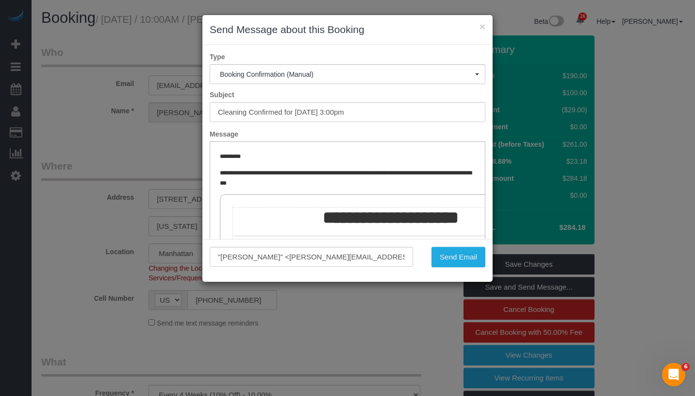
click at [461, 268] on div ""Jules Seo" <jules.seo1@gmail.com> Send Email" at bounding box center [347, 260] width 290 height 43
click at [462, 263] on button "Send Email" at bounding box center [459, 257] width 54 height 20
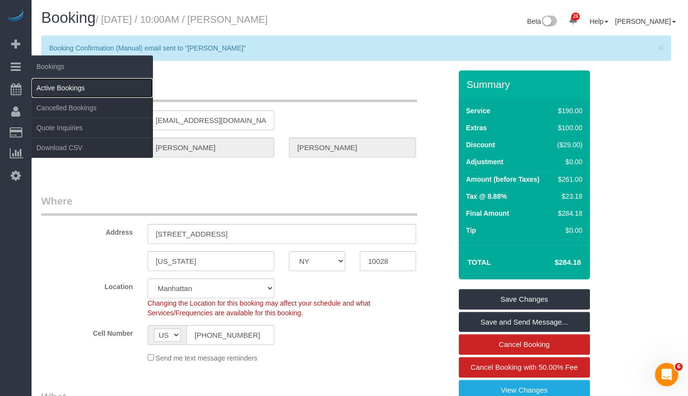
click at [70, 85] on link "Active Bookings" at bounding box center [92, 87] width 121 height 19
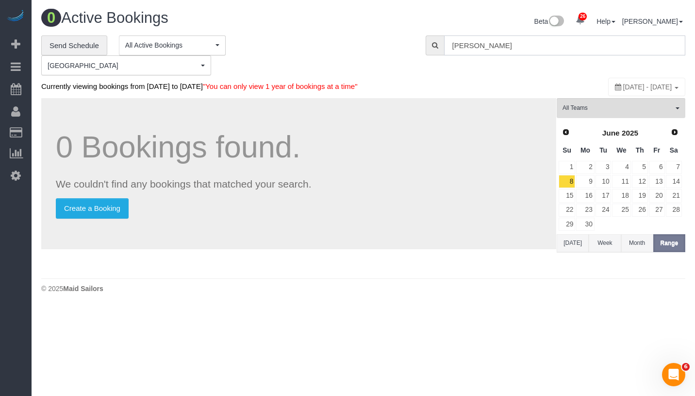
click at [534, 46] on input "Fabiana Berg" at bounding box center [564, 45] width 241 height 20
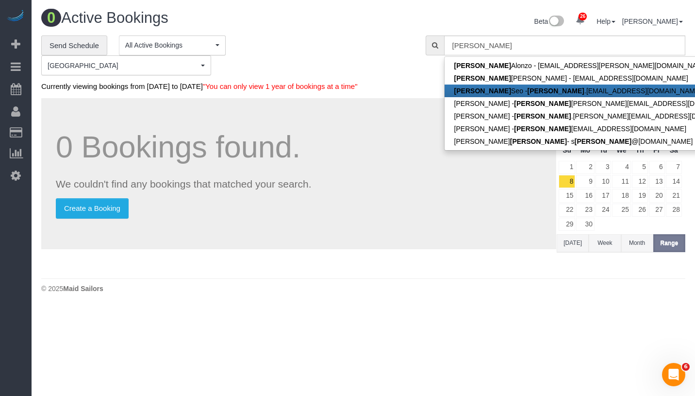
click at [528, 87] on strong "jules" at bounding box center [556, 91] width 57 height 8
type input "jules.seo1@gmail.com"
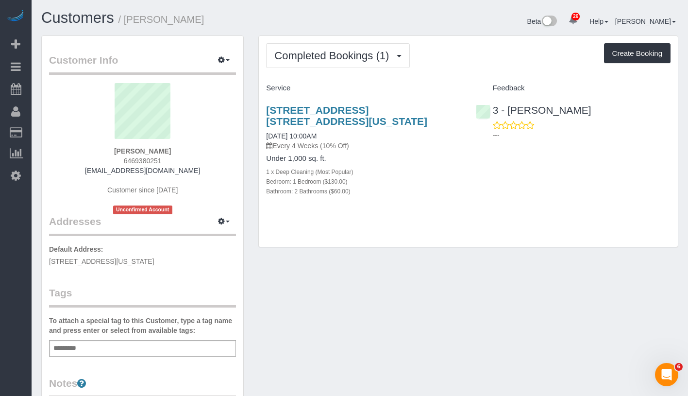
click at [167, 346] on div "Add a tag" at bounding box center [142, 348] width 187 height 17
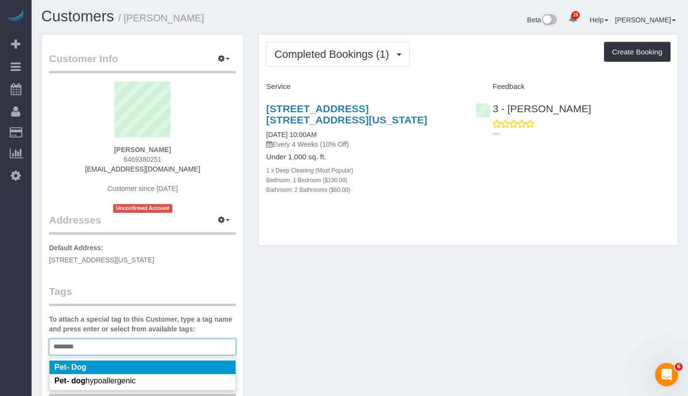
scroll to position [2, 0]
type input "********"
click at [171, 368] on li "Pet- Dog" at bounding box center [143, 367] width 186 height 14
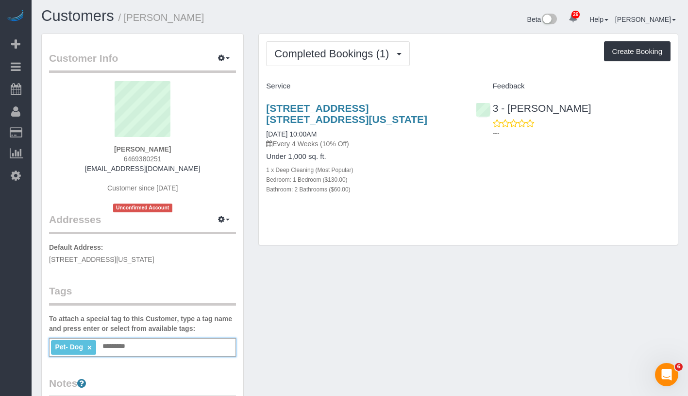
click at [340, 318] on div "Customer Info Edit Contact Info Send Message Email Preferences Special Sales Ta…" at bounding box center [359, 369] width 651 height 672
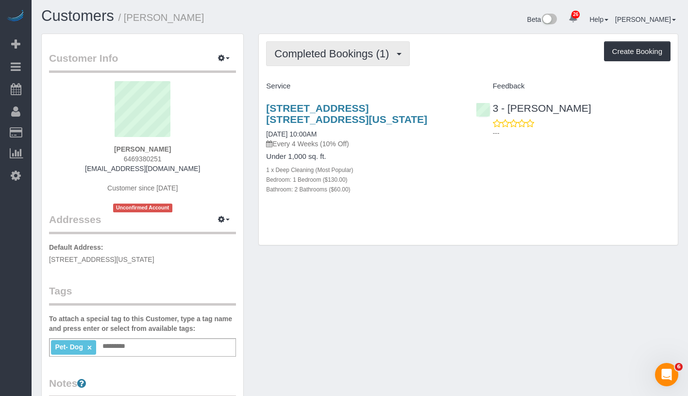
click at [356, 50] on span "Completed Bookings (1)" at bounding box center [333, 54] width 119 height 12
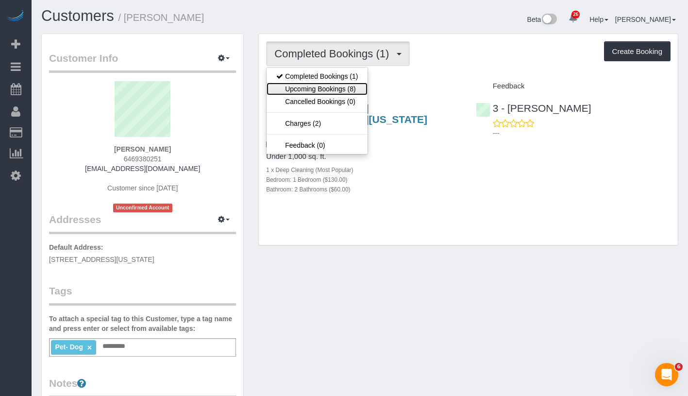
click at [336, 88] on link "Upcoming Bookings (8)" at bounding box center [316, 89] width 101 height 13
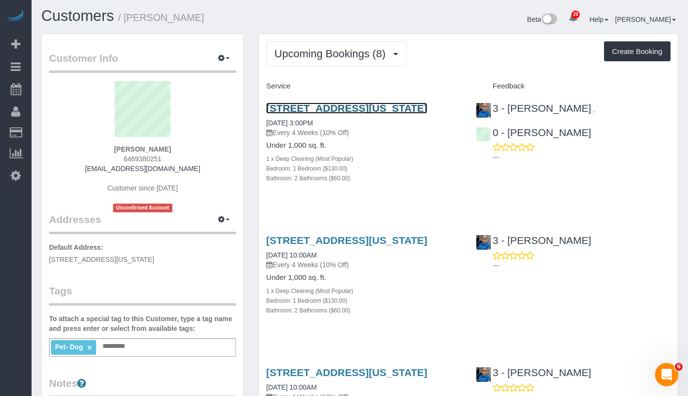
click at [326, 108] on link "310 E 86th St, 3c, New York, NY 10028" at bounding box center [346, 107] width 161 height 11
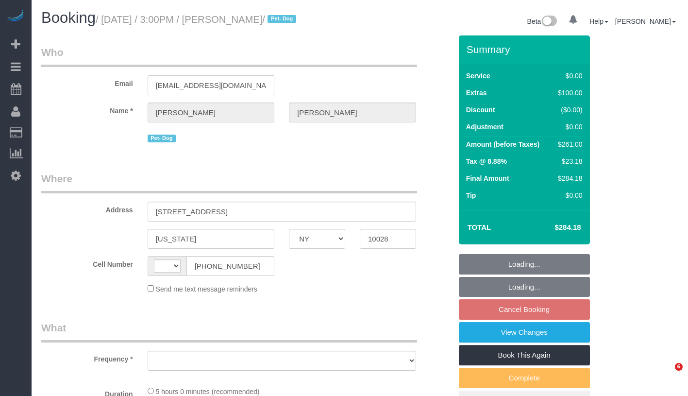
select select "NY"
select select "object:497"
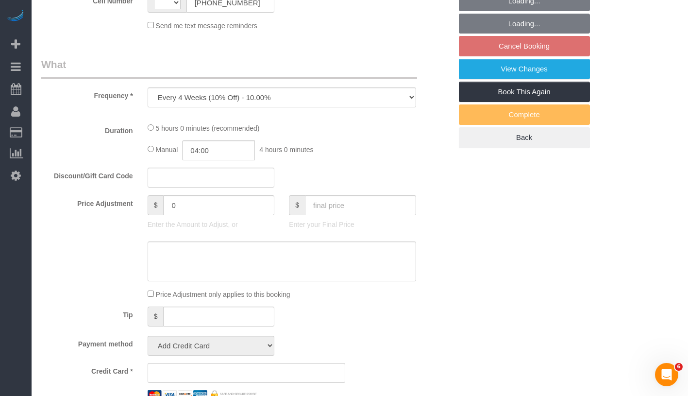
select select "string:stripe-pm_1Rxy5n4VGloSiKo7LRxTaBkL"
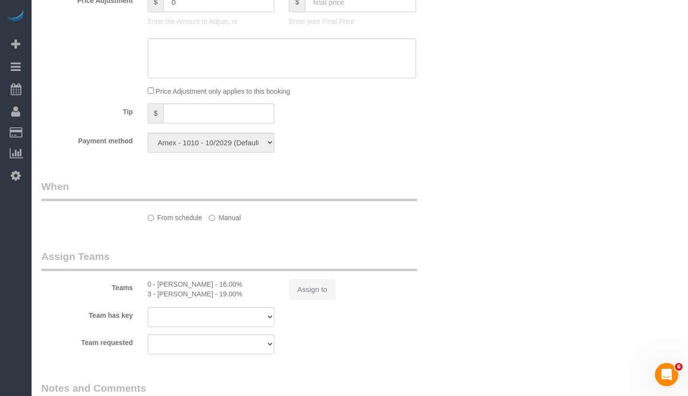
select select "string:[GEOGRAPHIC_DATA]"
select select "number:63"
select select "number:78"
select select "number:13"
select select "number:5"
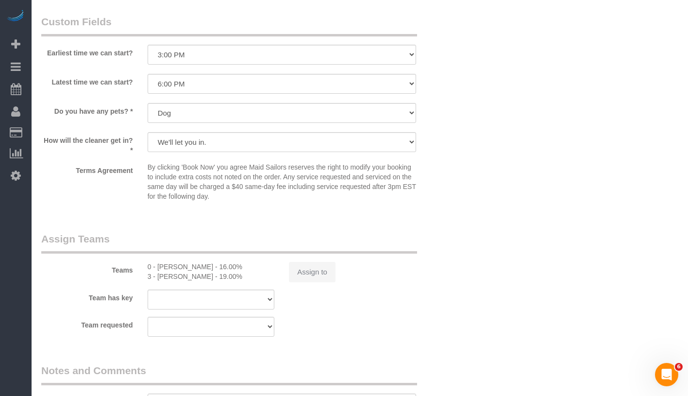
select select "object:974"
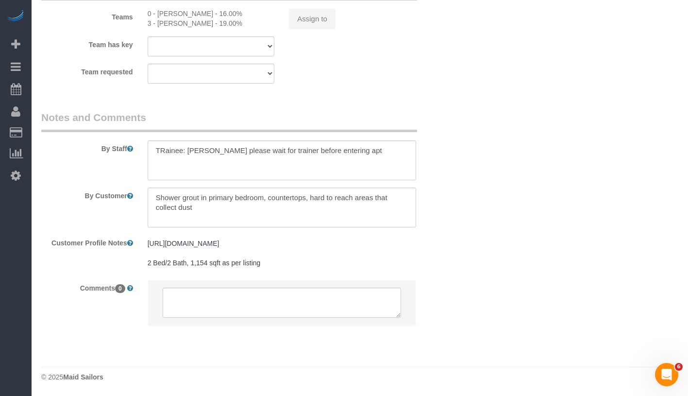
select select "1"
select select "2"
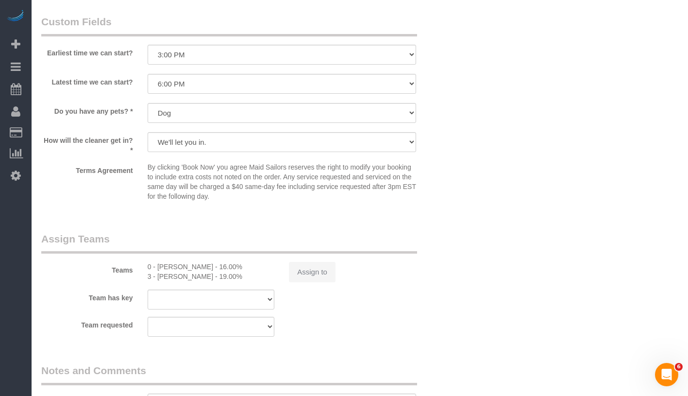
scroll to position [1083, 0]
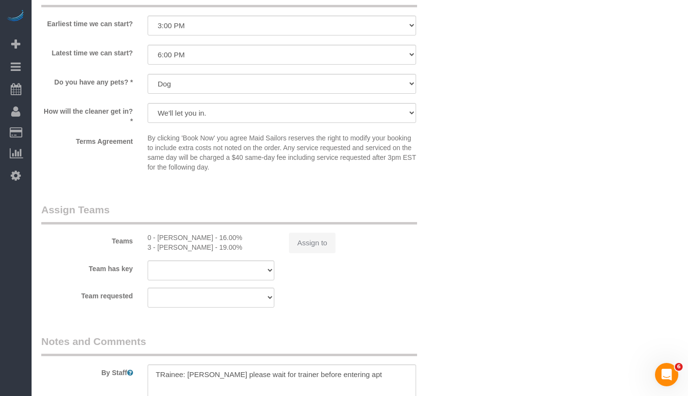
click at [309, 253] on button "Assign to" at bounding box center [312, 243] width 47 height 20
select select "spot8"
select select "1"
select select "2"
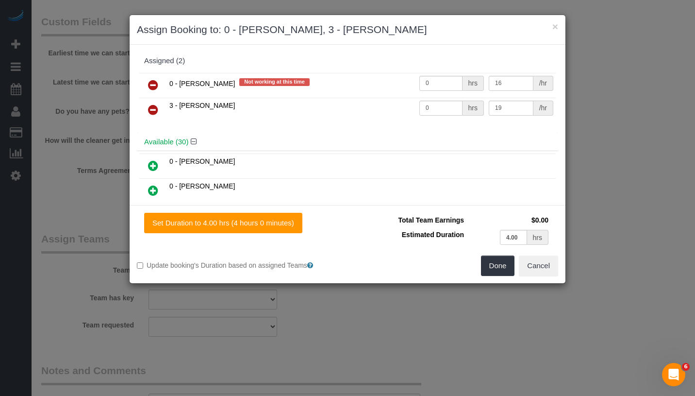
click at [151, 88] on icon at bounding box center [153, 85] width 10 height 12
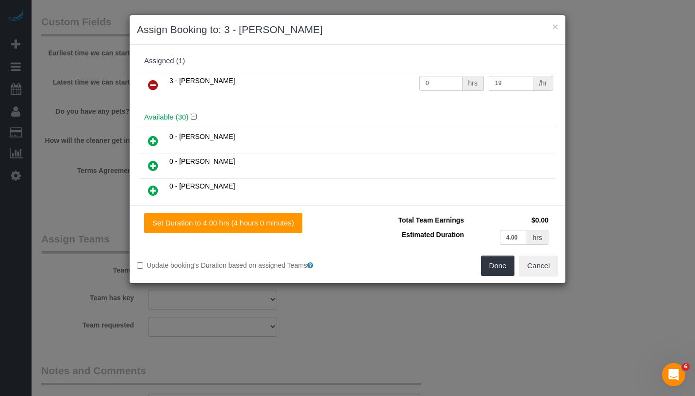
click at [151, 88] on icon at bounding box center [153, 85] width 10 height 12
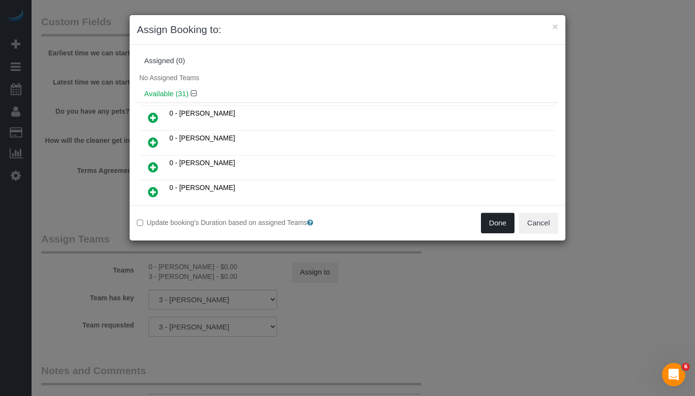
click at [496, 229] on button "Done" at bounding box center [498, 223] width 34 height 20
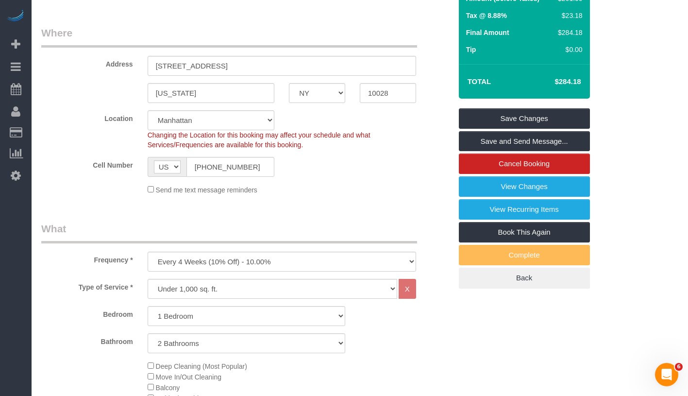
scroll to position [66, 0]
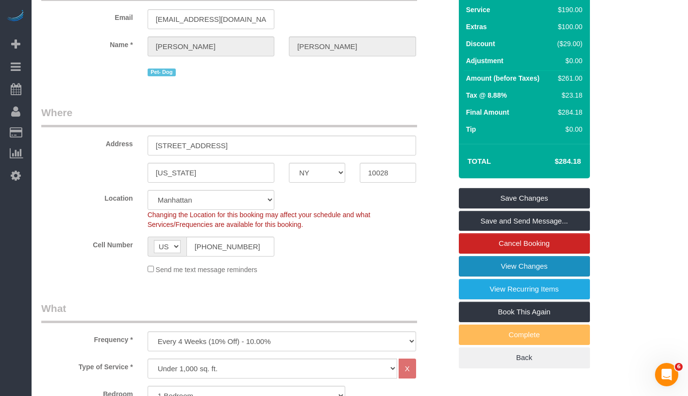
click at [568, 272] on link "View Changes" at bounding box center [524, 266] width 131 height 20
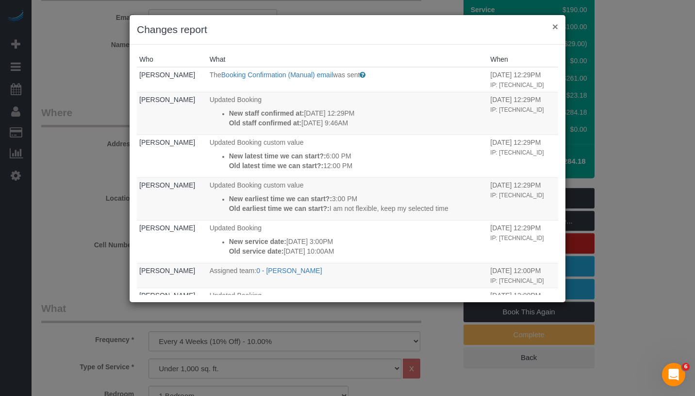
click at [553, 27] on button "×" at bounding box center [555, 26] width 6 height 10
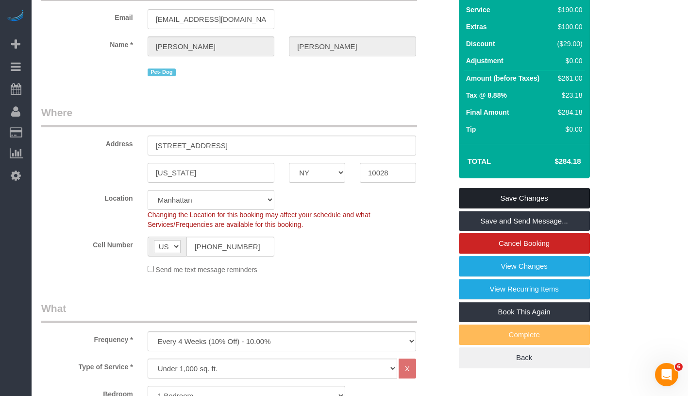
click at [551, 194] on link "Save Changes" at bounding box center [524, 198] width 131 height 20
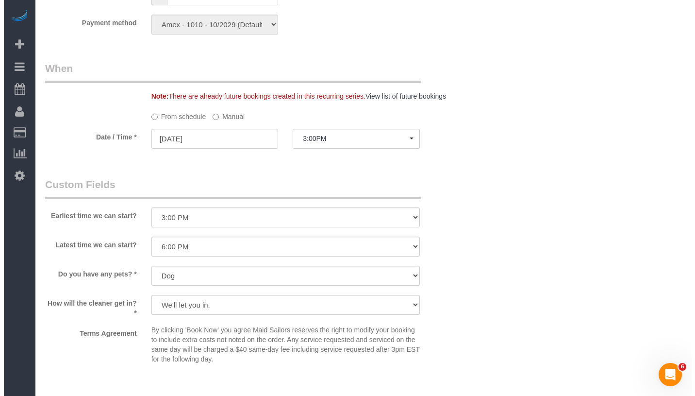
scroll to position [1003, 0]
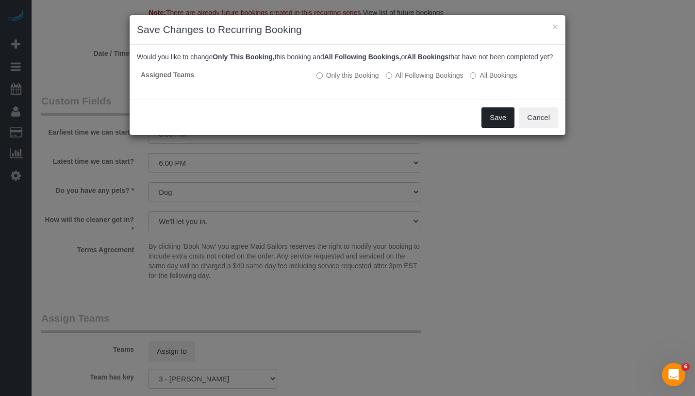
click at [497, 125] on button "Save" at bounding box center [498, 117] width 33 height 20
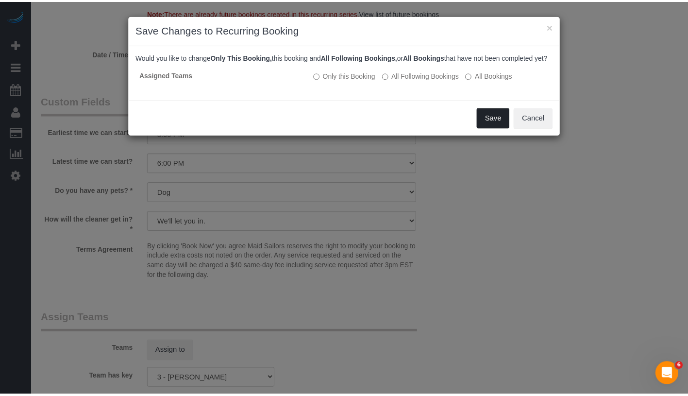
scroll to position [66, 0]
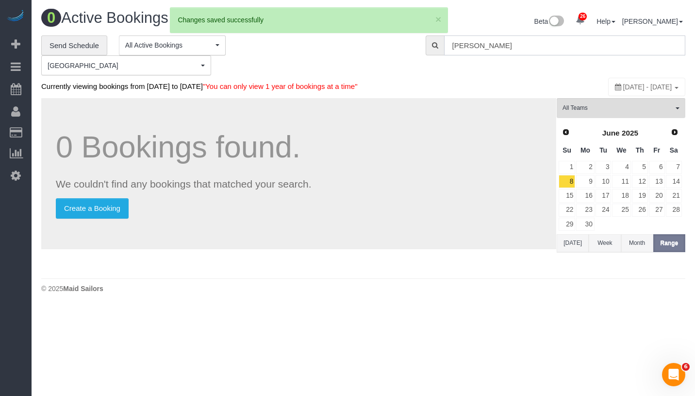
click at [546, 49] on input "[PERSON_NAME]" at bounding box center [564, 45] width 241 height 20
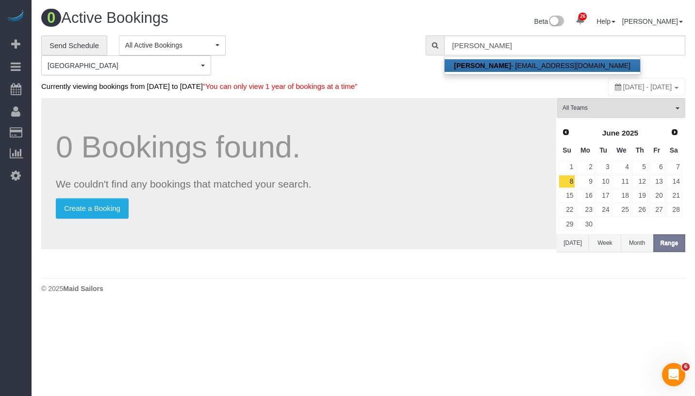
click at [538, 59] on link "Jules Seo - [EMAIL_ADDRESS][DOMAIN_NAME]" at bounding box center [543, 65] width 196 height 13
type input "[EMAIL_ADDRESS][DOMAIN_NAME]"
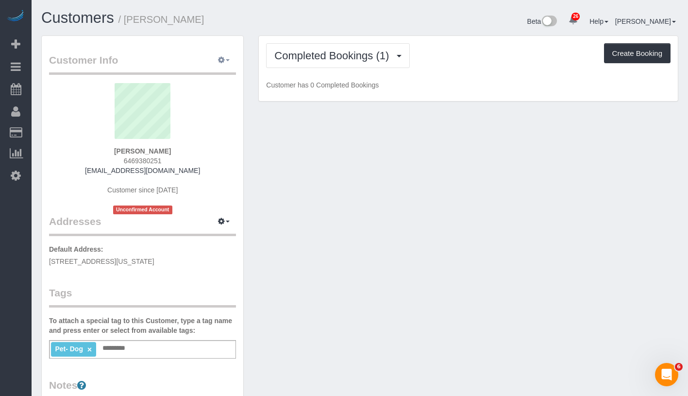
click at [229, 59] on button "button" at bounding box center [224, 60] width 24 height 15
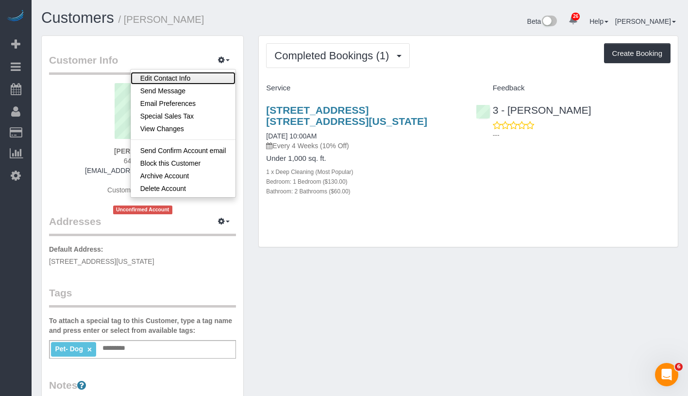
click at [209, 79] on link "Edit Contact Info" at bounding box center [183, 78] width 105 height 13
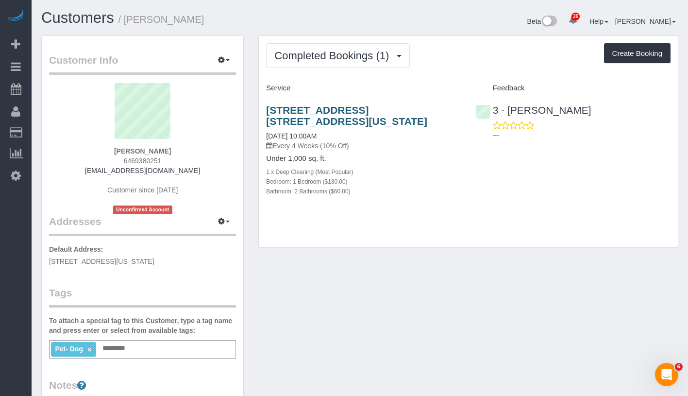
select select "NY"
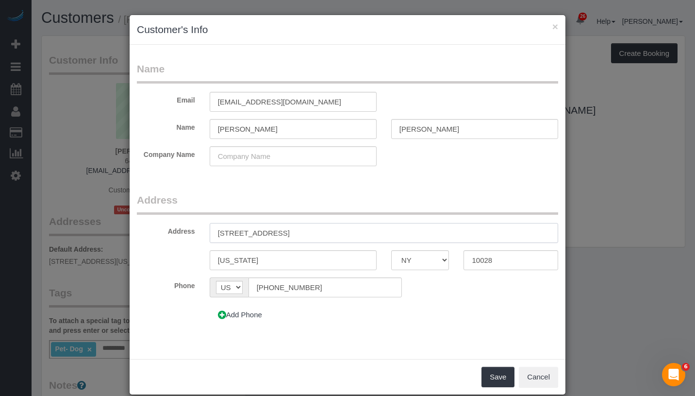
click at [231, 232] on input "[STREET_ADDRESS]" at bounding box center [384, 233] width 349 height 20
click at [268, 233] on input "[STREET_ADDRESS]" at bounding box center [384, 233] width 349 height 20
click at [284, 231] on input "[STREET_ADDRESS]" at bounding box center [384, 233] width 349 height 20
type input "[STREET_ADDRESS] 3C"
click at [487, 372] on button "Save" at bounding box center [498, 376] width 33 height 20
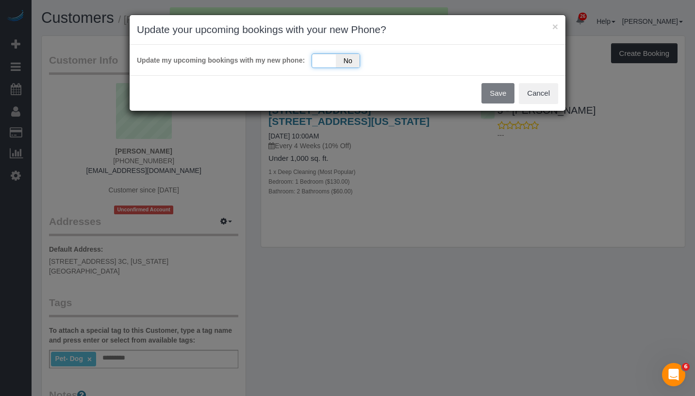
click at [325, 58] on div "Yes No" at bounding box center [336, 60] width 49 height 15
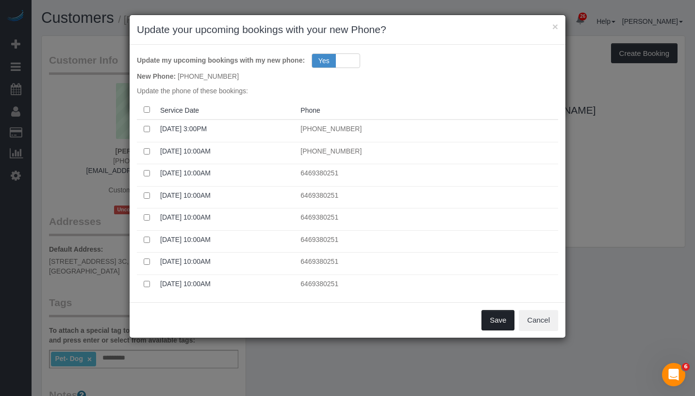
click at [489, 313] on button "Save" at bounding box center [498, 320] width 33 height 20
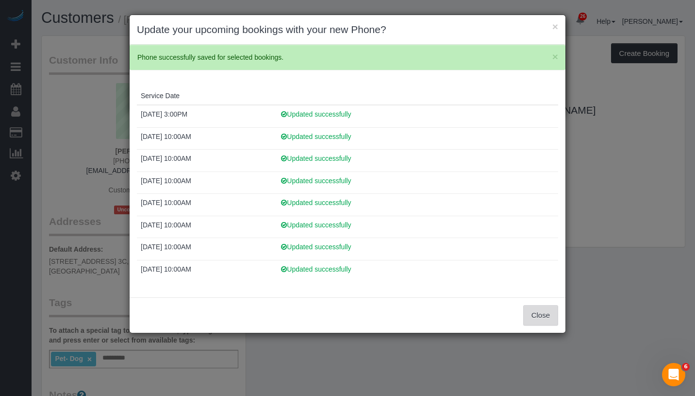
click at [550, 317] on button "Close" at bounding box center [540, 315] width 35 height 20
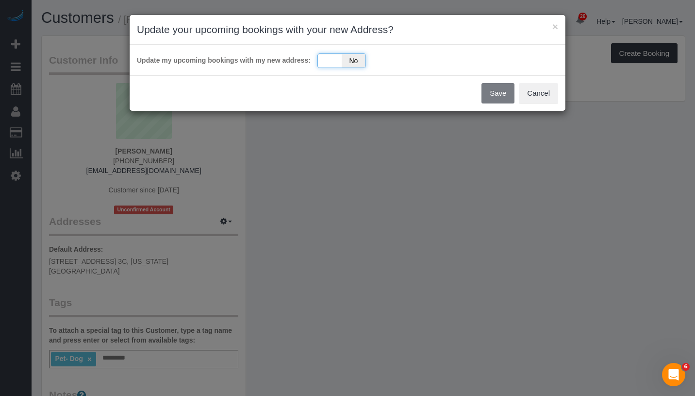
click at [332, 60] on div "Yes No" at bounding box center [341, 60] width 49 height 15
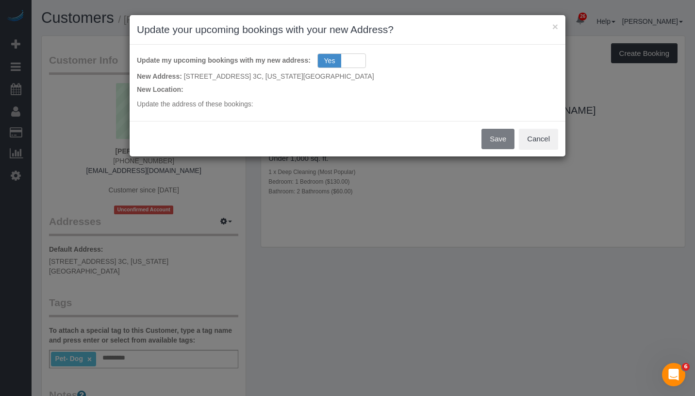
click at [414, 93] on div "New Location:" at bounding box center [347, 87] width 421 height 13
click at [304, 107] on p "Update the address of these bookings:" at bounding box center [347, 104] width 421 height 10
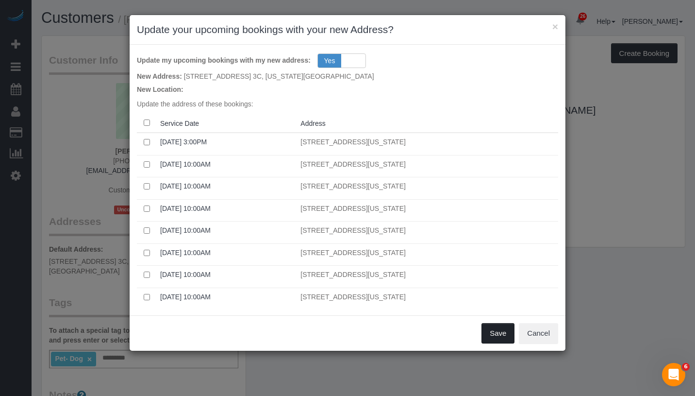
click at [494, 332] on button "Save" at bounding box center [498, 333] width 33 height 20
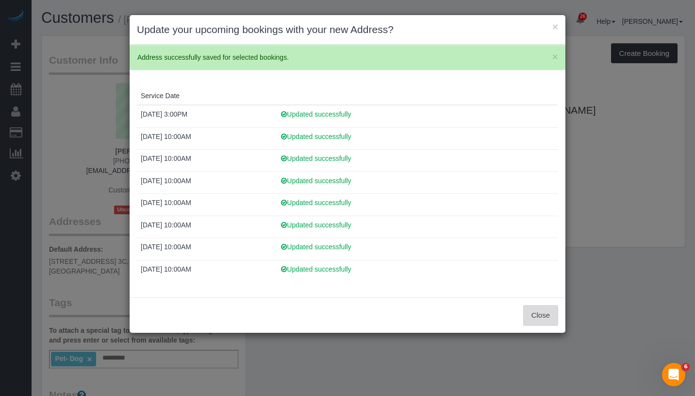
click at [535, 310] on button "Close" at bounding box center [540, 315] width 35 height 20
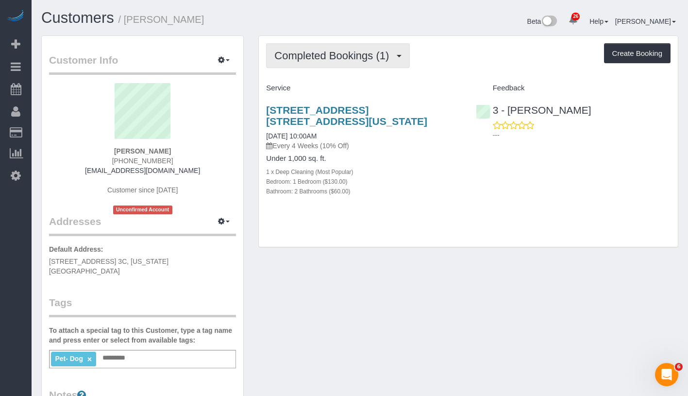
click at [335, 60] on span "Completed Bookings (1)" at bounding box center [333, 56] width 119 height 12
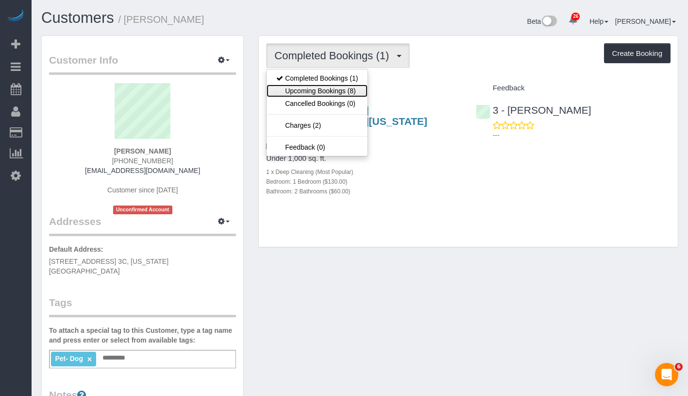
click at [329, 87] on link "Upcoming Bookings (8)" at bounding box center [316, 90] width 101 height 13
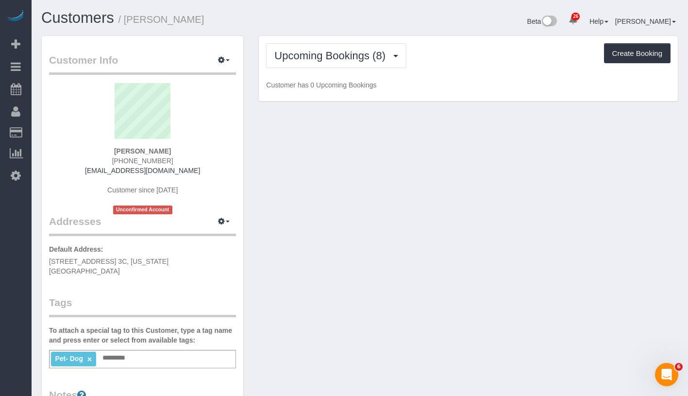
click at [463, 91] on div "Upcoming Bookings (8) Completed Bookings (1) Upcoming Bookings (8) Cancelled Bo…" at bounding box center [468, 69] width 419 height 66
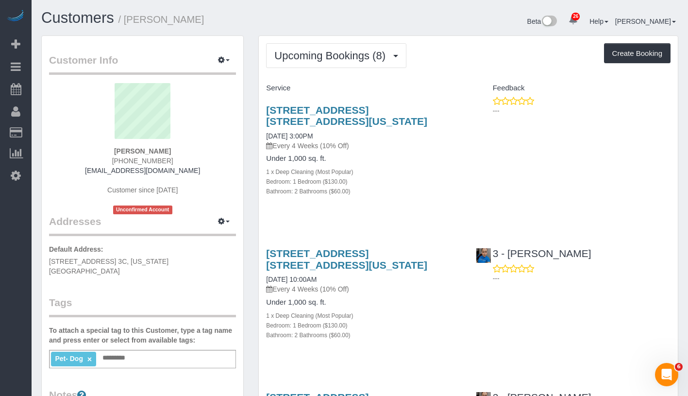
drag, startPoint x: 263, startPoint y: 136, endPoint x: 350, endPoint y: 136, distance: 87.4
click at [350, 136] on div "[STREET_ADDRESS] [STREET_ADDRESS][US_STATE] [DATE] 3:00PM Every 4 Weeks (10% Of…" at bounding box center [363, 155] width 209 height 119
copy link "[DATE] 3:00PM"
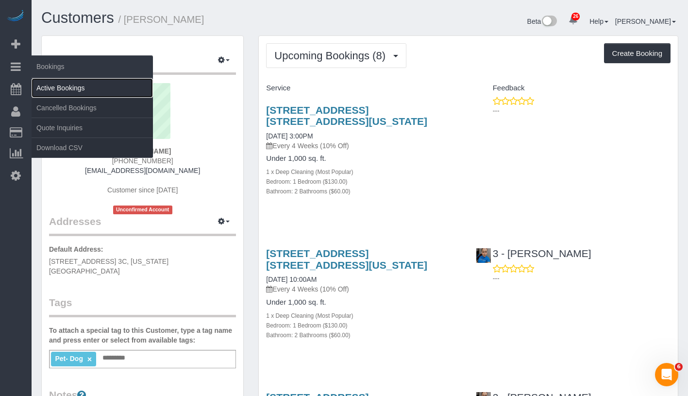
click at [67, 81] on link "Active Bookings" at bounding box center [92, 87] width 121 height 19
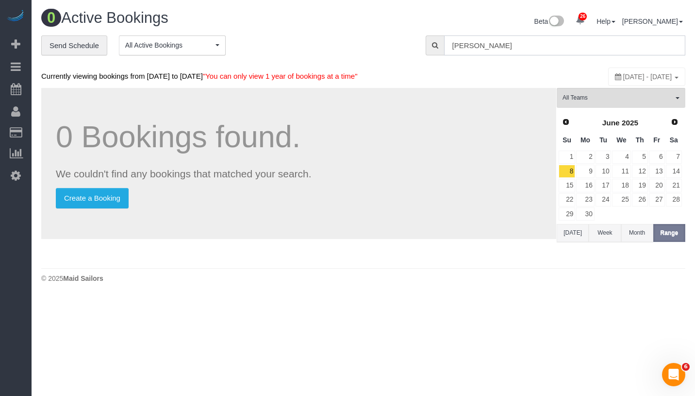
click at [501, 38] on input "[PERSON_NAME]" at bounding box center [564, 45] width 241 height 20
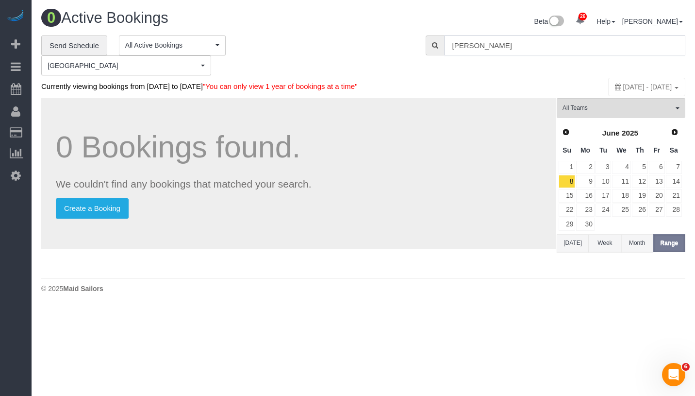
click at [501, 38] on input "[PERSON_NAME]" at bounding box center [564, 45] width 241 height 20
paste input "[PERSON_NAME]"
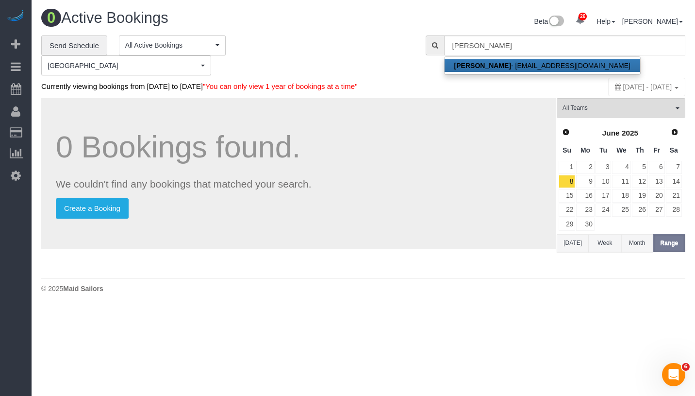
click at [517, 66] on link "Carl Fagerstal - losbamb24@gmail.com" at bounding box center [543, 65] width 196 height 13
type input "[EMAIL_ADDRESS][DOMAIN_NAME]"
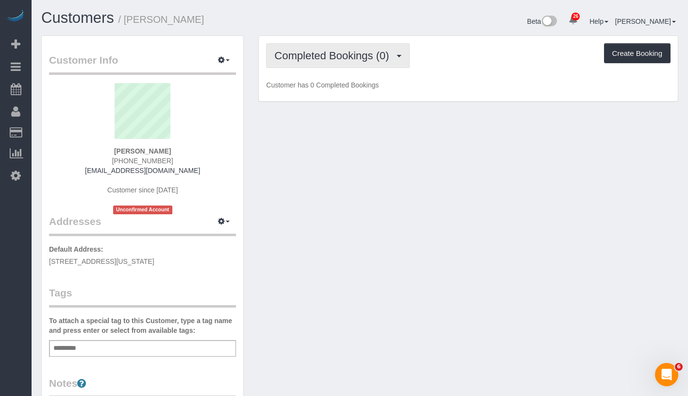
click at [351, 54] on span "Completed Bookings (0)" at bounding box center [333, 56] width 119 height 12
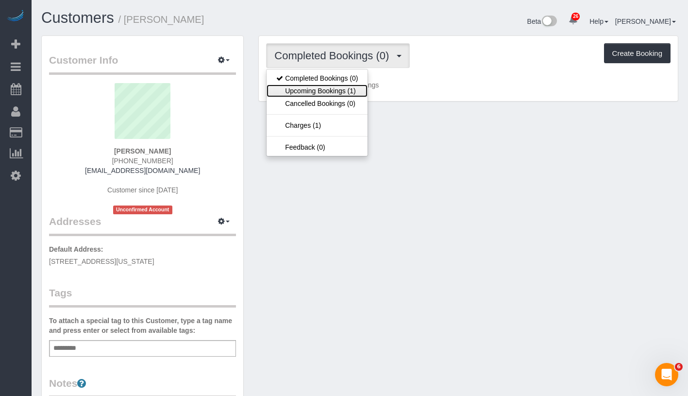
click at [332, 93] on link "Upcoming Bookings (1)" at bounding box center [316, 90] width 101 height 13
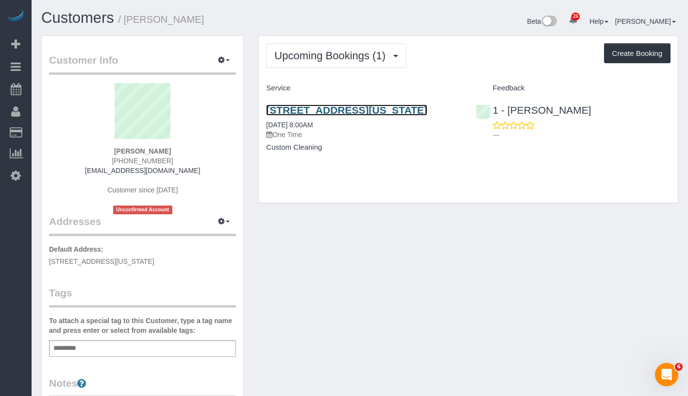
click at [319, 112] on link "320 West 38th Street, Apt. 1129, New York, NY 10018" at bounding box center [346, 109] width 161 height 11
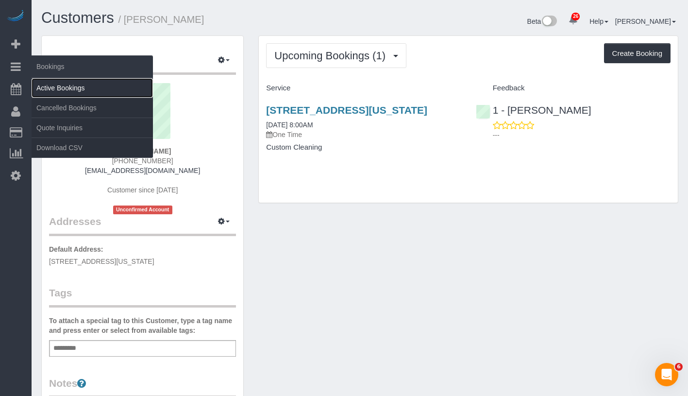
click at [83, 89] on link "Active Bookings" at bounding box center [92, 87] width 121 height 19
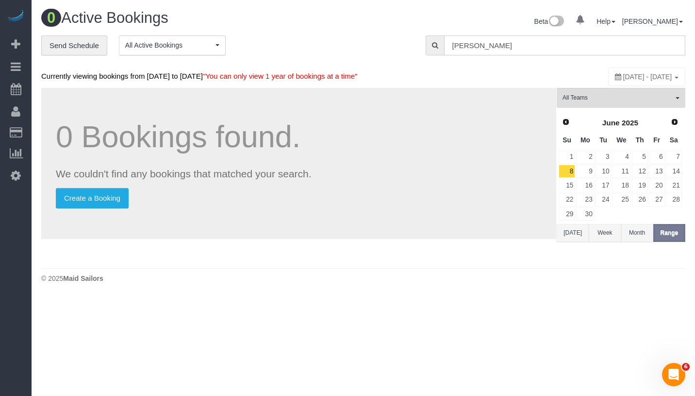
click at [533, 46] on input "Carl Fagerstal" at bounding box center [564, 45] width 241 height 20
paste input "hihhung Wang"
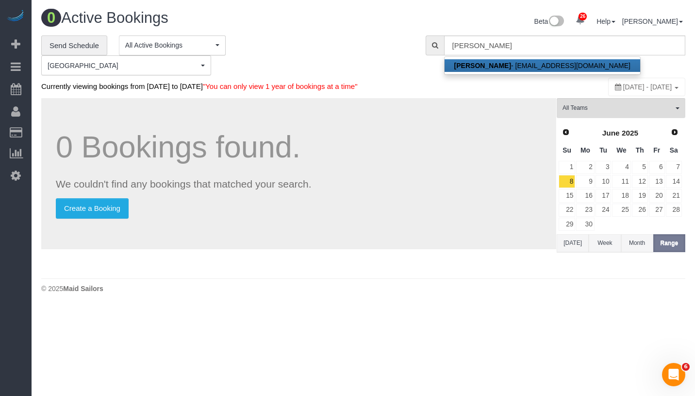
click at [532, 61] on link "Chihhung Wang - chvwang@mofa.gov.tw" at bounding box center [543, 65] width 196 height 13
type input "chvwang@mofa.gov.tw"
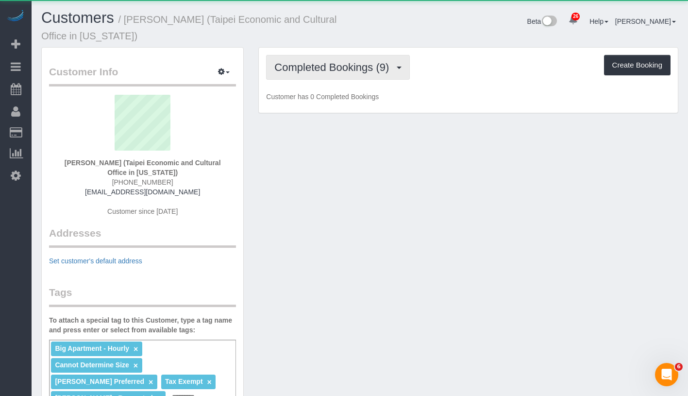
click at [346, 67] on span "Completed Bookings (9)" at bounding box center [333, 67] width 119 height 12
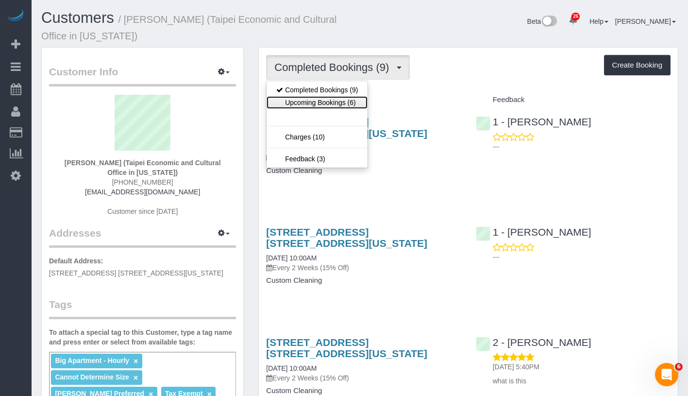
click at [333, 102] on link "Upcoming Bookings (6)" at bounding box center [316, 102] width 101 height 13
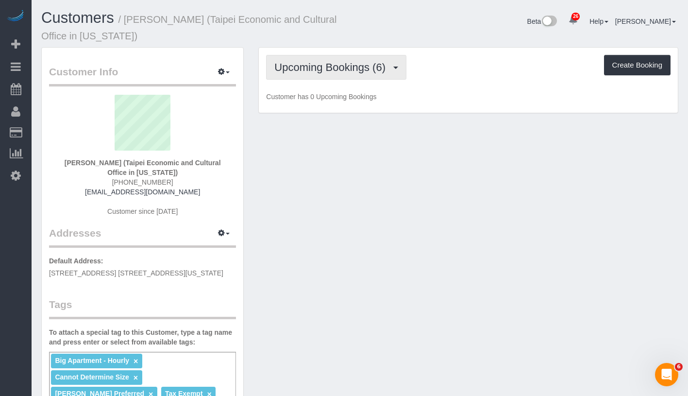
click at [358, 66] on span "Upcoming Bookings (6)" at bounding box center [332, 67] width 116 height 12
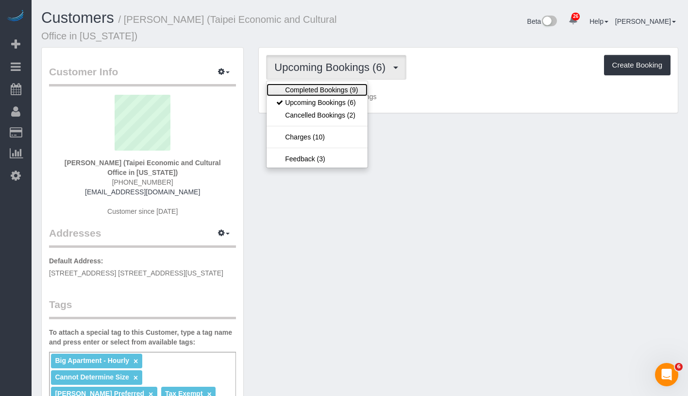
click at [347, 88] on link "Completed Bookings (9)" at bounding box center [316, 89] width 101 height 13
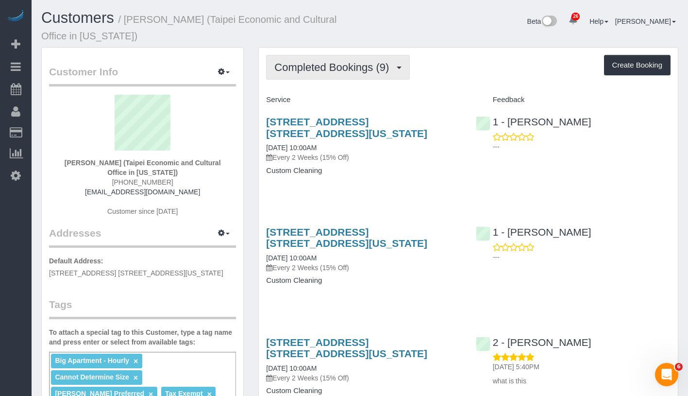
click at [353, 72] on span "Completed Bookings (9)" at bounding box center [333, 67] width 119 height 12
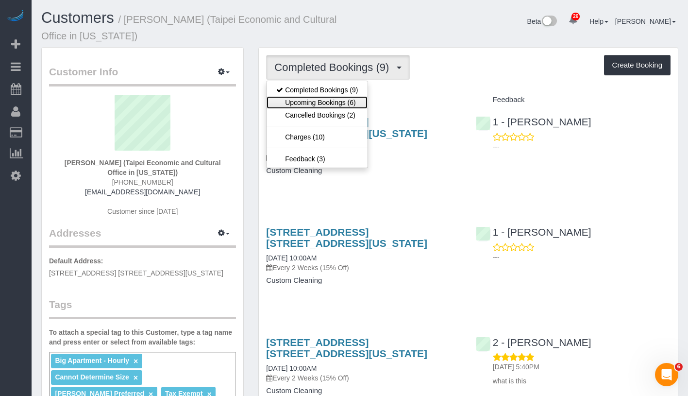
click at [346, 100] on link "Upcoming Bookings (6)" at bounding box center [316, 102] width 101 height 13
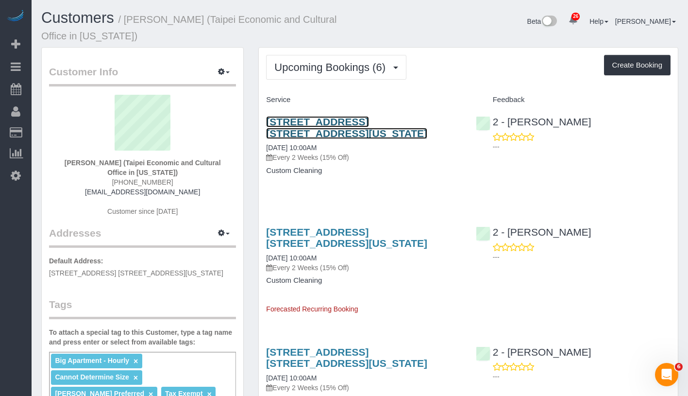
click at [359, 122] on link "60 East 88th Street, Apt. 8a, New York, NY 10128" at bounding box center [346, 127] width 161 height 22
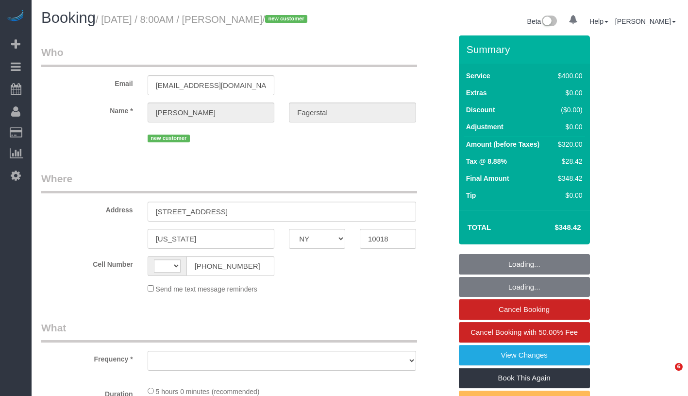
select select "NY"
select select "string:stripe-pm_1SAgBp4VGloSiKo7GebCEJYy"
select select "number:56"
select select "number:70"
select select "number:15"
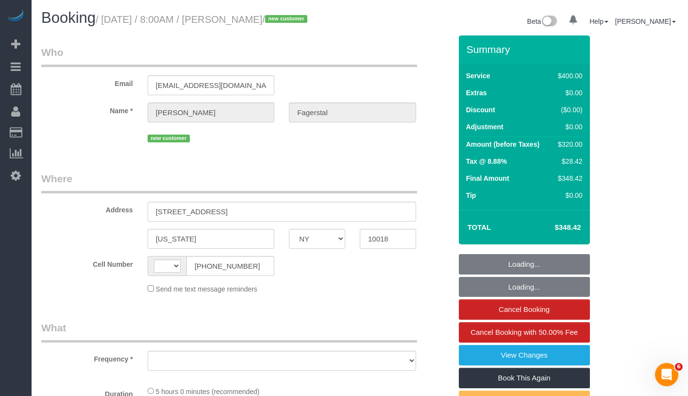
select select "number:5"
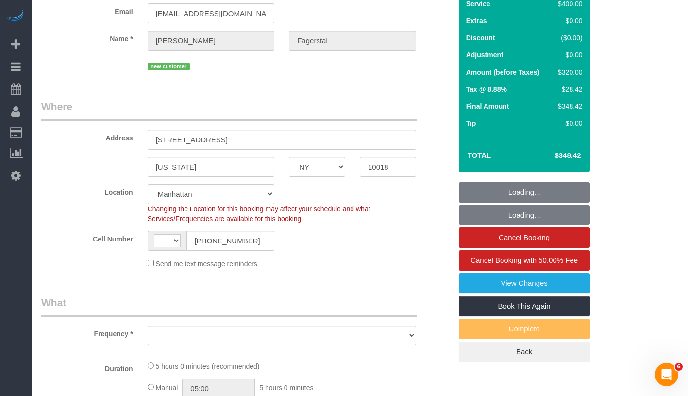
select select "string:[GEOGRAPHIC_DATA]"
select select "object:719"
select select "300"
select select "spot1"
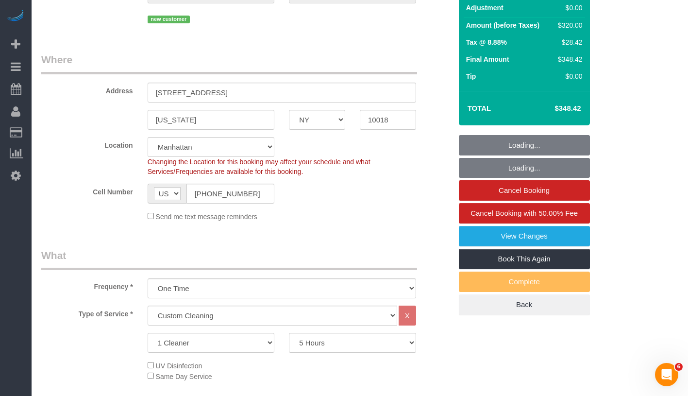
scroll to position [309, 0]
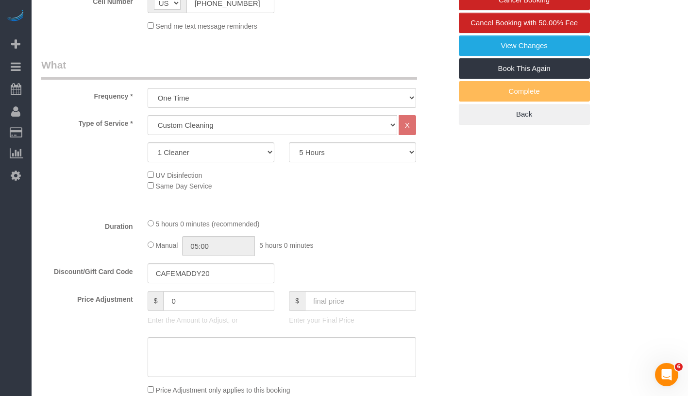
select select "object:1537"
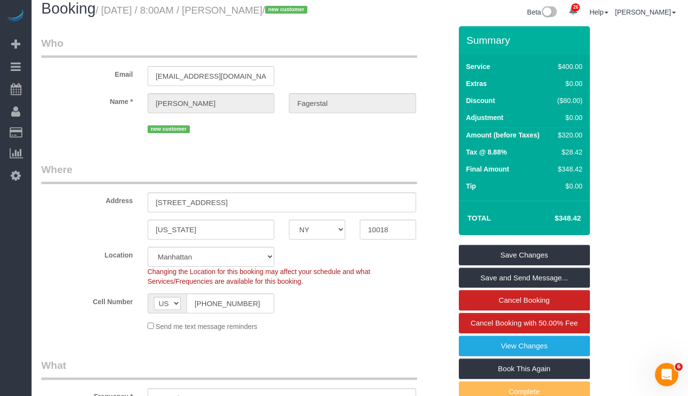
scroll to position [0, 0]
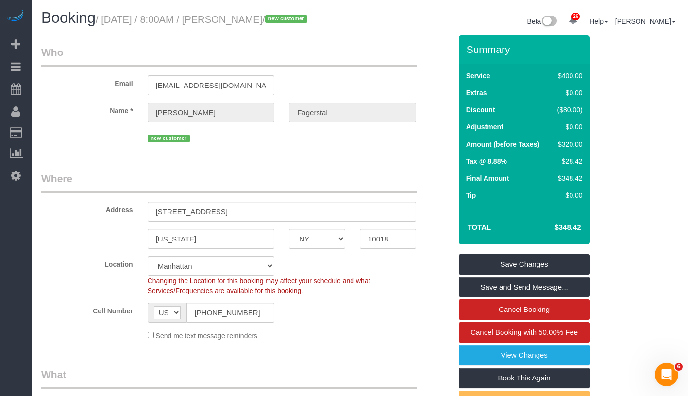
drag, startPoint x: 131, startPoint y: 20, endPoint x: 315, endPoint y: 18, distance: 183.5
click at [310, 18] on small "/ [DATE] / 8:00AM / [PERSON_NAME] / new customer" at bounding box center [203, 19] width 215 height 11
copy small "[DATE] / 8:00AM / [PERSON_NAME] /"
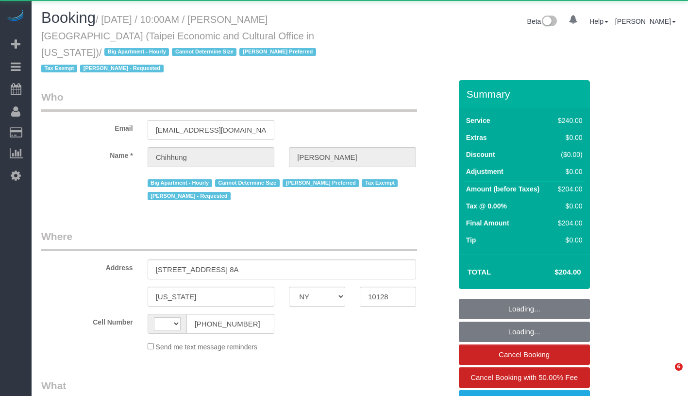
select select "NY"
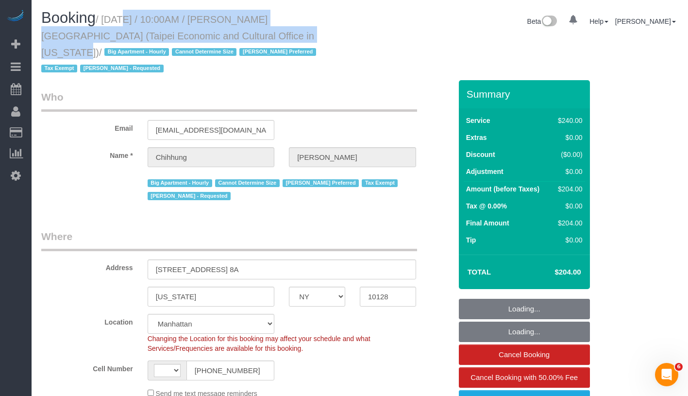
click at [259, 37] on small "/ September 24, 2025 / 10:00AM / Chihhung Wang (Taipei Economic and Cultural Of…" at bounding box center [180, 44] width 278 height 60
select select "180"
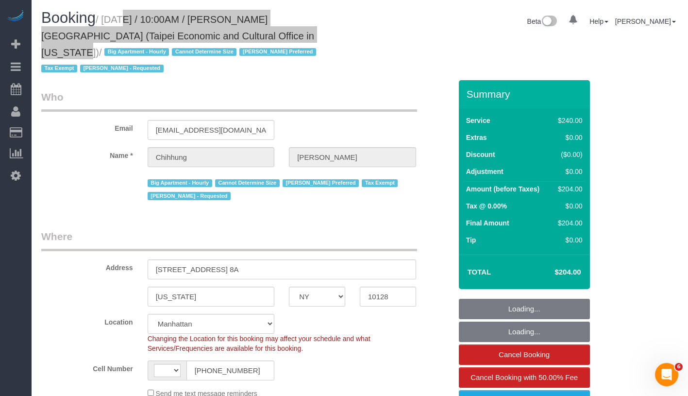
select select "string:[GEOGRAPHIC_DATA]"
select select "object:719"
select select "string:stripe-pm_1RLUCB4VGloSiKo7MvFMC4eX"
select select "object:1553"
select select "spot1"
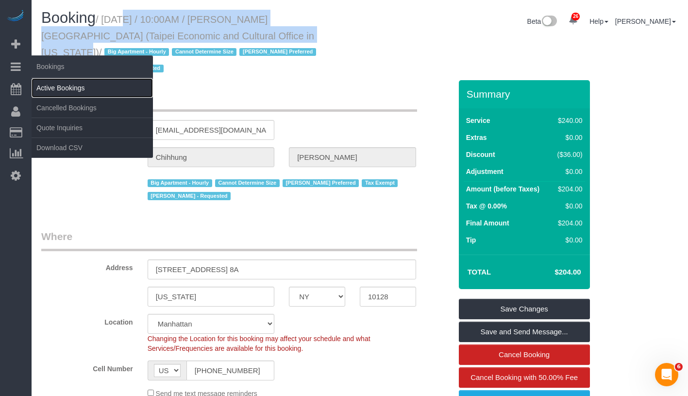
click at [70, 85] on link "Active Bookings" at bounding box center [92, 87] width 121 height 19
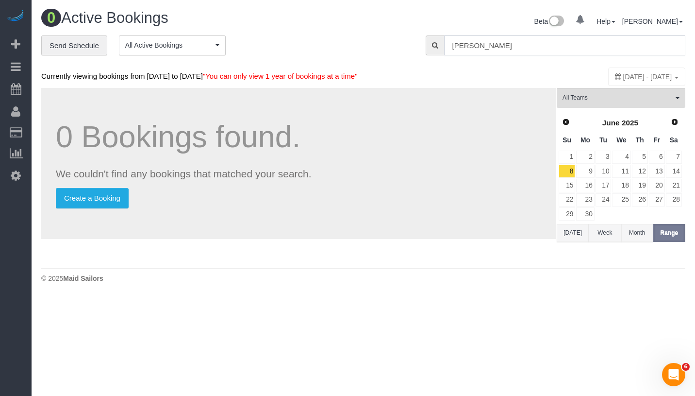
click at [548, 46] on input "Chihhung Wang" at bounding box center [564, 45] width 241 height 20
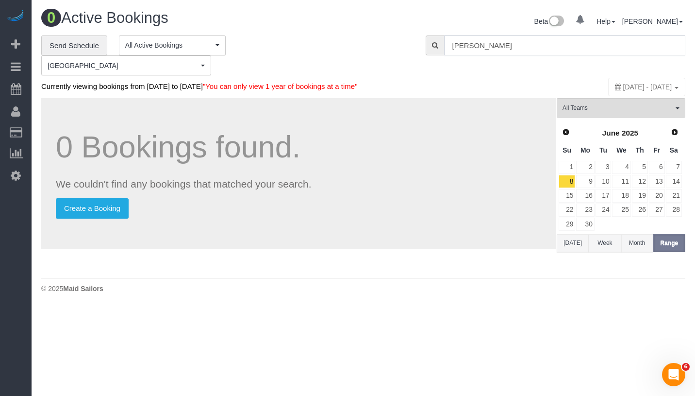
click at [548, 46] on input "Chihhung Wang" at bounding box center [564, 45] width 241 height 20
paste input "Jennifer Alpert -"
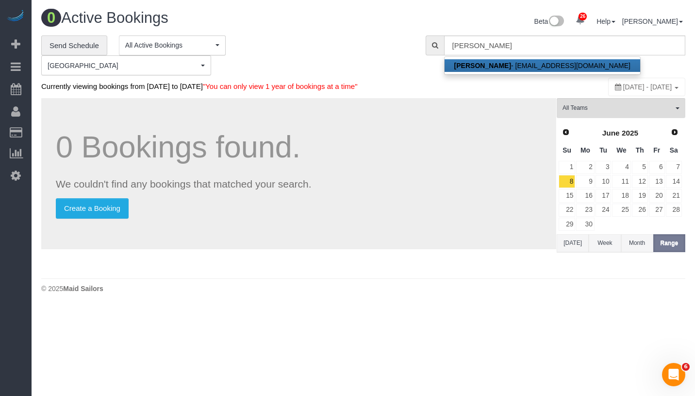
click at [535, 63] on link "Jennifer Alpert - jennyalpert9@gmail.com" at bounding box center [543, 65] width 196 height 13
type input "jennyalpert9@gmail.com"
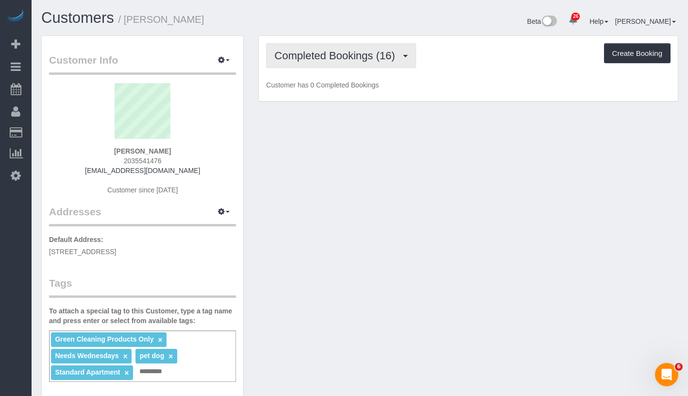
click at [329, 54] on span "Completed Bookings (16)" at bounding box center [336, 56] width 125 height 12
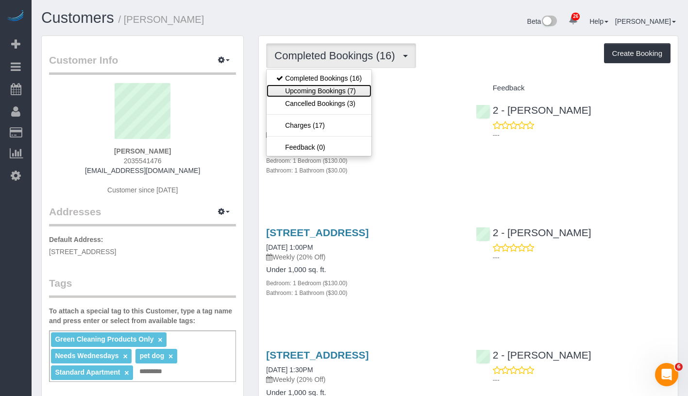
click at [320, 89] on link "Upcoming Bookings (7)" at bounding box center [318, 90] width 105 height 13
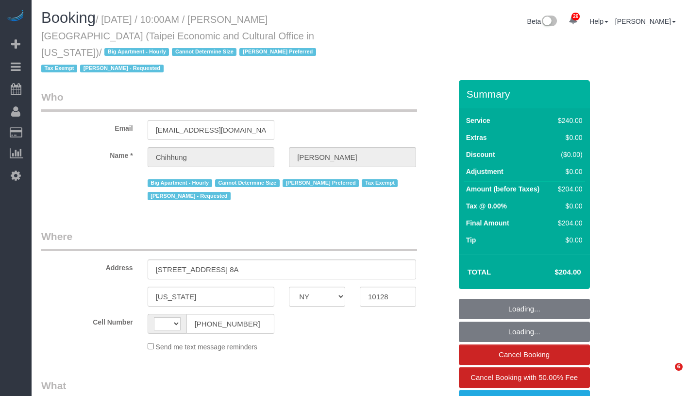
select select "NY"
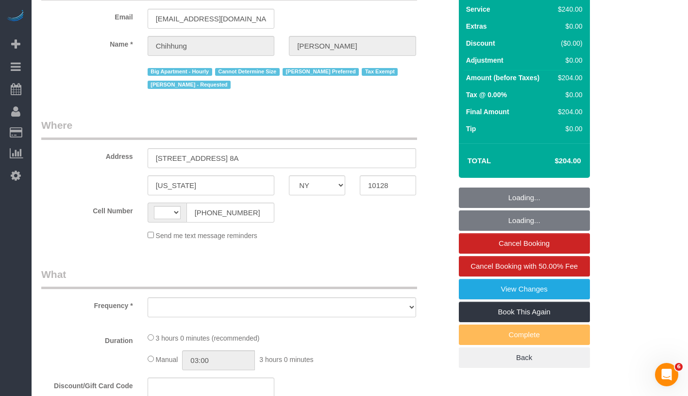
scroll to position [185, 0]
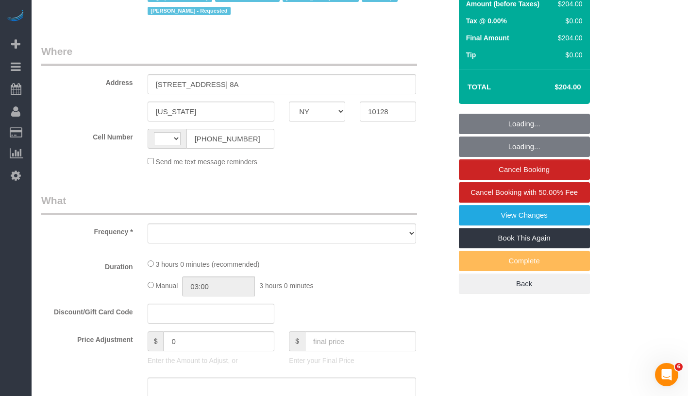
select select "object:593"
select select "spot1"
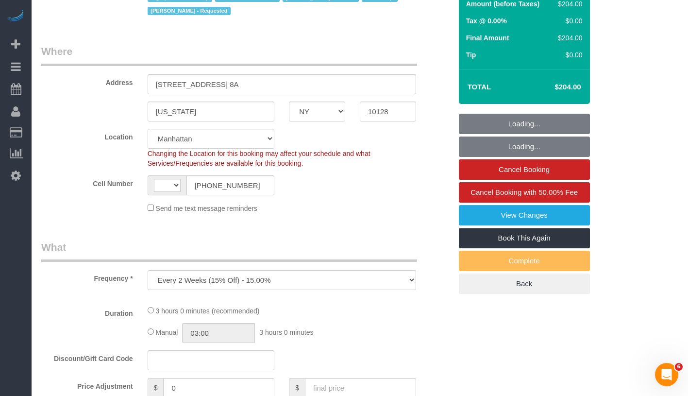
select select "string:stripe-pm_1RLUCB4VGloSiKo7MvFMC4eX"
select select "object:599"
select select "string:[GEOGRAPHIC_DATA]"
select select "number:58"
select select "number:71"
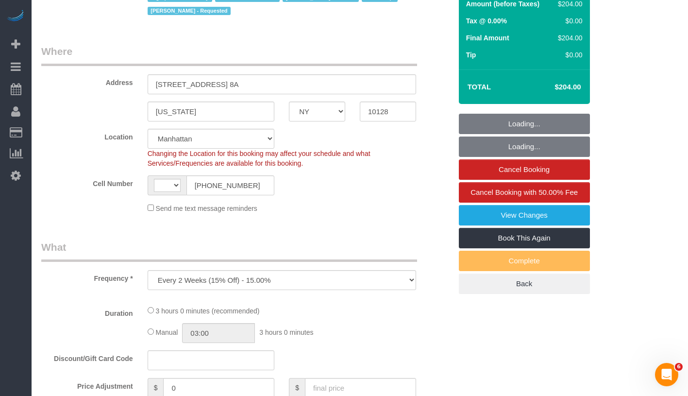
select select "number:15"
select select "number:6"
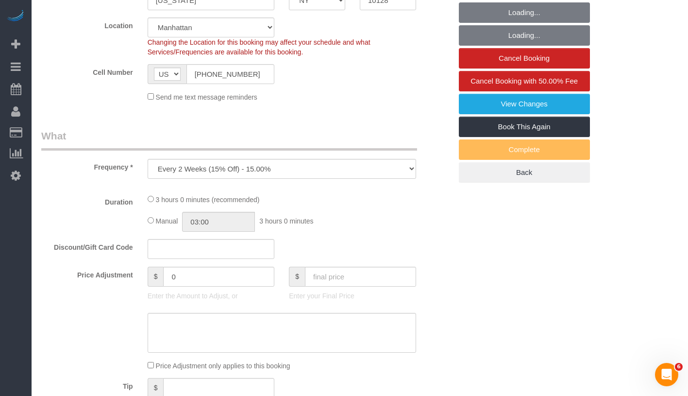
scroll to position [390, 0]
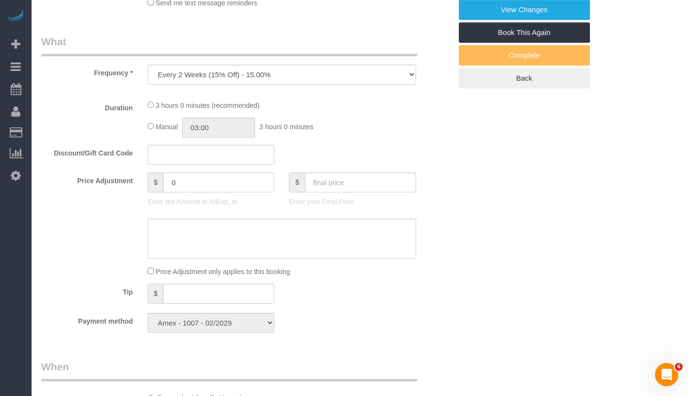
select select "180"
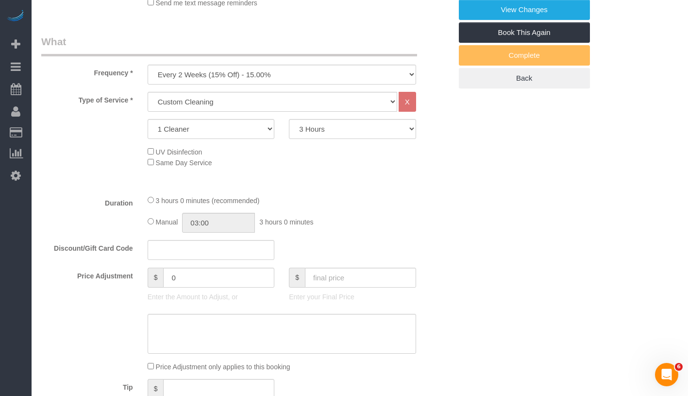
select select "spot45"
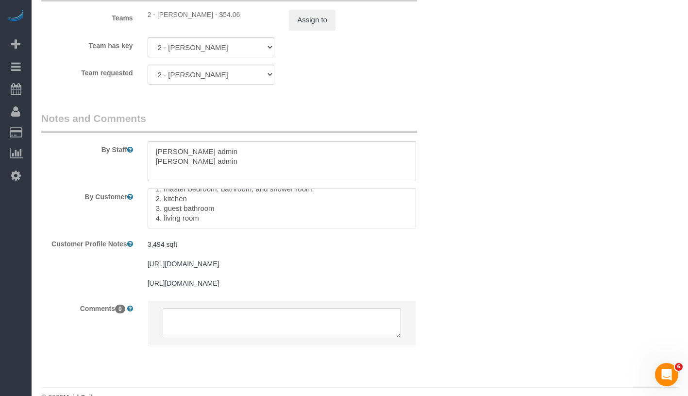
scroll to position [0, 0]
click at [148, 188] on textarea at bounding box center [282, 208] width 268 height 40
drag, startPoint x: 147, startPoint y: 178, endPoint x: 264, endPoint y: 223, distance: 125.1
click at [264, 223] on sui-booking-comments "By Staff By Customer Customer Profile Notes 3,494 sqft [URL][DOMAIN_NAME] [URL]…" at bounding box center [246, 233] width 410 height 244
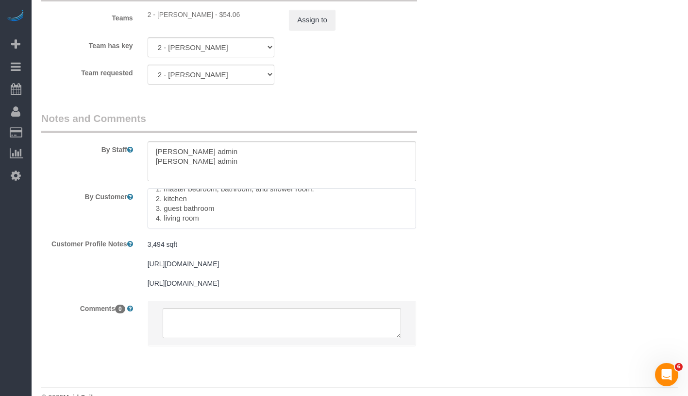
click at [193, 189] on textarea at bounding box center [282, 208] width 268 height 40
drag, startPoint x: 204, startPoint y: 201, endPoint x: 138, endPoint y: 158, distance: 78.9
click at [138, 158] on sui-booking-comments "By Staff By Customer Customer Profile Notes 3,494 sqft [URL][DOMAIN_NAME] [URL]…" at bounding box center [246, 233] width 410 height 244
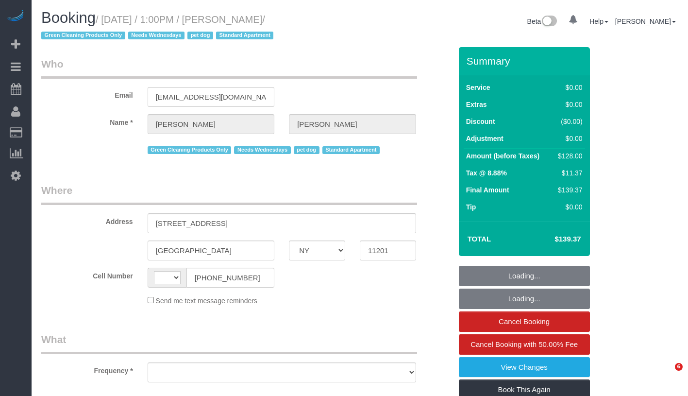
select select "NY"
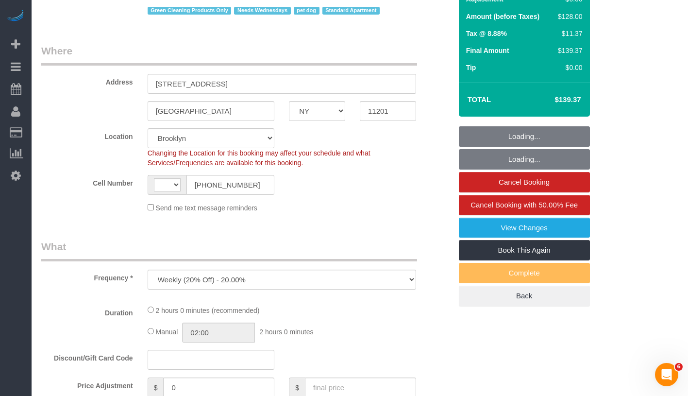
select select "object:837"
select select "string:[GEOGRAPHIC_DATA]"
select select "string:stripe-pm_1RN3sH4VGloSiKo7cD90aCm4"
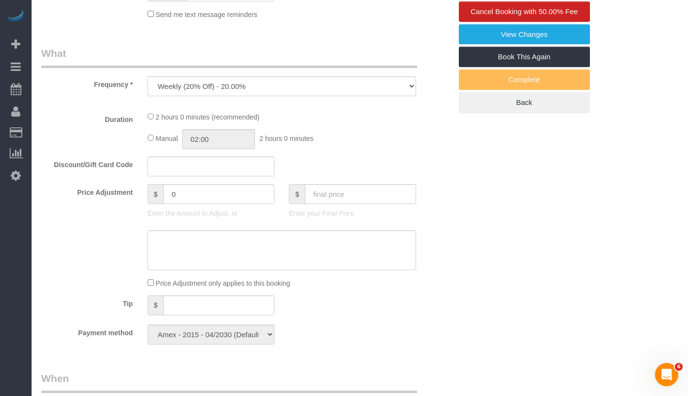
select select "1"
select select "spot1"
select select "number:57"
select select "number:74"
select select "number:13"
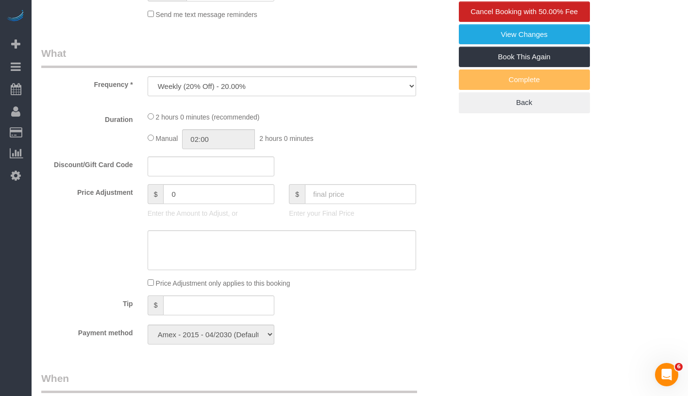
select select "number:7"
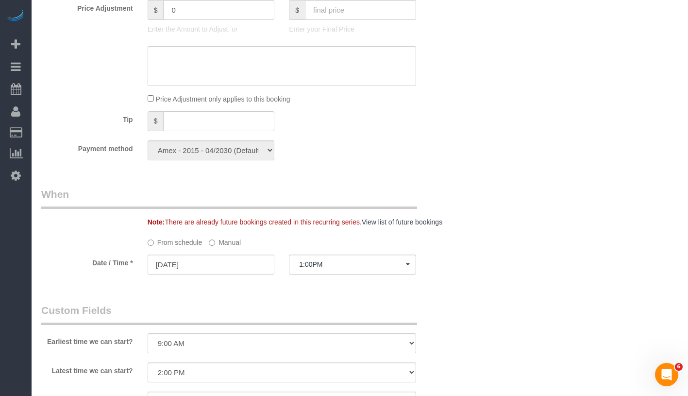
scroll to position [1083, 0]
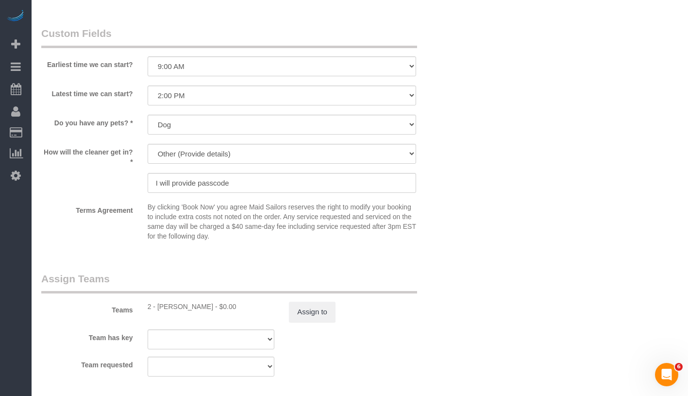
select select "1"
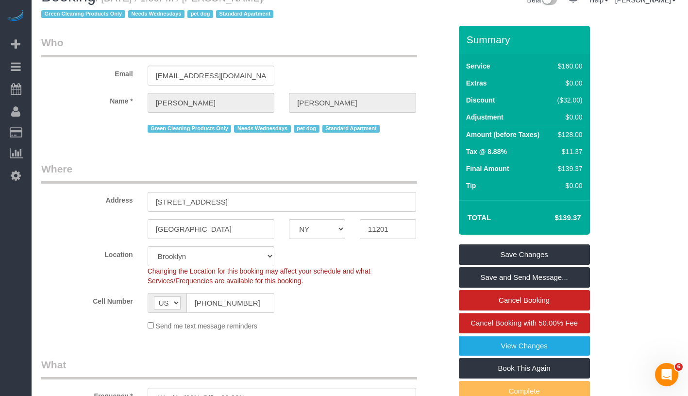
scroll to position [0, 0]
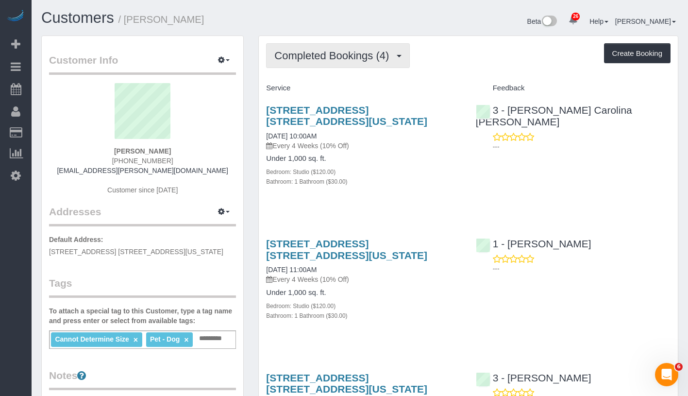
click at [324, 54] on span "Completed Bookings (4)" at bounding box center [333, 56] width 119 height 12
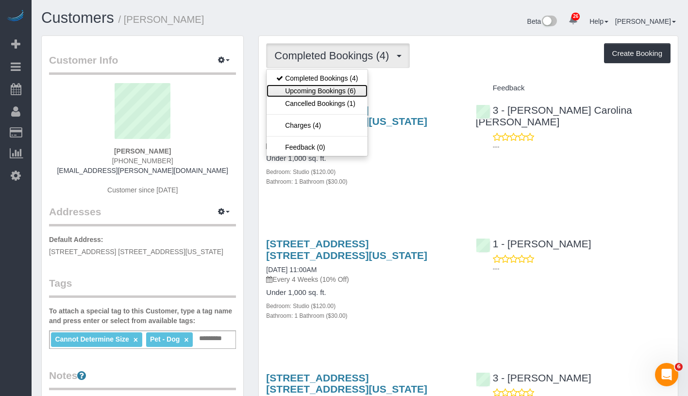
click at [323, 90] on link "Upcoming Bookings (6)" at bounding box center [316, 90] width 101 height 13
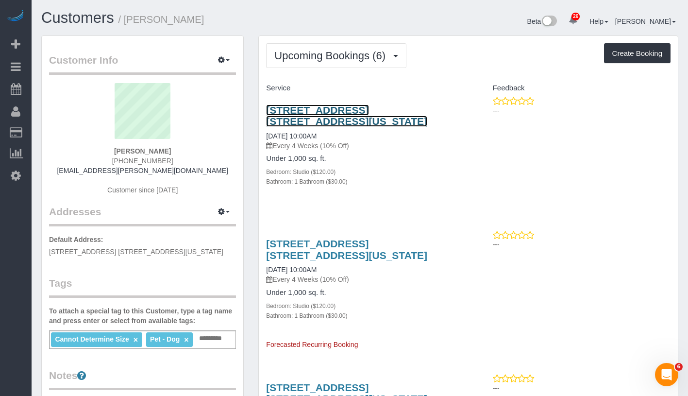
click at [310, 124] on link "[STREET_ADDRESS] [STREET_ADDRESS][US_STATE]" at bounding box center [346, 115] width 161 height 22
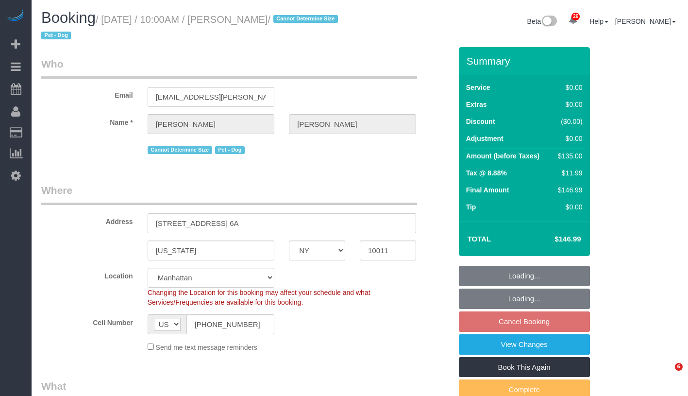
select select "NY"
select select "number:89"
select select "number:90"
select select "number:13"
select select "number:5"
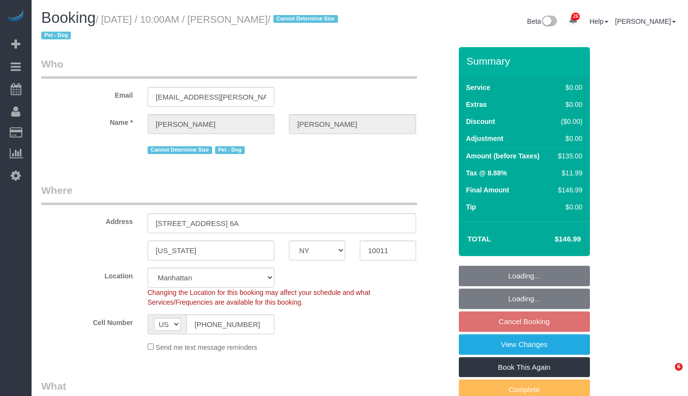
select select "spot3"
select select "object:1539"
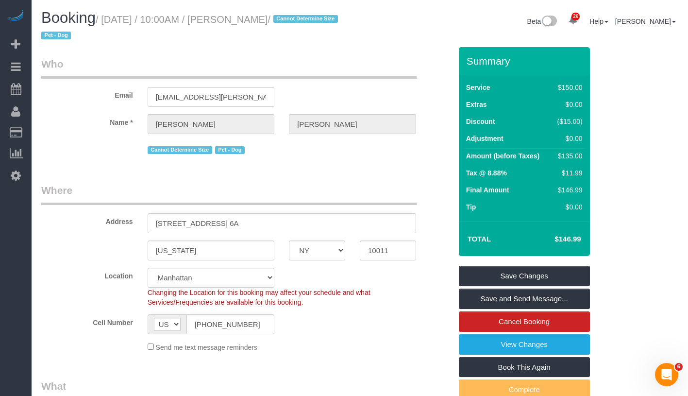
drag, startPoint x: 113, startPoint y: 20, endPoint x: 317, endPoint y: 19, distance: 204.4
click at [317, 19] on small "/ September 27, 2025 / 10:00AM / Ishan Thukral / Cannot Determine Size Pet - Dog" at bounding box center [191, 27] width 300 height 27
copy small "September 27, 2025 / 10:00AM / Ishan Thukral"
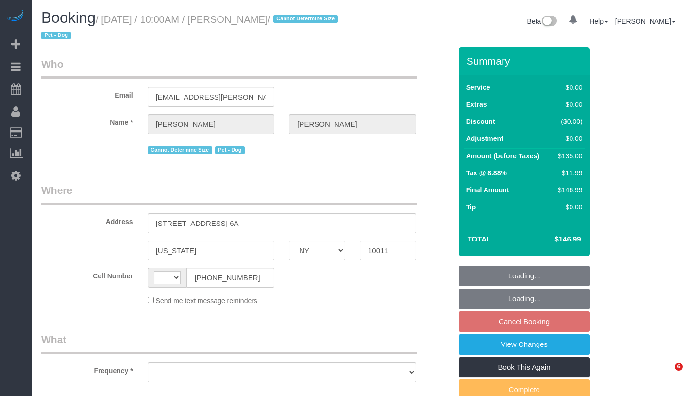
select select "NY"
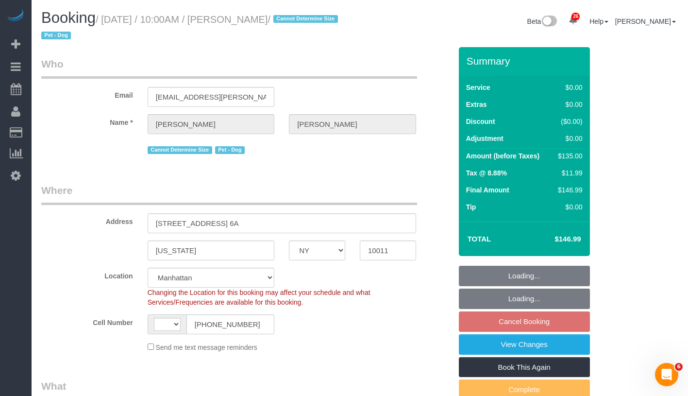
select select "string:[GEOGRAPHIC_DATA]"
select select "object:713"
select select "string:stripe-pm_1RKPDA4VGloSiKo778i2jq03"
select select "number:89"
select select "number:90"
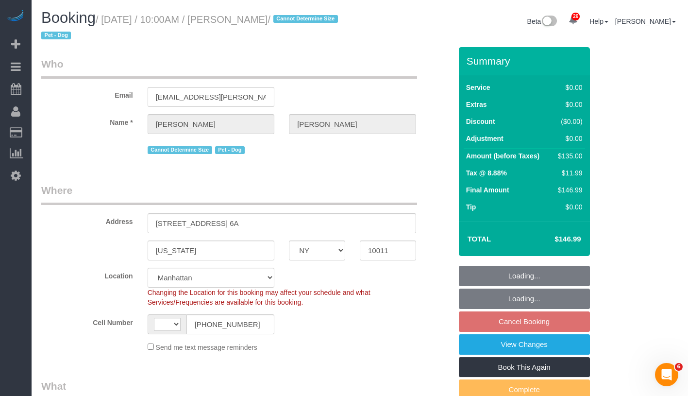
select select "number:13"
select select "number:5"
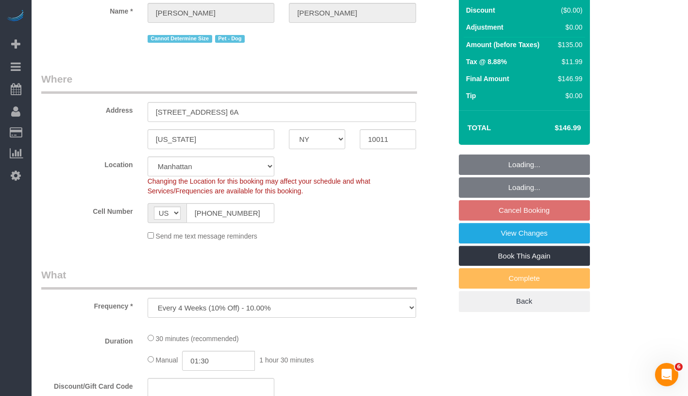
select select "object:1395"
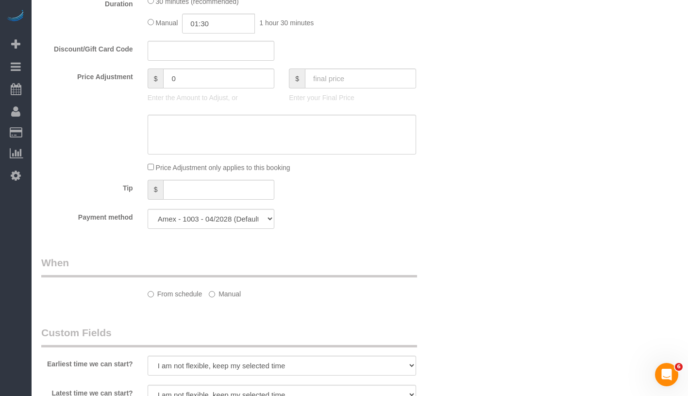
select select "spot3"
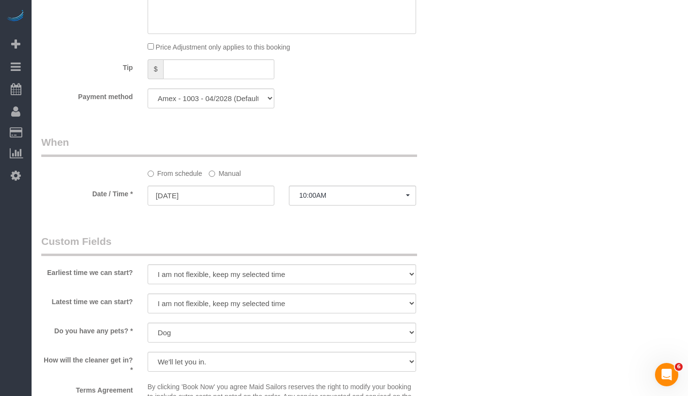
scroll to position [948, 0]
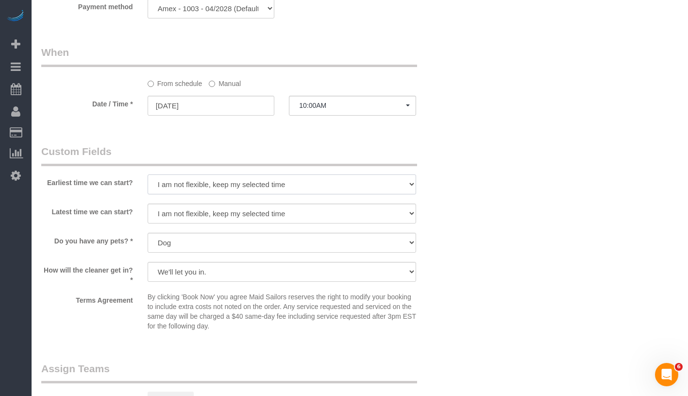
click at [272, 185] on select "I am not flexible, keep my selected time 8:00 AM 9:00 AM 10:00 AM 11:00 AM 12:0…" at bounding box center [282, 184] width 268 height 20
select select "number:58"
click at [248, 211] on select "I am not flexible, keep my selected time 8:00 AM 9:00 AM 10:00 AM 11:00 AM 12:0…" at bounding box center [282, 213] width 268 height 20
select select "number:73"
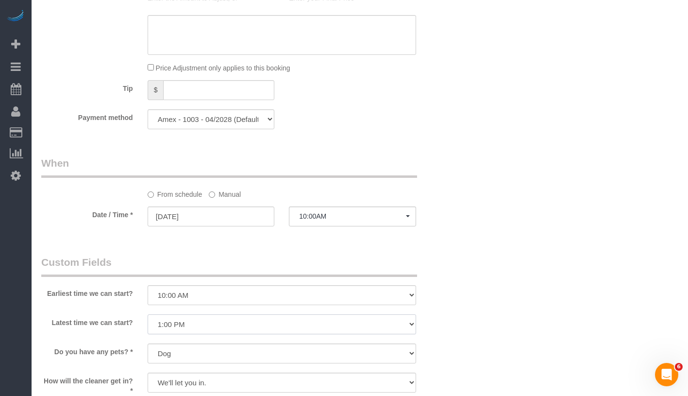
scroll to position [967, 0]
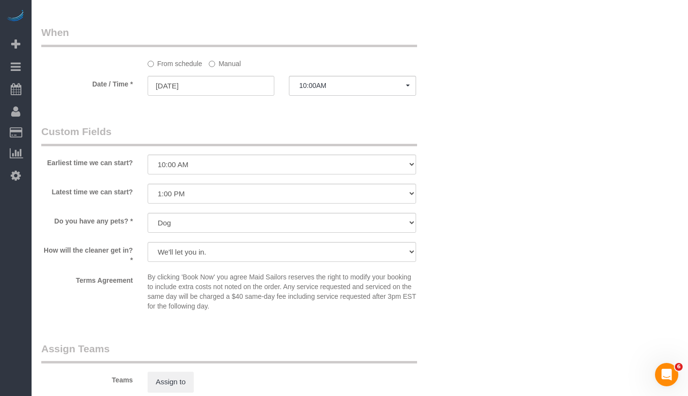
click at [219, 65] on label "Manual" at bounding box center [225, 61] width 32 height 13
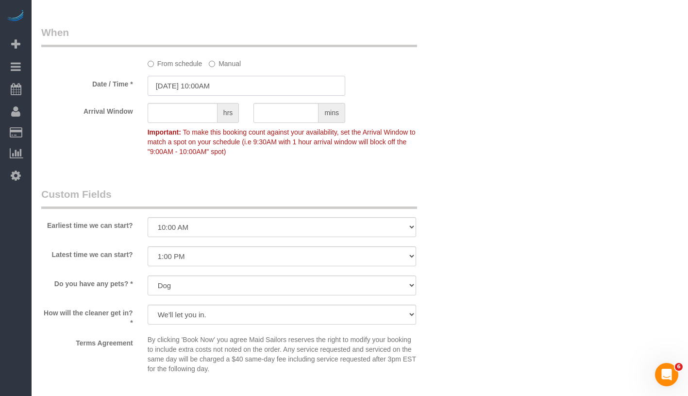
click at [235, 82] on input "09/27/2025 10:00AM" at bounding box center [247, 86] width 198 height 20
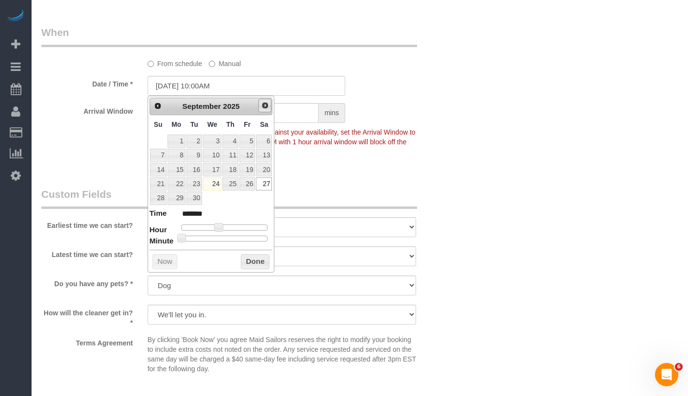
click at [266, 105] on span "Next" at bounding box center [265, 105] width 8 height 8
click at [265, 140] on link "4" at bounding box center [264, 140] width 16 height 13
type input "10/04/2025 10:00AM"
click at [249, 261] on button "Done" at bounding box center [255, 262] width 29 height 16
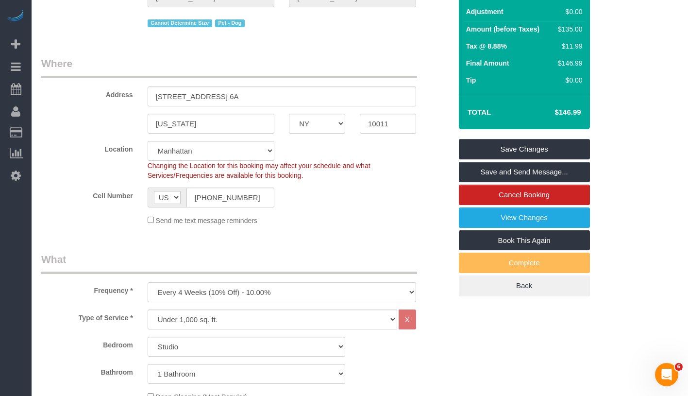
scroll to position [0, 0]
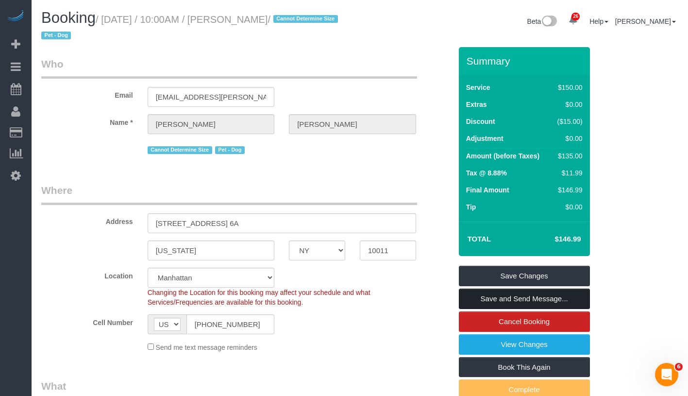
click at [561, 299] on link "Save and Send Message..." at bounding box center [524, 298] width 131 height 20
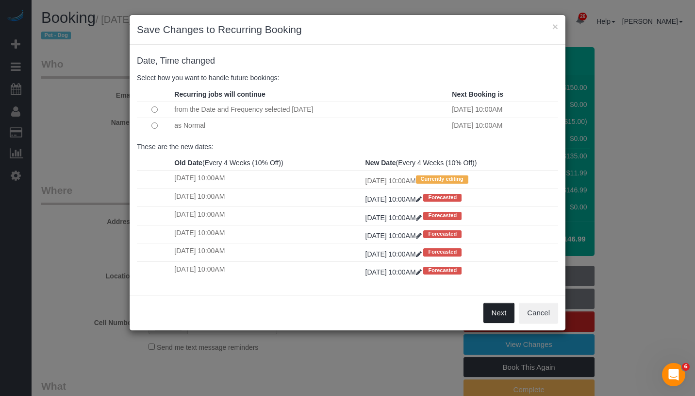
click at [497, 311] on button "Next" at bounding box center [499, 312] width 32 height 20
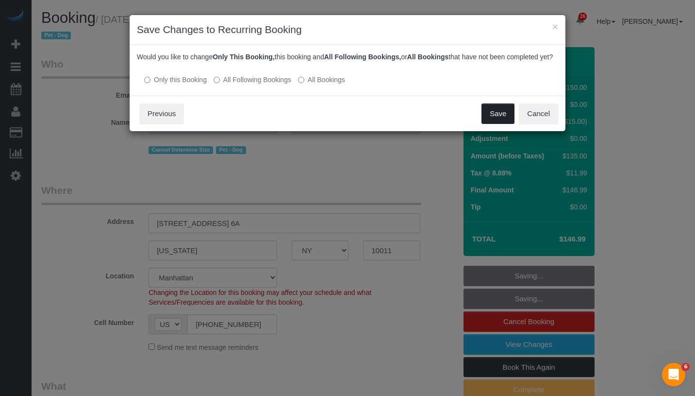
click at [503, 124] on button "Save" at bounding box center [498, 113] width 33 height 20
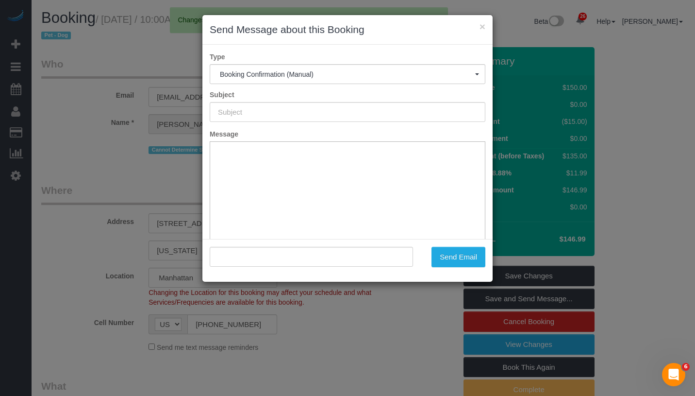
type input "Cleaning Confirmed for 10/04/2025 at 10:00am"
type input ""Ishan Thukral" <mail@ishan.me>"
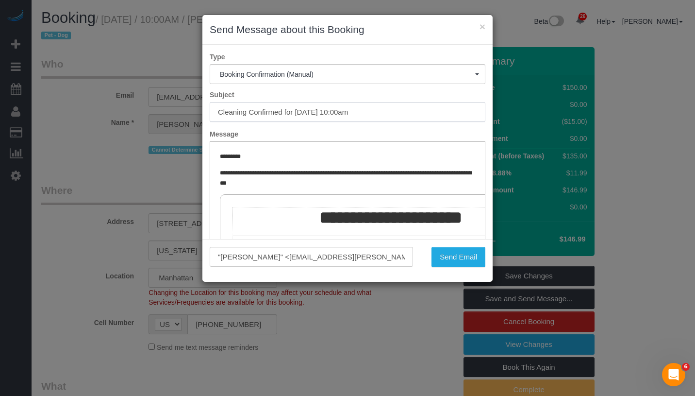
drag, startPoint x: 295, startPoint y: 111, endPoint x: 393, endPoint y: 108, distance: 97.6
click at [393, 108] on input "Cleaning Confirmed for 10/04/2025 at 10:00am" at bounding box center [348, 112] width 276 height 20
click at [460, 269] on div ""Ishan Thukral" <mail@ishan.me> Send Email" at bounding box center [347, 260] width 290 height 43
click at [463, 254] on button "Send Email" at bounding box center [459, 257] width 54 height 20
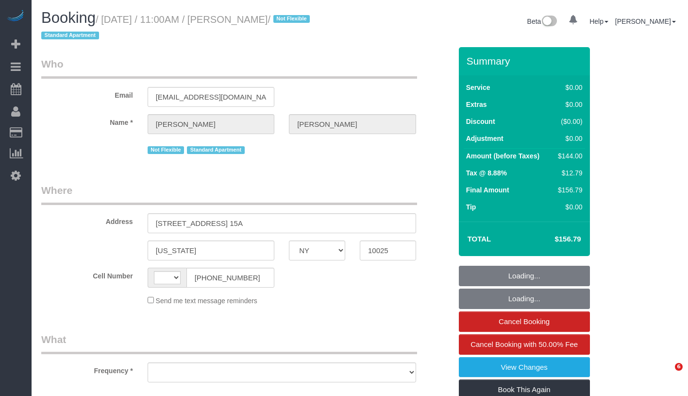
select select "NY"
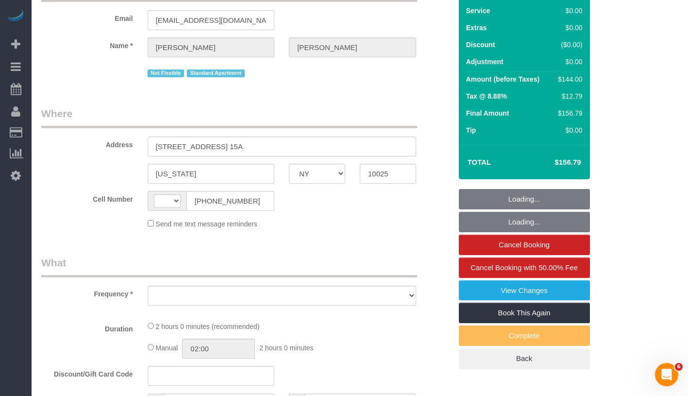
select select "number:89"
select select "number:70"
select select "number:15"
select select "number:6"
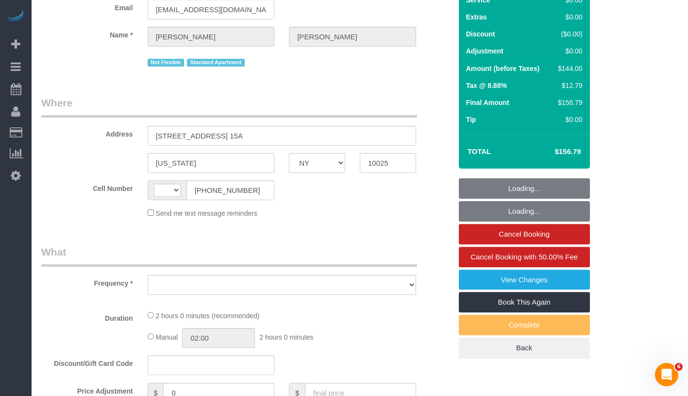
select select "string:[GEOGRAPHIC_DATA]"
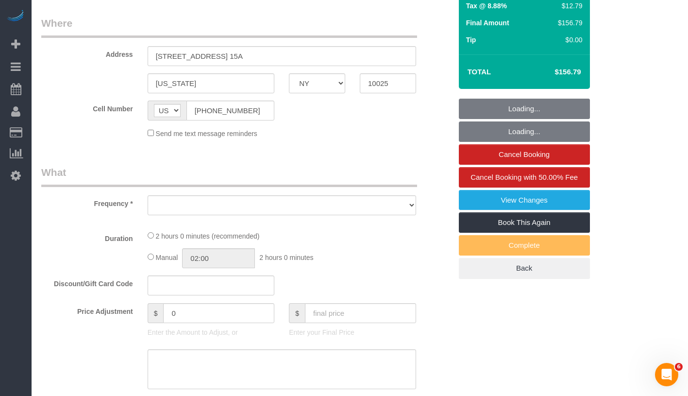
select select "object:976"
select select "string:stripe-pm_1QW6m64VGloSiKo7rt7J6XTz"
select select "spot1"
select select "1"
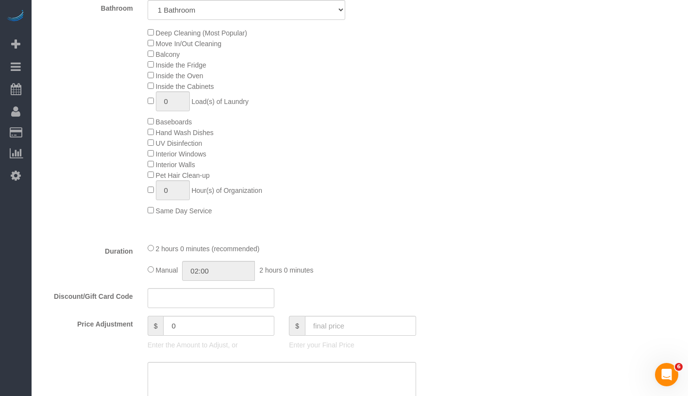
select select "object:1518"
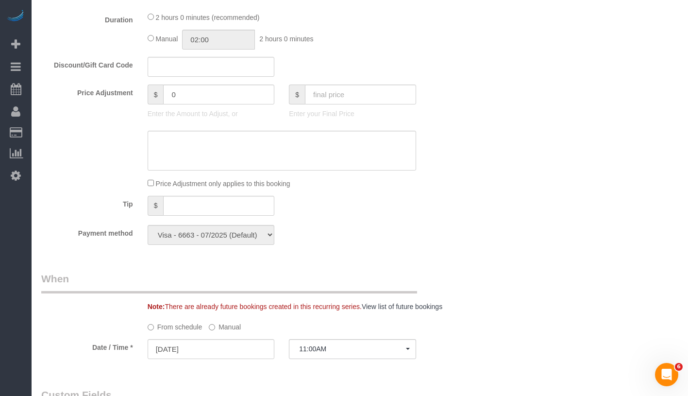
select select "spot44"
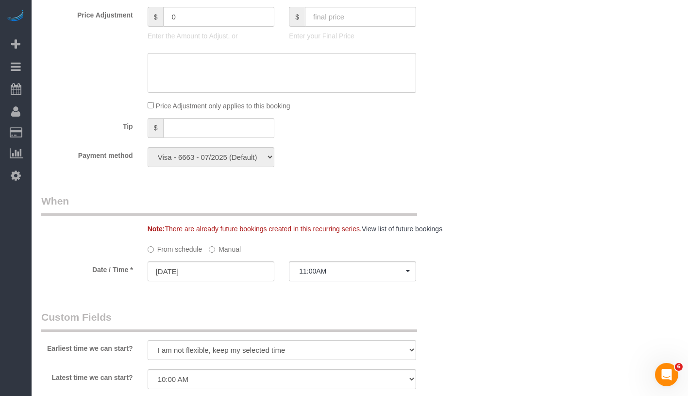
select select "1"
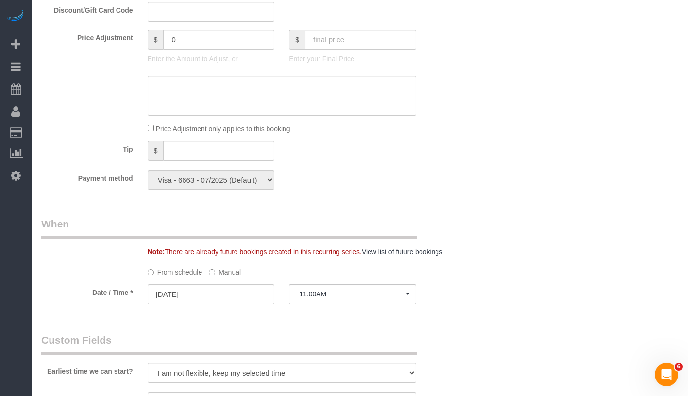
scroll to position [1034, 0]
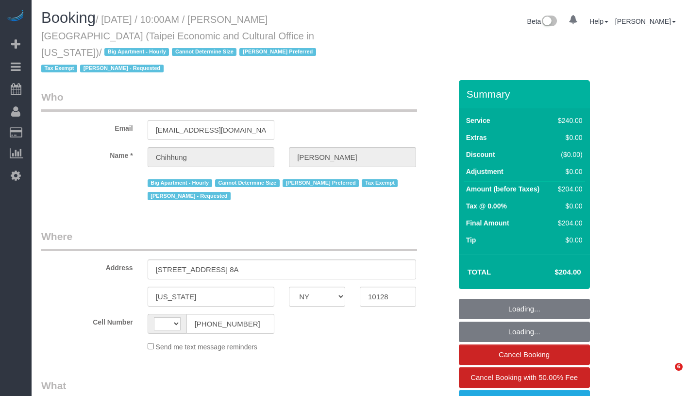
select select "NY"
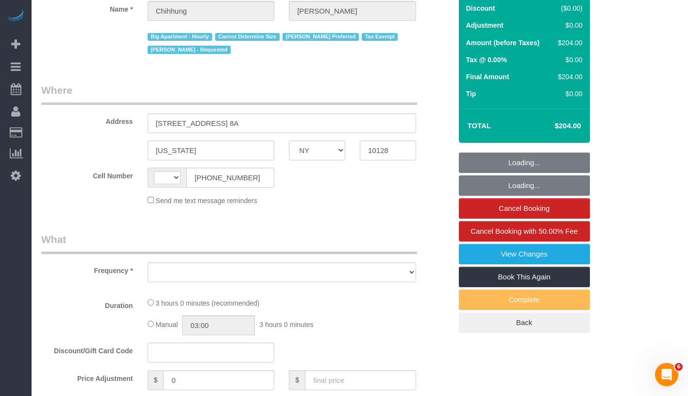
select select "string:[GEOGRAPHIC_DATA]"
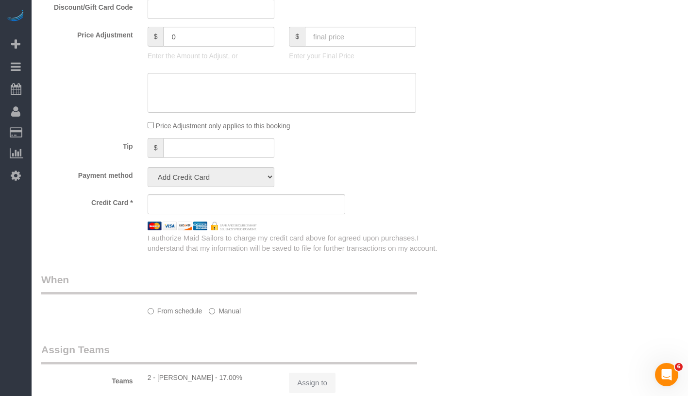
select select "number:58"
select select "number:71"
select select "number:15"
select select "number:6"
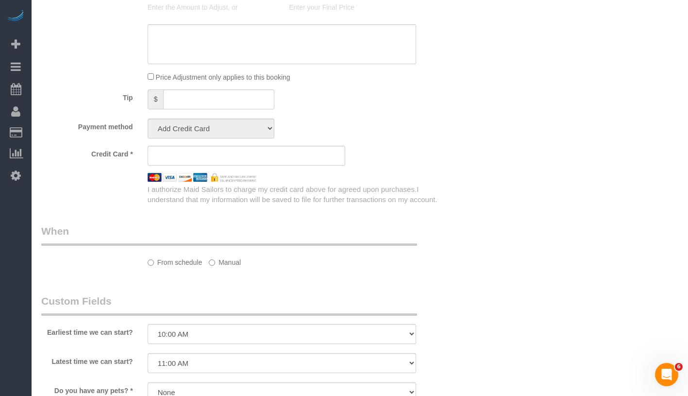
select select "string:stripe-pm_1RLUCB4VGloSiKo7MvFMC4eX"
select select "180"
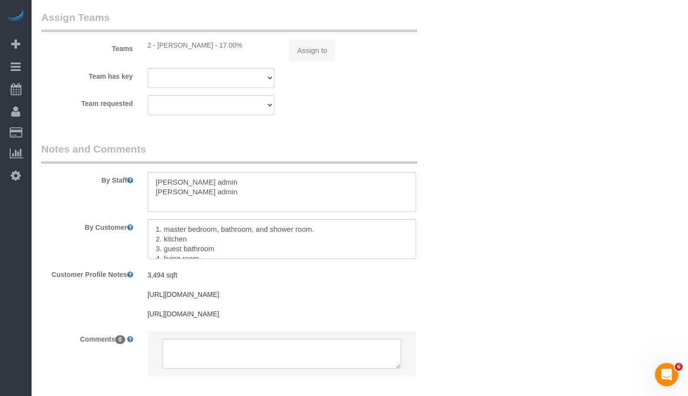
select select "object:1120"
select select "spot1"
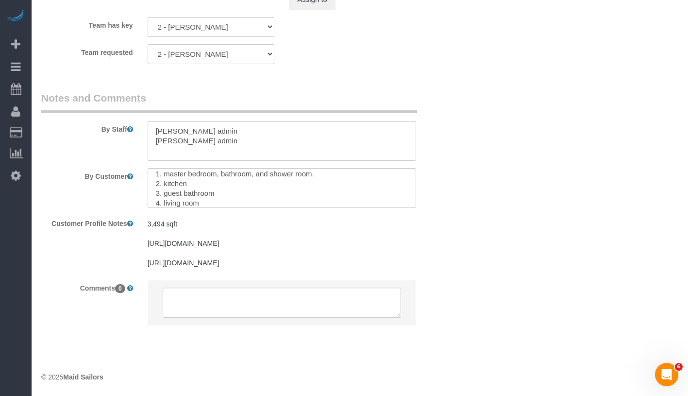
scroll to position [10, 0]
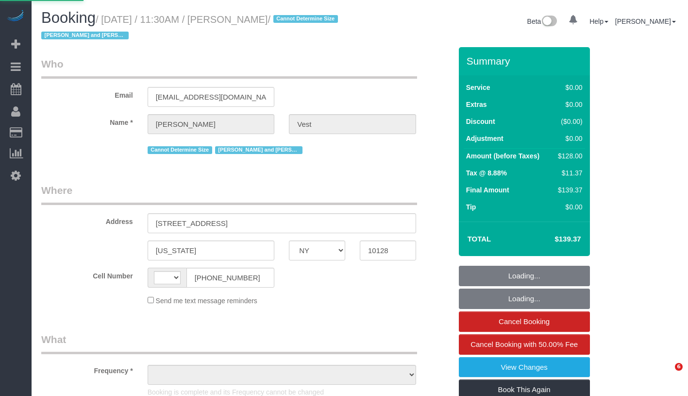
select select "NY"
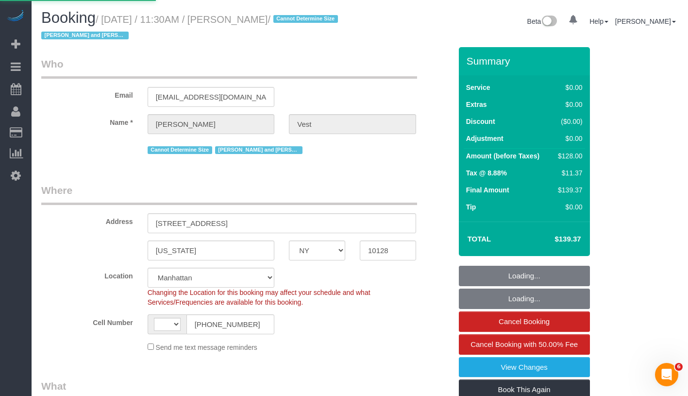
select select "string:US"
select select "string:stripe-pm_1R74TQ4VGloSiKo7zsvzPauP"
select select "number:57"
select select "number:74"
select select "number:15"
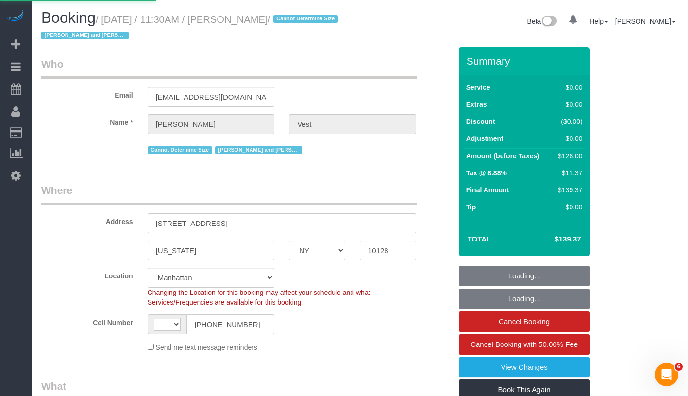
select select "number:6"
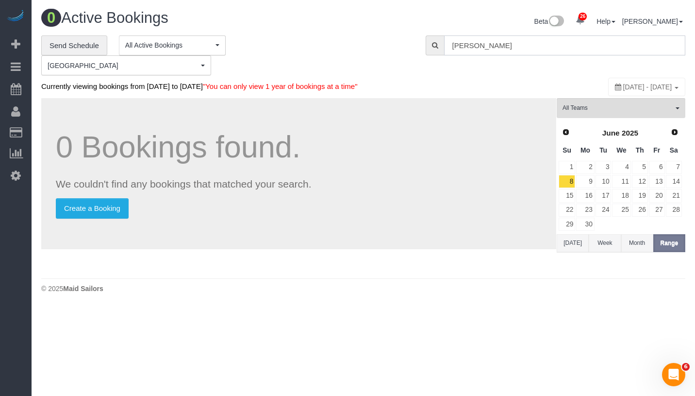
click at [545, 51] on input "Jennifer Alpert" at bounding box center [564, 45] width 241 height 20
paste input "Vest -"
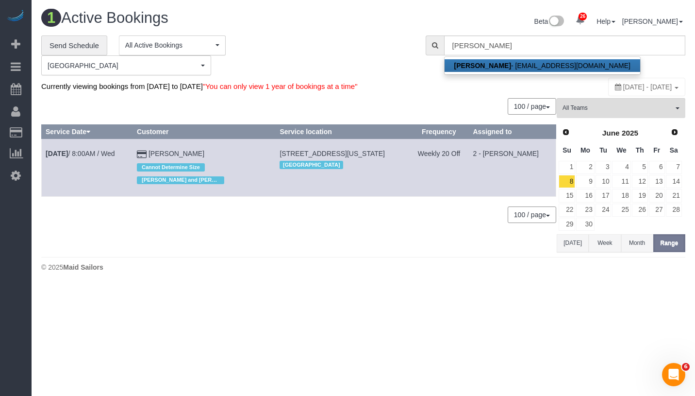
click at [535, 69] on link "Jennifer Vest - jennvest77@gmail.com" at bounding box center [543, 65] width 196 height 13
type input "jennvest77@gmail.com"
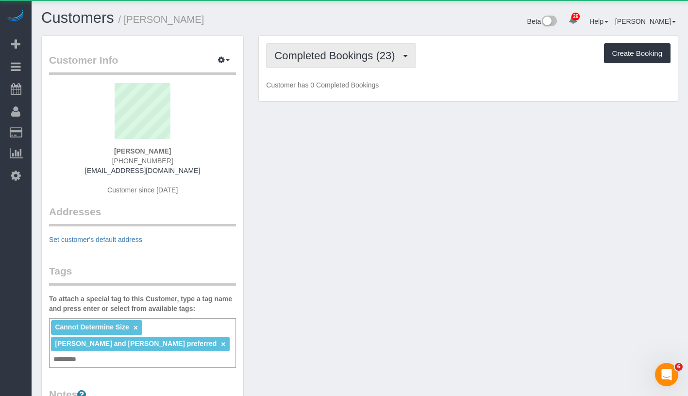
click at [330, 57] on span "Completed Bookings (23)" at bounding box center [336, 56] width 125 height 12
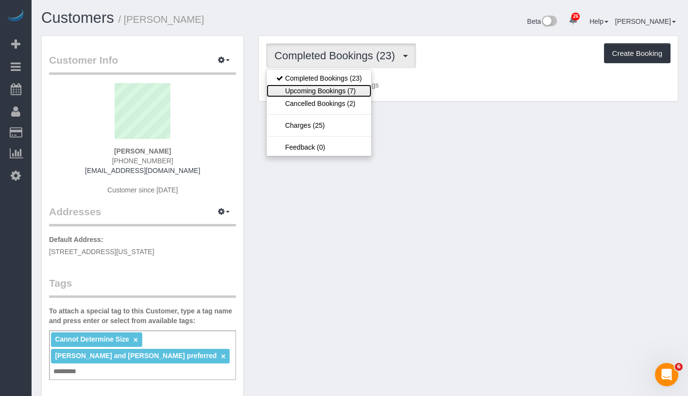
click at [326, 90] on link "Upcoming Bookings (7)" at bounding box center [318, 90] width 105 height 13
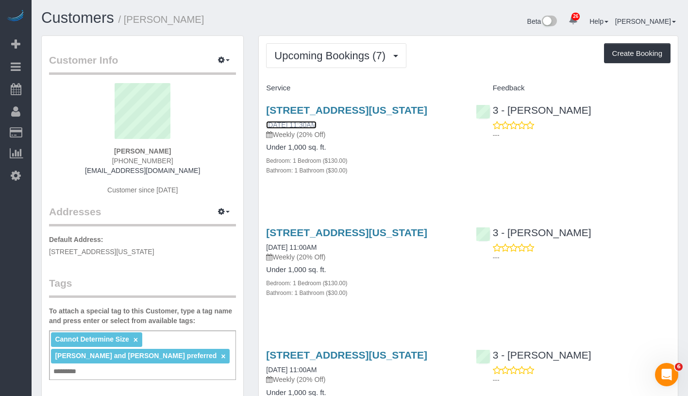
click at [316, 129] on link "09/24/2025 11:30AM" at bounding box center [291, 125] width 50 height 8
drag, startPoint x: 121, startPoint y: 151, endPoint x: 168, endPoint y: 151, distance: 47.1
click at [168, 151] on div "Jennifer Vest (901) 603-0622 jennvest77@gmail.com Customer since 2025" at bounding box center [142, 143] width 187 height 121
copy strong "Jennifer Vest"
drag, startPoint x: 260, startPoint y: 136, endPoint x: 340, endPoint y: 133, distance: 80.6
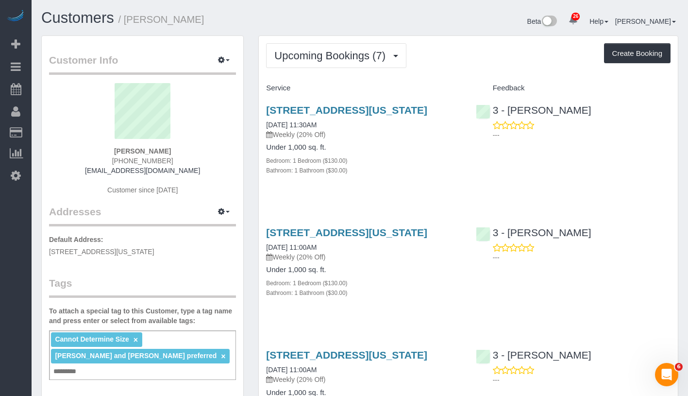
click at [340, 133] on div "215 East 96th Street, Apt 10r, New York, NY 10128 09/24/2025 11:30AM Weekly (20…" at bounding box center [363, 145] width 209 height 98
copy link "09/24/2025 11:30AM"
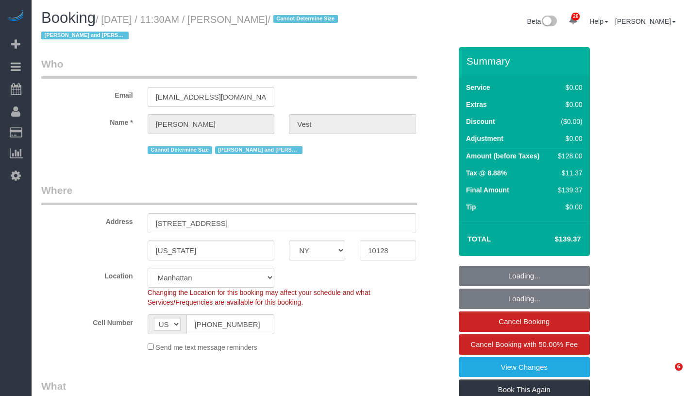
select select "NY"
select select "number:57"
select select "number:74"
select select "number:15"
select select "number:6"
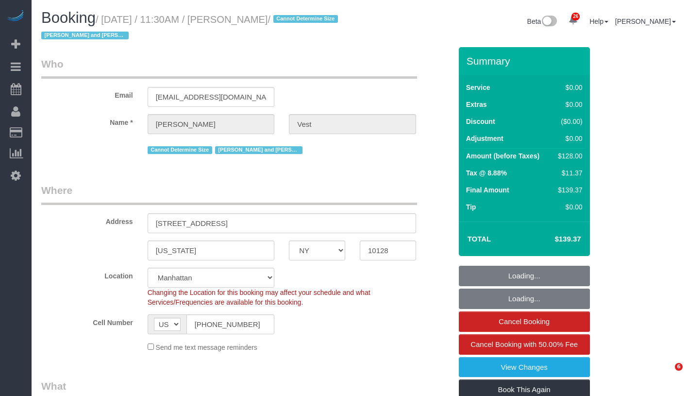
select select "object:1527"
select select "1"
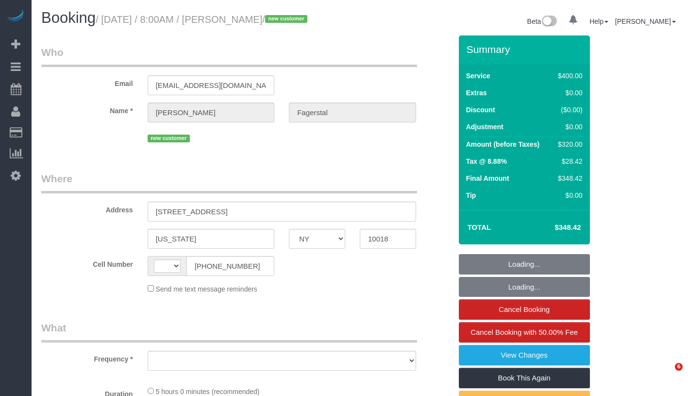
select select "NY"
select select "string:[GEOGRAPHIC_DATA]"
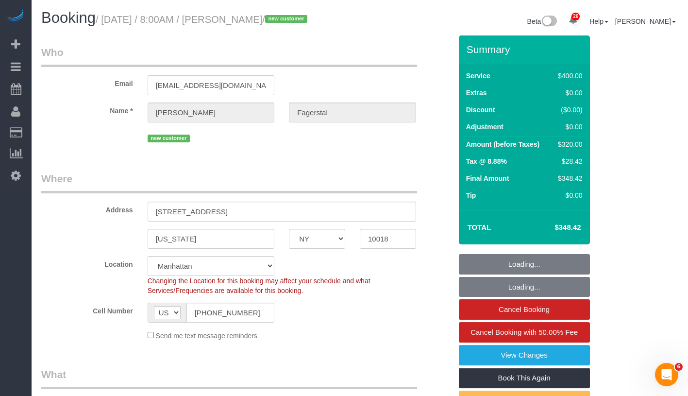
select select "object:970"
select select "string:stripe-pm_1SAgBp4VGloSiKo7GebCEJYy"
select select "number:56"
select select "number:70"
select select "number:15"
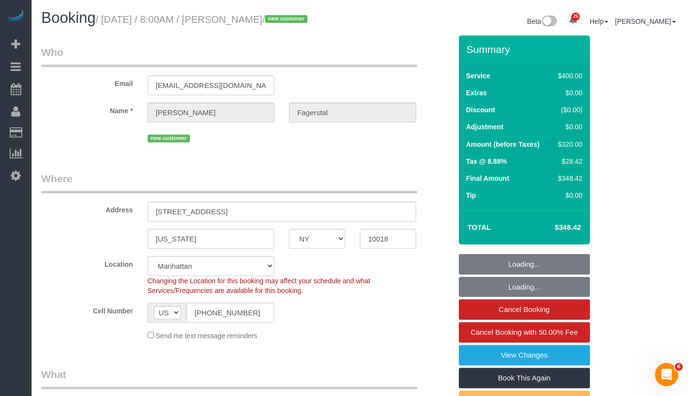
select select "number:5"
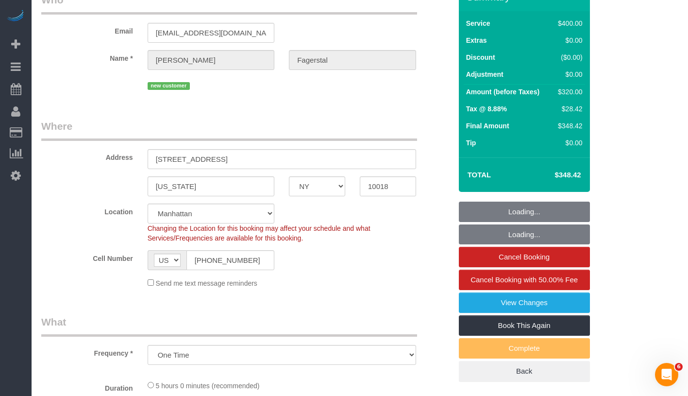
scroll to position [93, 0]
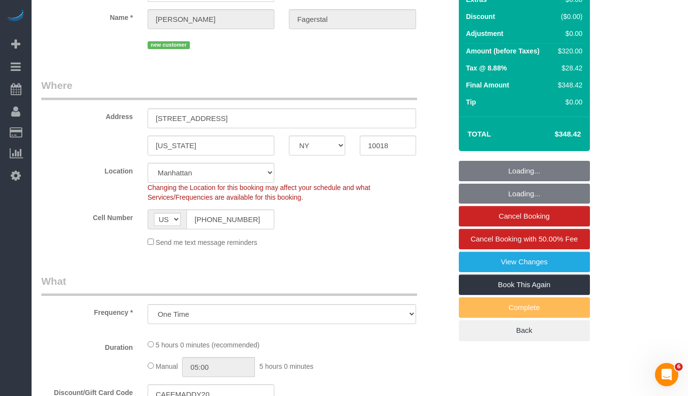
select select "spot1"
select select "300"
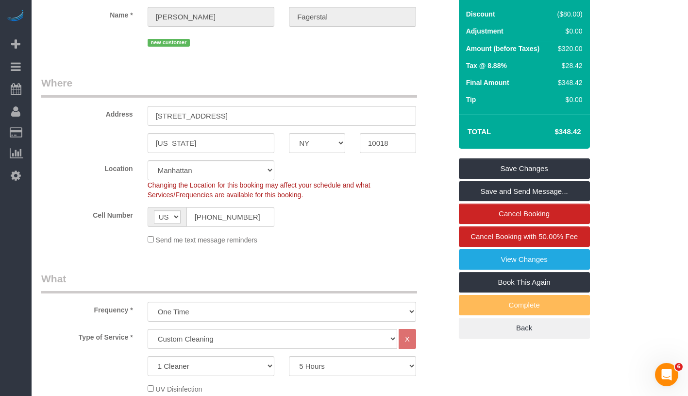
scroll to position [0, 0]
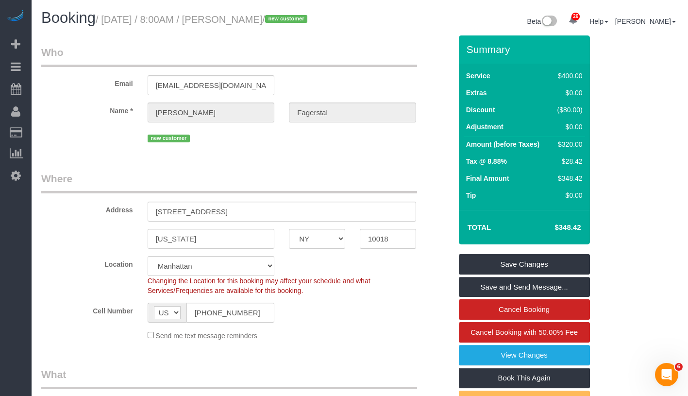
drag, startPoint x: 256, startPoint y: 20, endPoint x: 311, endPoint y: 20, distance: 54.9
click at [310, 20] on small "/ September 25, 2025 / 8:00AM / Carl Fagerstal / new customer" at bounding box center [203, 19] width 215 height 11
copy small "Carl Fagerstal"
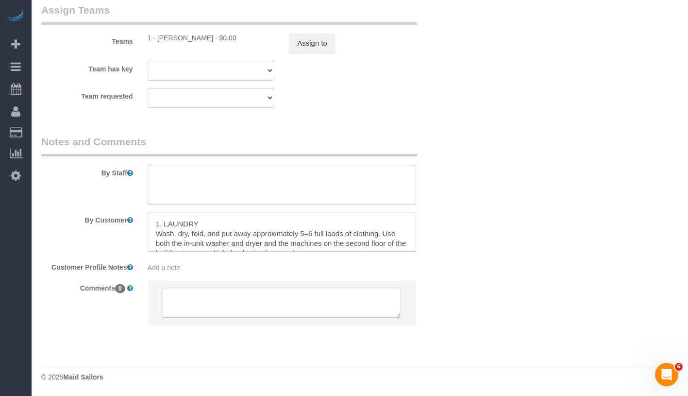
scroll to position [33, 0]
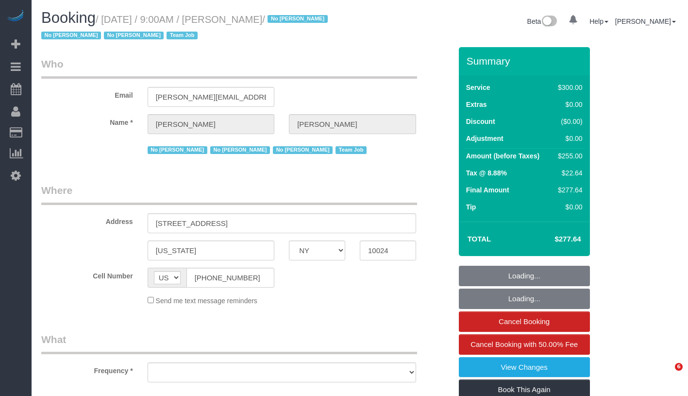
select select "NY"
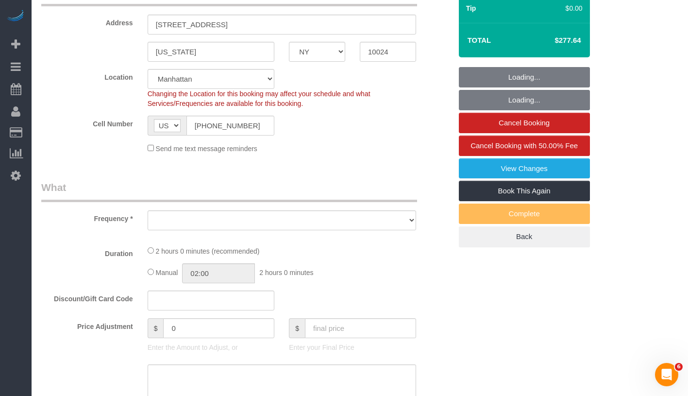
select select "spot1"
select select "number:89"
select select "number:90"
select select "number:15"
select select "number:5"
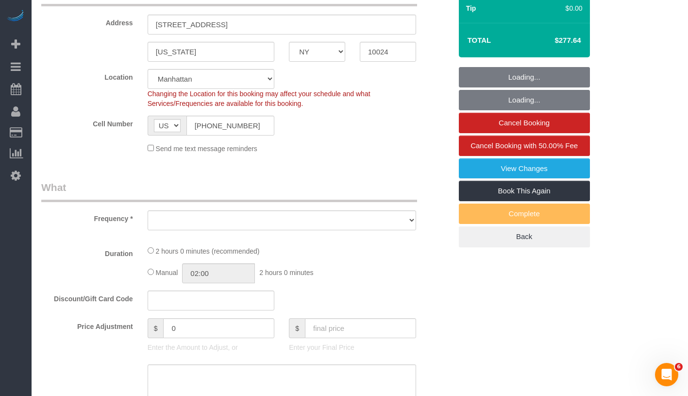
select select "number:21"
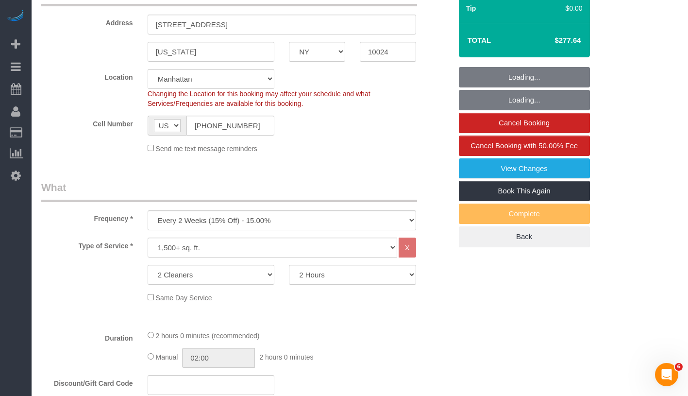
select select "object:1088"
select select "string:stripe-pm_1K1KNp4VGloSiKo7hinMQhFr"
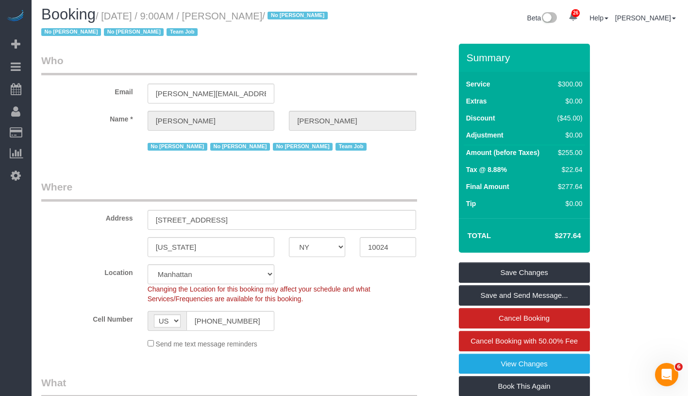
scroll to position [0, 0]
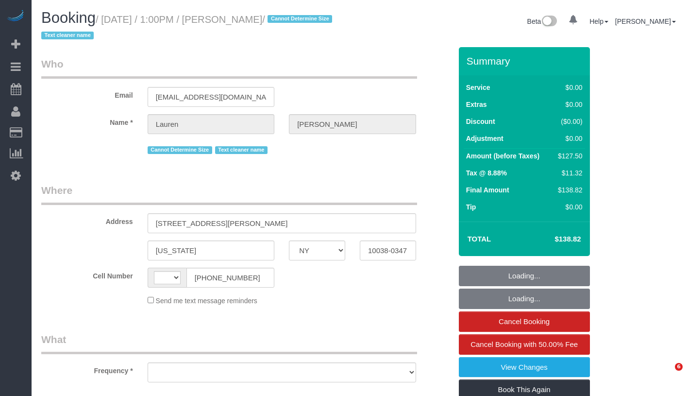
select select "NY"
select select "number:89"
select select "number:90"
select select "number:15"
select select "number:5"
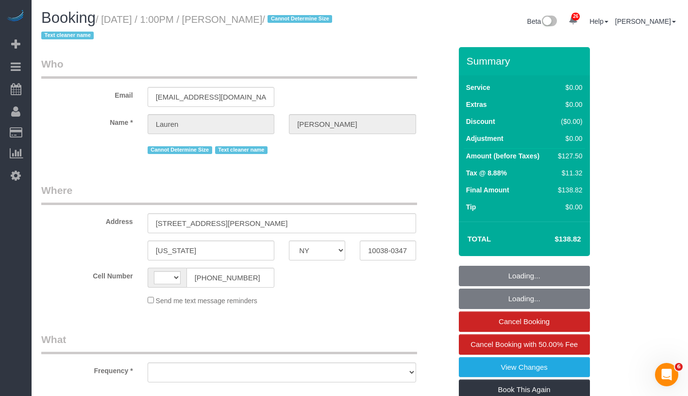
select select "string:US"
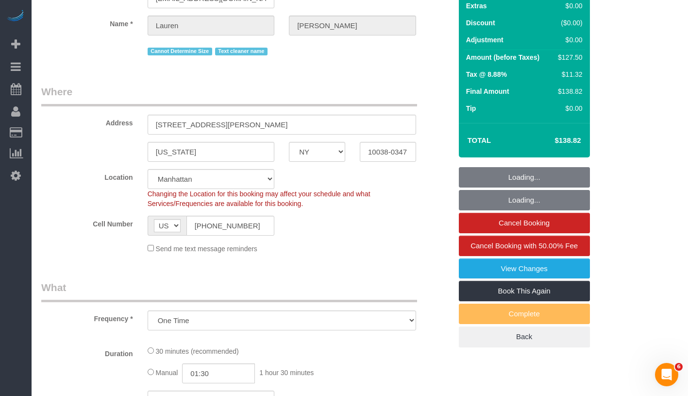
select select "object:974"
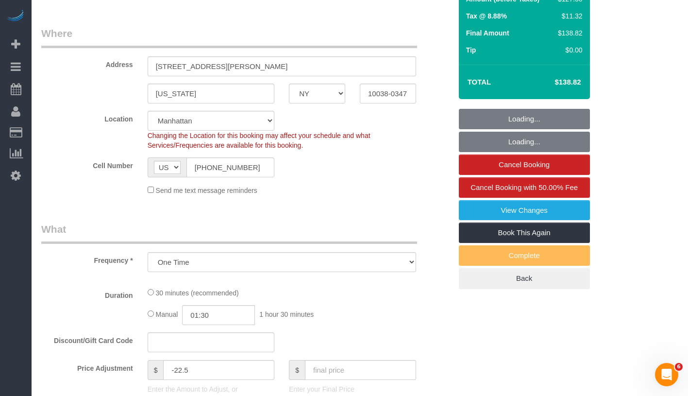
select select "string:stripe-pm_1REMk24VGloSiKo7t1T9C341"
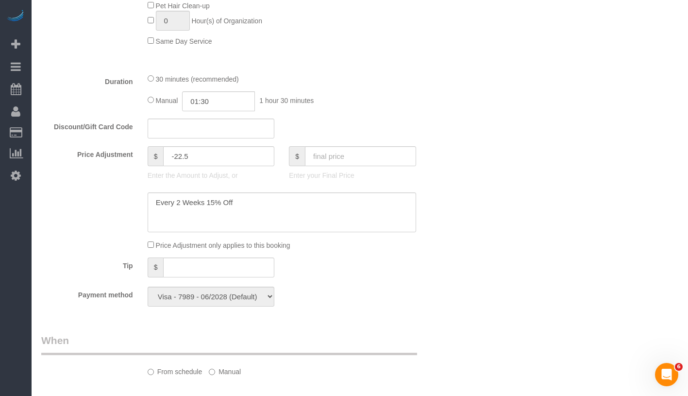
select select "spot1"
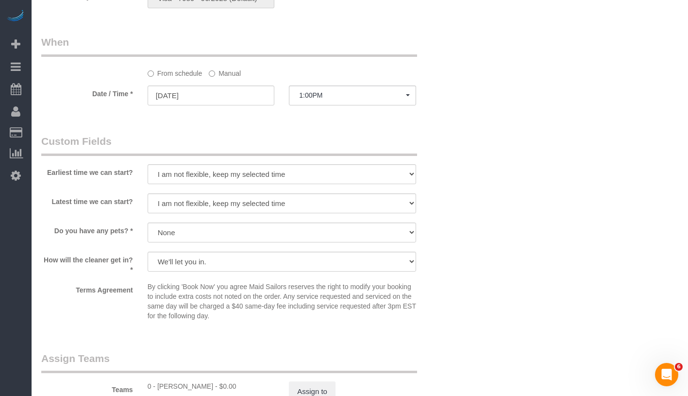
scroll to position [858, 0]
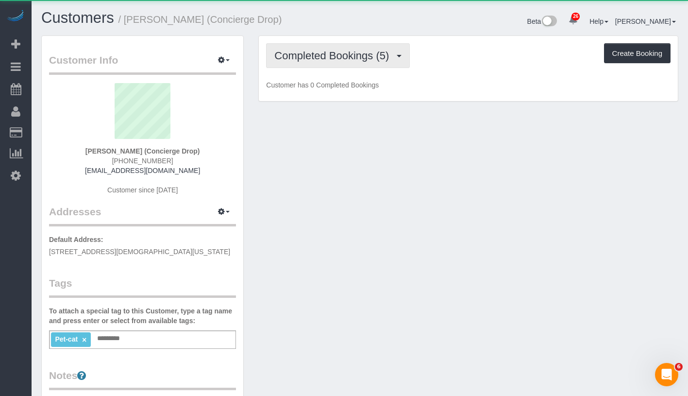
click at [338, 62] on button "Completed Bookings (5)" at bounding box center [338, 55] width 144 height 25
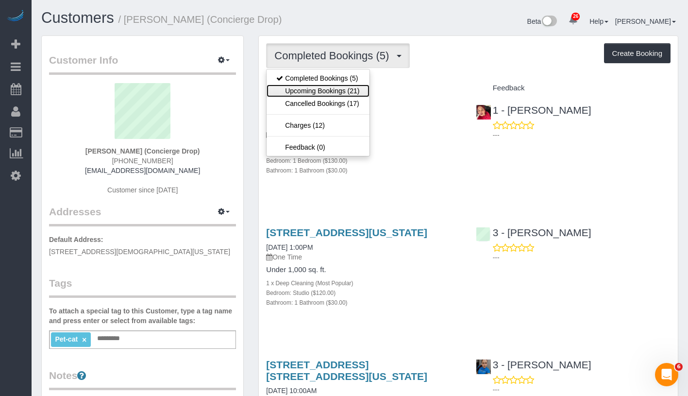
click at [337, 87] on link "Upcoming Bookings (21)" at bounding box center [317, 90] width 102 height 13
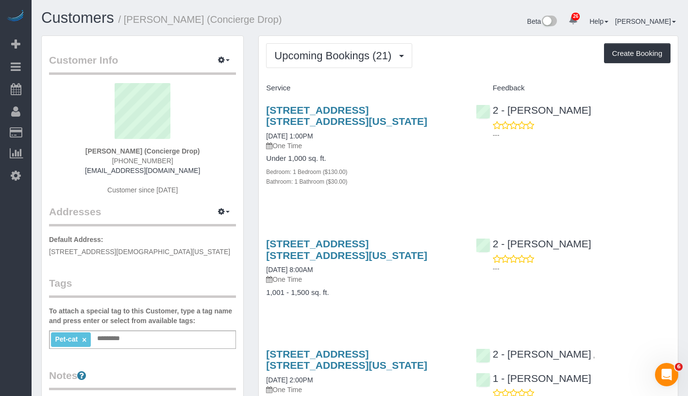
drag, startPoint x: 260, startPoint y: 135, endPoint x: 342, endPoint y: 134, distance: 82.0
click at [342, 134] on div "225 Cherry Street, Apt. 45n, New York, NY 10002 09/24/2025 1:00PM One Time Unde…" at bounding box center [363, 150] width 209 height 109
copy link "09/24/2025 1:00PM"
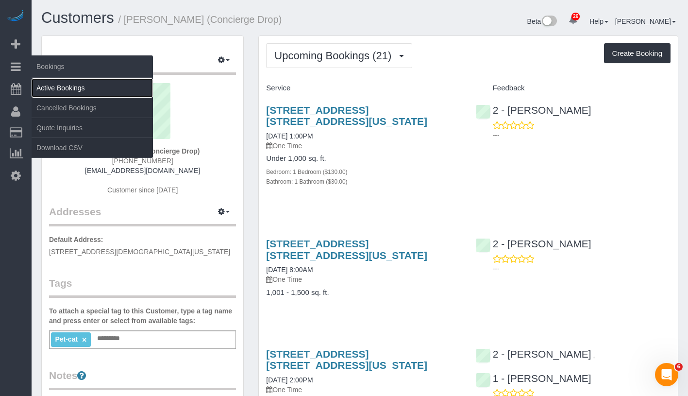
click at [72, 88] on link "Active Bookings" at bounding box center [92, 87] width 121 height 19
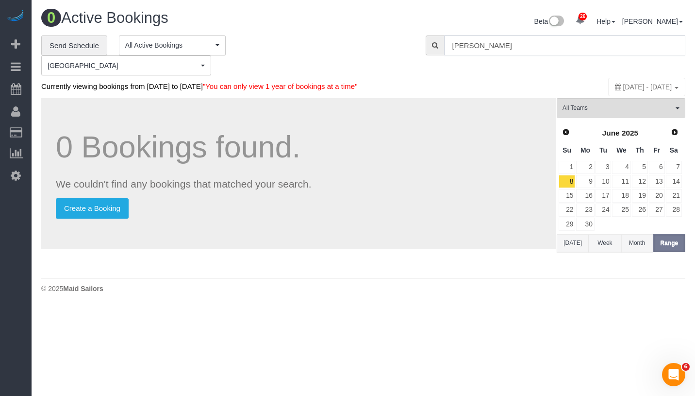
click at [543, 50] on input "Benjamin Rudnitsky" at bounding box center [564, 45] width 241 height 20
paste input "ungalow Living -"
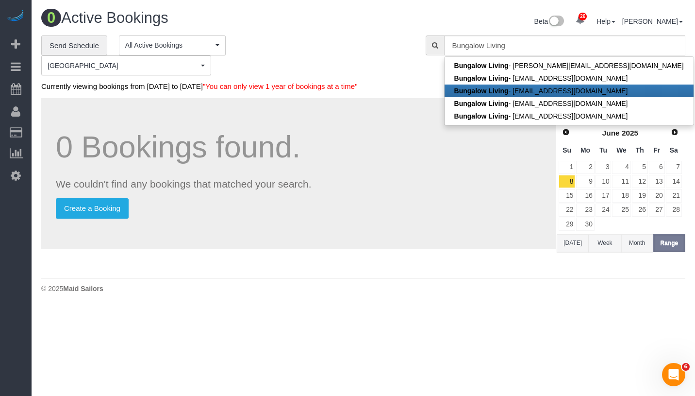
click at [567, 89] on link "Bungalow Living - bungalow-nyc@maidsailors.com" at bounding box center [569, 90] width 249 height 13
type input "bungalow-nyc@maidsailors.com"
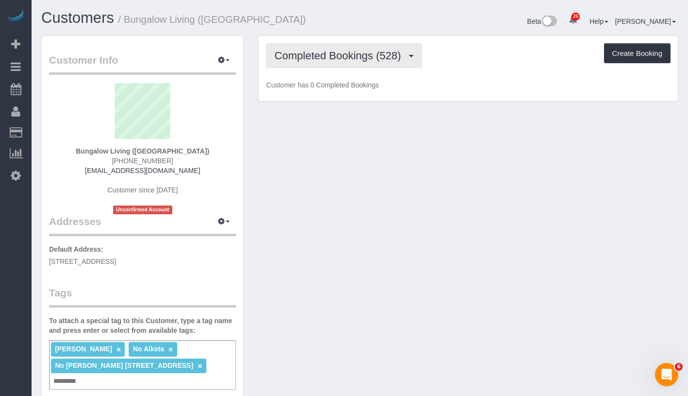
click at [352, 59] on span "Completed Bookings (528)" at bounding box center [339, 56] width 131 height 12
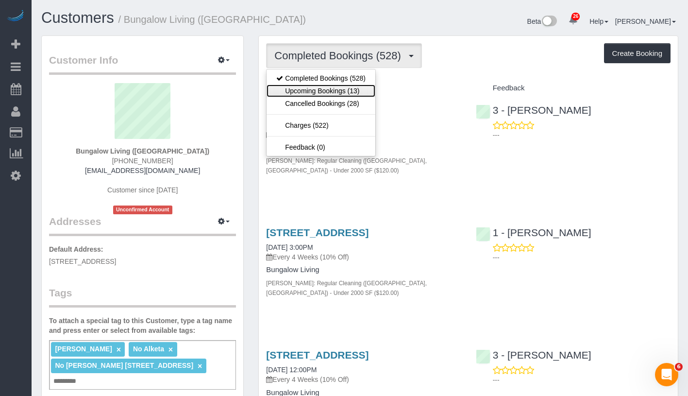
click at [345, 86] on link "Upcoming Bookings (13)" at bounding box center [320, 90] width 109 height 13
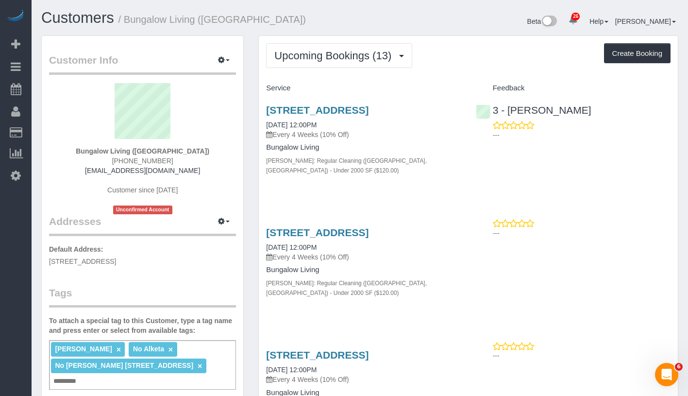
drag, startPoint x: 262, startPoint y: 134, endPoint x: 336, endPoint y: 134, distance: 74.8
click at [336, 134] on div "34-15 9th Street, Apt. 3, Long Island City, NY 11106 09/24/2025 12:00PM Every 4…" at bounding box center [363, 145] width 209 height 98
copy link "09/24/2025 12:00PM"
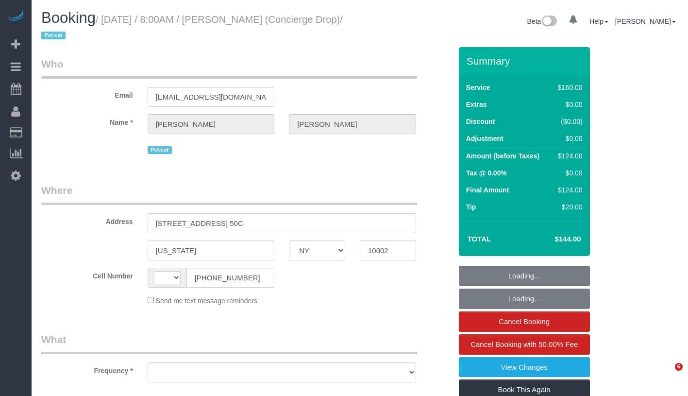
select select "NY"
select select "object:572"
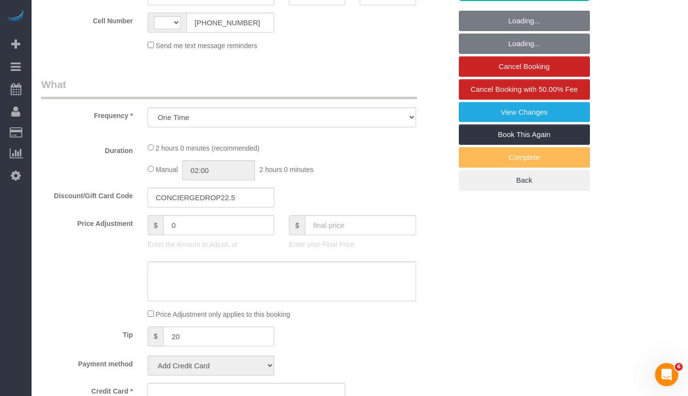
select select "string:[GEOGRAPHIC_DATA]"
select select "number:89"
select select "number:90"
select select "number:15"
select select "number:6"
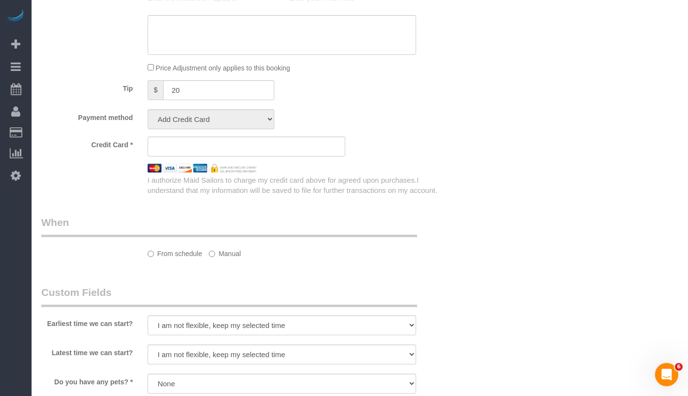
select select "string:stripe-pm_1RaQn24VGloSiKo7zeOF73Wj"
select select "spot1"
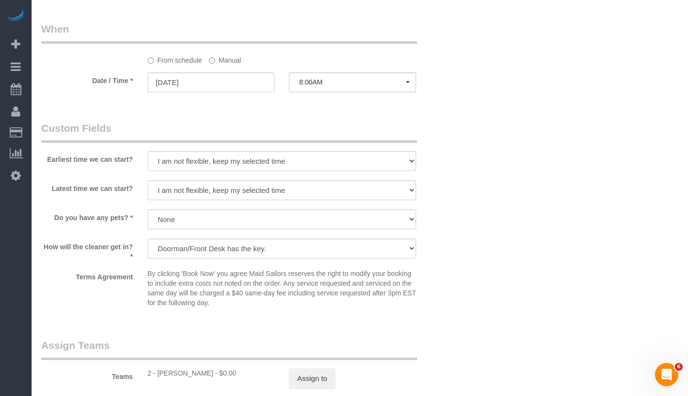
scroll to position [837, 0]
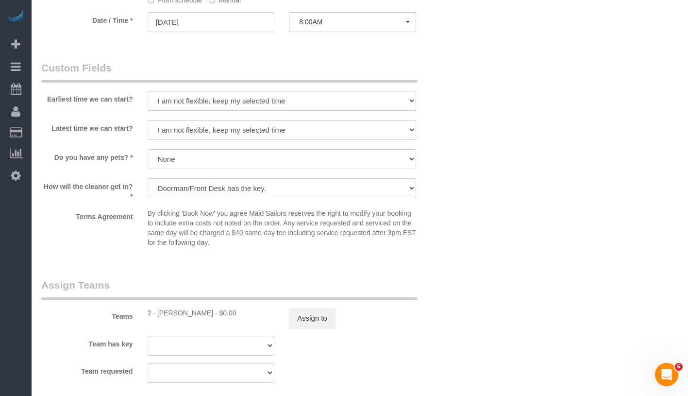
select select "object:1489"
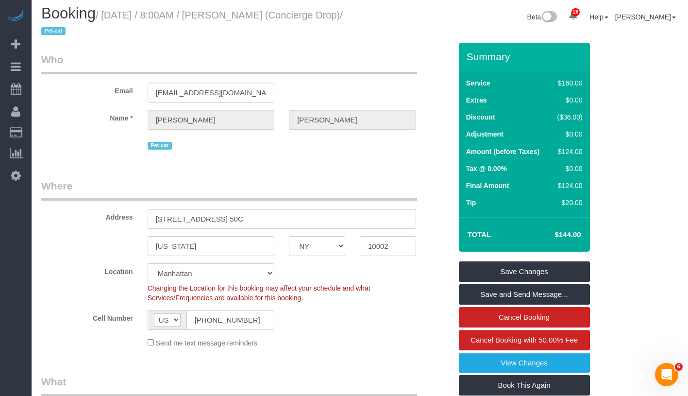
scroll to position [0, 0]
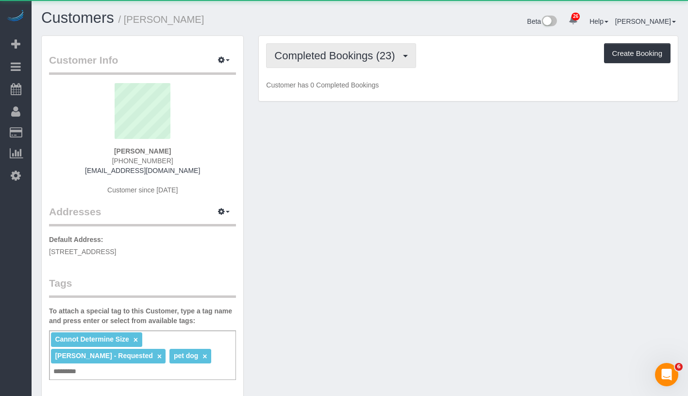
click at [289, 65] on button "Completed Bookings (23)" at bounding box center [341, 55] width 150 height 25
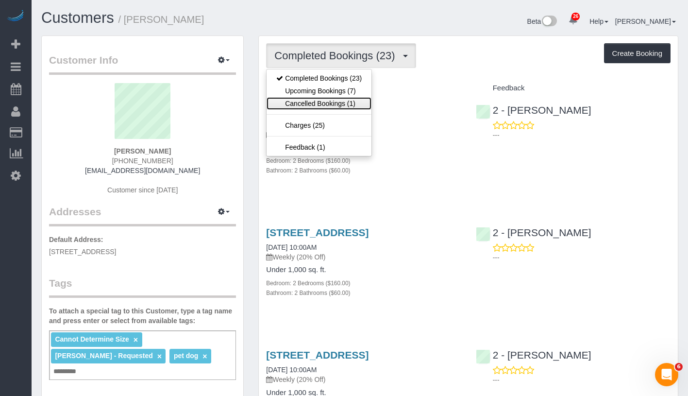
click at [317, 98] on link "Cancelled Bookings (1)" at bounding box center [318, 103] width 105 height 13
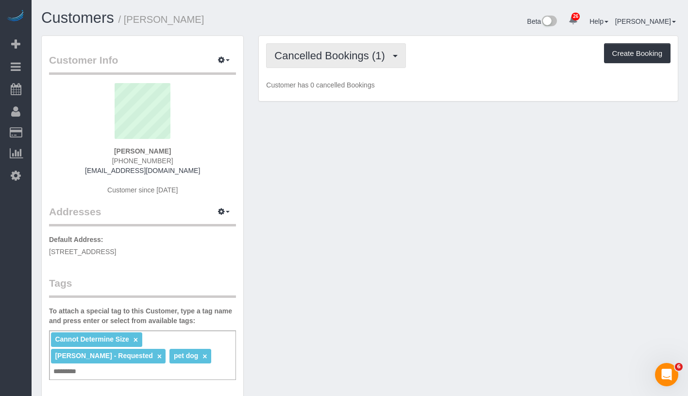
click at [353, 60] on span "Cancelled Bookings (1)" at bounding box center [331, 56] width 115 height 12
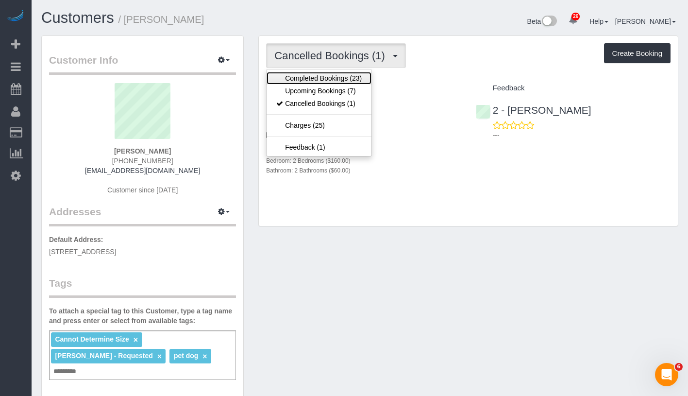
click at [343, 83] on link "Completed Bookings (23)" at bounding box center [318, 78] width 105 height 13
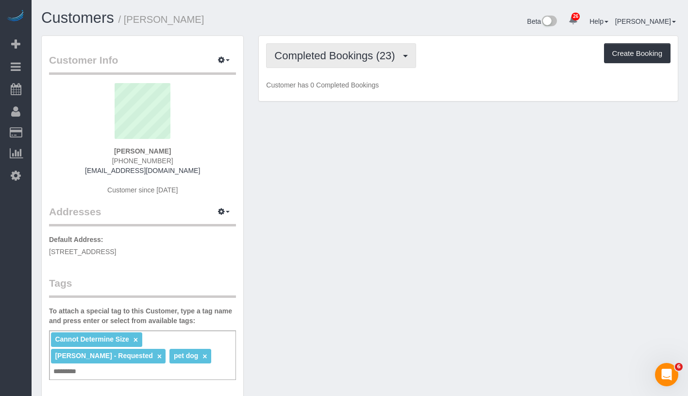
click at [358, 64] on button "Completed Bookings (23)" at bounding box center [341, 55] width 150 height 25
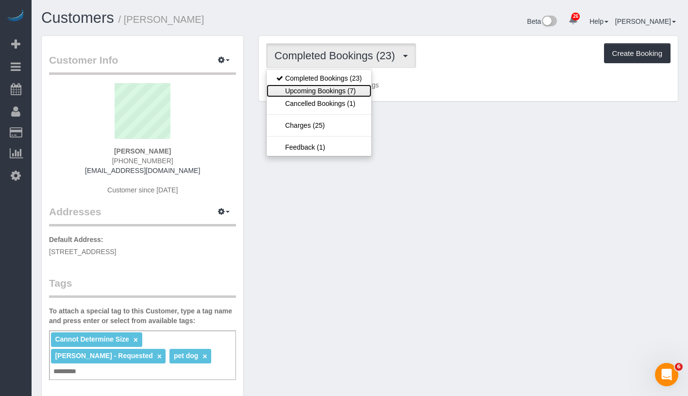
click at [347, 91] on link "Upcoming Bookings (7)" at bounding box center [318, 90] width 105 height 13
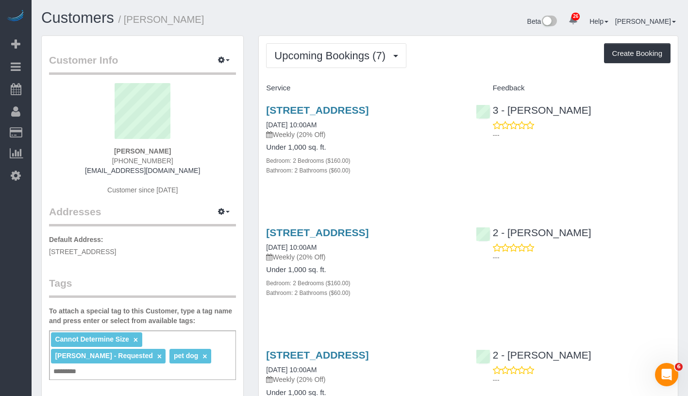
drag, startPoint x: 118, startPoint y: 149, endPoint x: 178, endPoint y: 149, distance: 59.7
click at [178, 149] on div "David Mulle (917) 282-4858 davidmulle@gmail.com Customer since 2025" at bounding box center [142, 143] width 187 height 121
copy strong "David Mulle"
drag, startPoint x: 264, startPoint y: 135, endPoint x: 353, endPoint y: 140, distance: 89.5
click at [353, 140] on div "33 Bond Street, Apt 835, Brooklyn, NY 11201 09/24/2025 10:00AM Weekly (20% Off)…" at bounding box center [363, 145] width 209 height 98
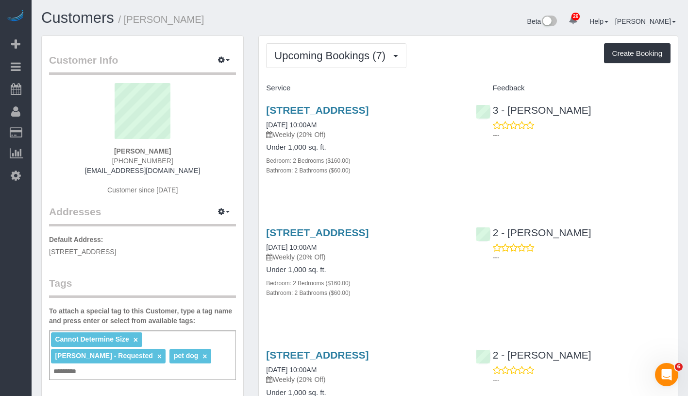
copy link "09/24/2025 10:00AM"
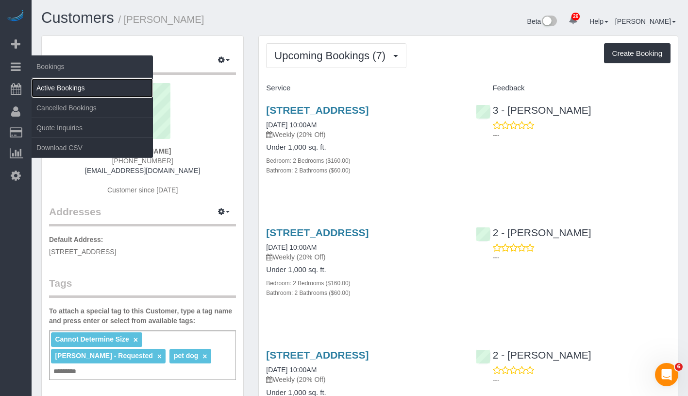
click at [89, 88] on link "Active Bookings" at bounding box center [92, 87] width 121 height 19
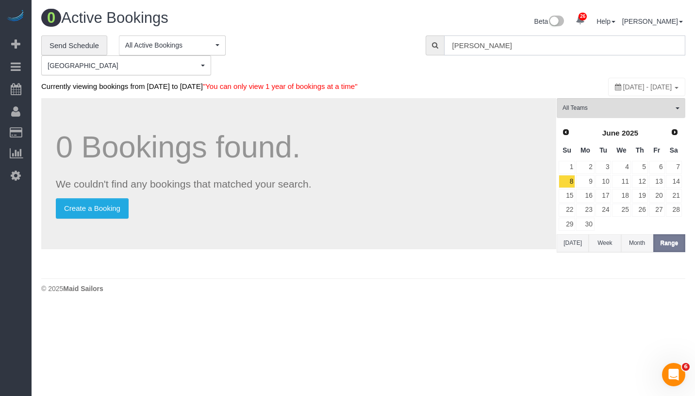
click at [547, 46] on input "David Mulle" at bounding box center [564, 45] width 241 height 20
paste input "[PERSON_NAME] Song"
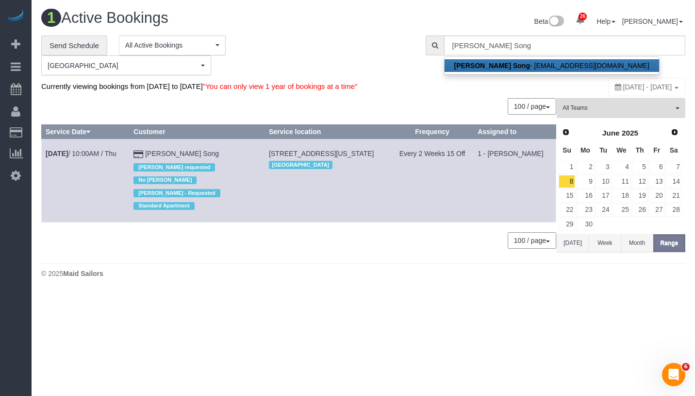
click at [546, 66] on link "Ha Young Song - song.celine@gmail.com" at bounding box center [552, 65] width 215 height 13
type input "[EMAIL_ADDRESS][DOMAIN_NAME]"
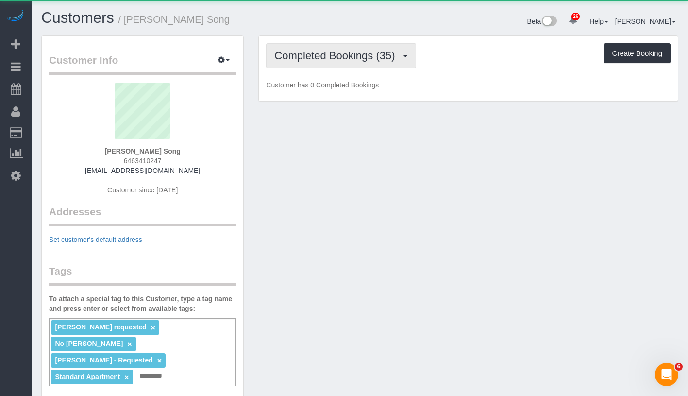
click at [327, 52] on span "Completed Bookings (35)" at bounding box center [336, 56] width 125 height 12
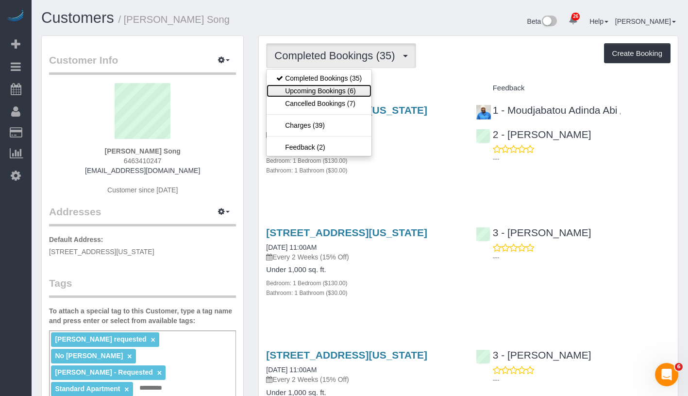
click at [326, 91] on link "Upcoming Bookings (6)" at bounding box center [318, 90] width 105 height 13
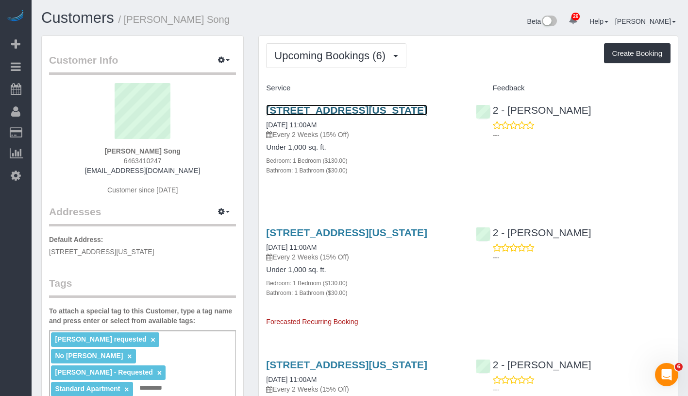
click at [352, 105] on link "300 East 33rd Street #5l, New York, NY 10016" at bounding box center [346, 109] width 161 height 11
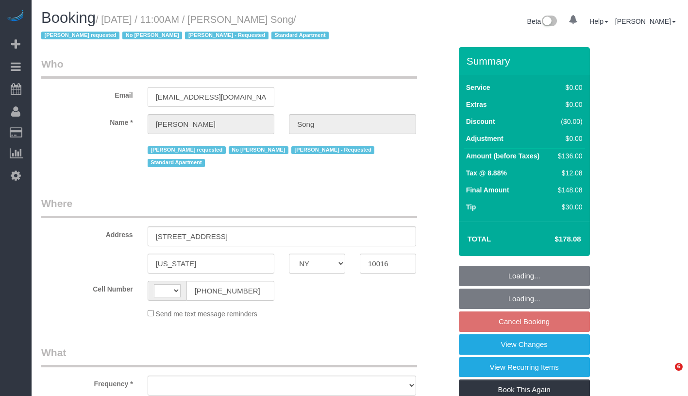
select select "NY"
select select "string:[GEOGRAPHIC_DATA]"
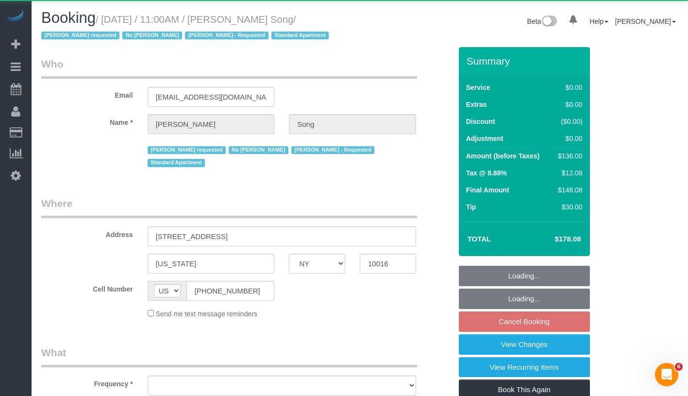
select select "string:stripe-pm_1Kl5nb4VGloSiKo7oUvlWF3z"
select select "1"
select select "number:89"
select select "number:90"
select select "number:15"
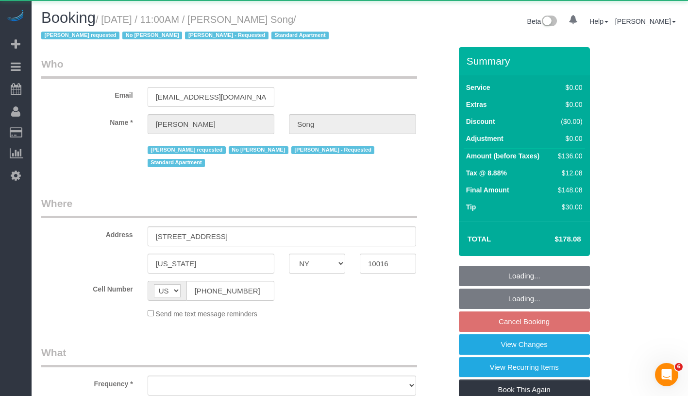
select select "number:5"
select select "object:1077"
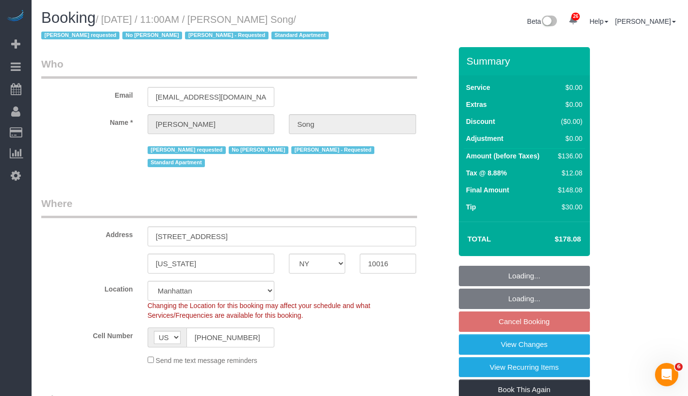
select select "spot4"
select select "object:1088"
select select "1"
click at [568, 354] on fieldset "Loading... Loading... Cancel Booking View Changes View Recurring Items Book Thi…" at bounding box center [524, 356] width 131 height 180
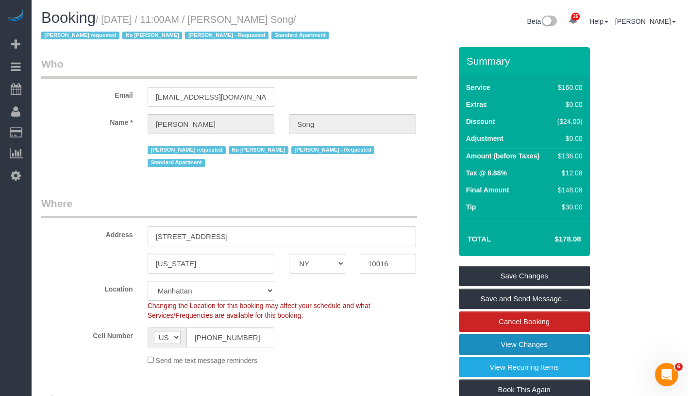
click at [568, 344] on link "View Changes" at bounding box center [524, 344] width 131 height 20
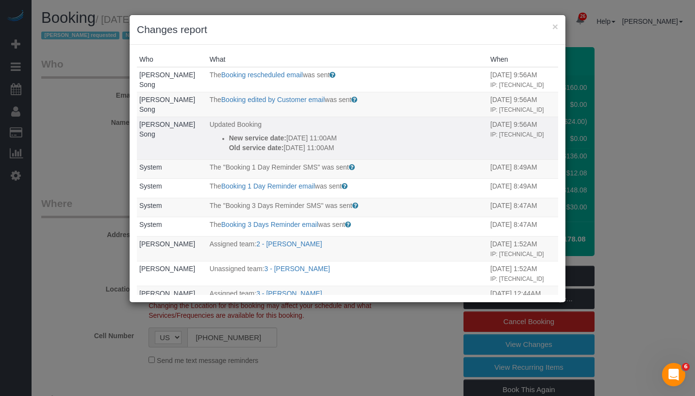
drag, startPoint x: 195, startPoint y: 138, endPoint x: 357, endPoint y: 170, distance: 165.7
click at [357, 159] on tr "[PERSON_NAME] Song Updated Booking New service date: [DATE] 11:00AM Old service…" at bounding box center [347, 138] width 421 height 43
copy tr "[PERSON_NAME] Song Updated Booking New service date: [DATE] 11:00AM Old service…"
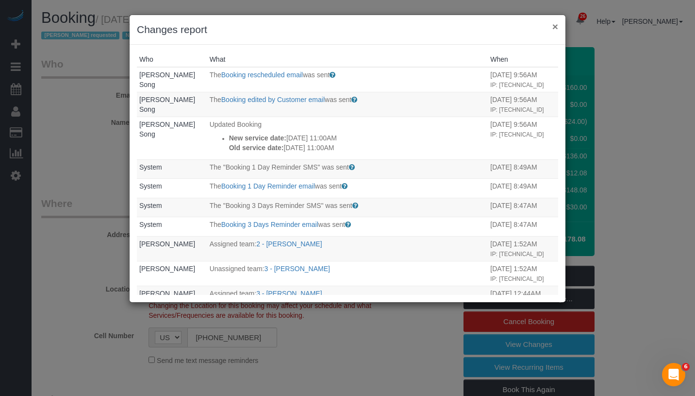
click at [556, 28] on button "×" at bounding box center [555, 26] width 6 height 10
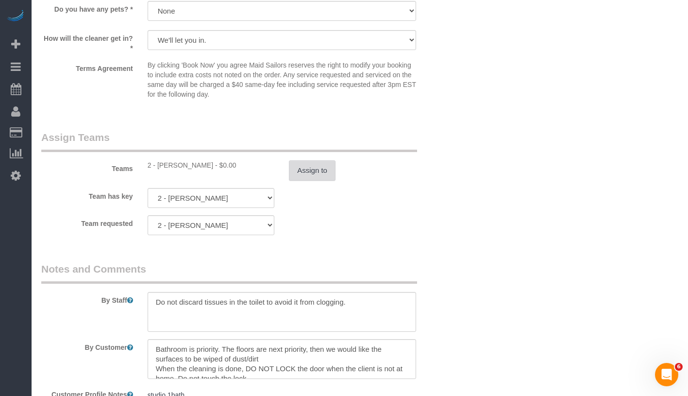
click at [321, 178] on button "Assign to" at bounding box center [312, 170] width 47 height 20
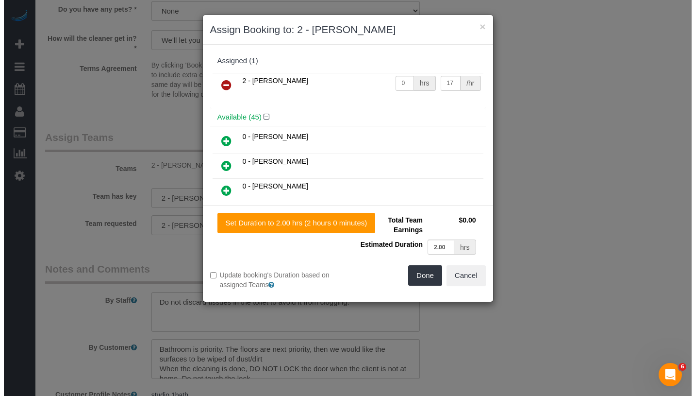
scroll to position [1179, 0]
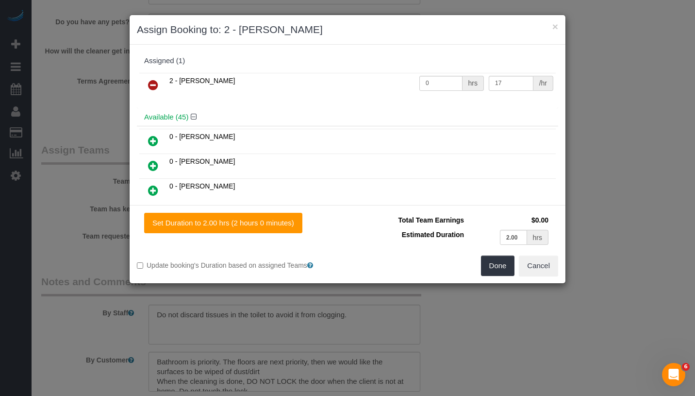
click at [152, 84] on icon at bounding box center [153, 85] width 10 height 12
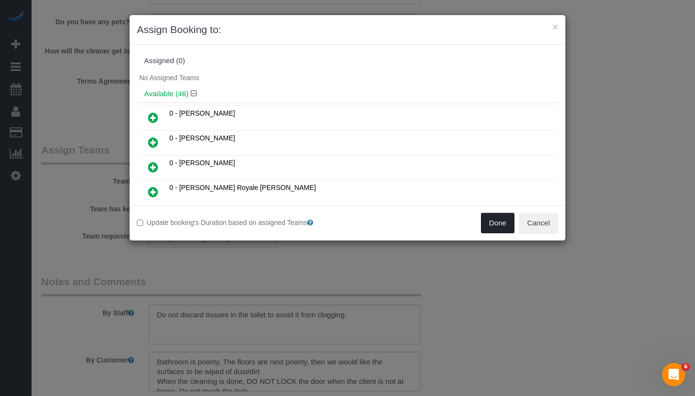
click at [500, 226] on button "Done" at bounding box center [498, 223] width 34 height 20
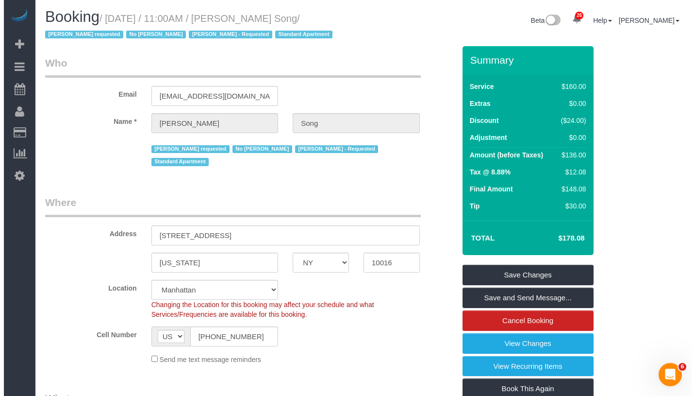
scroll to position [0, 0]
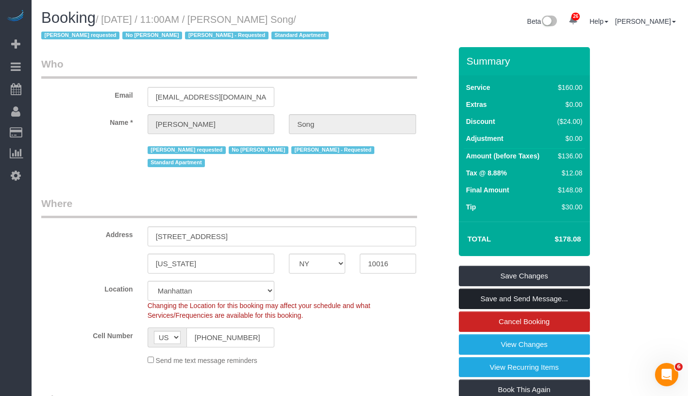
click at [578, 302] on link "Save and Send Message..." at bounding box center [524, 298] width 131 height 20
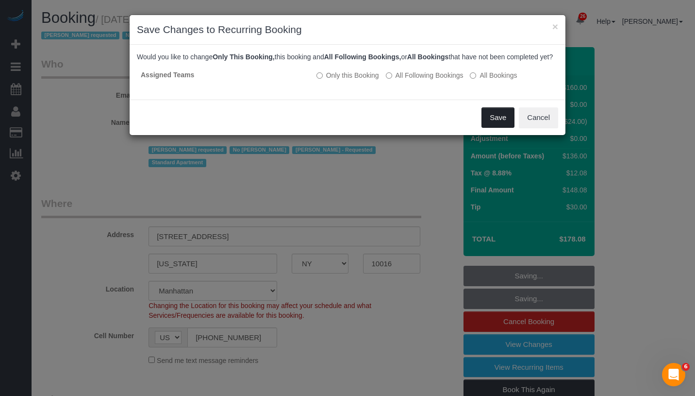
click at [492, 128] on button "Save" at bounding box center [498, 117] width 33 height 20
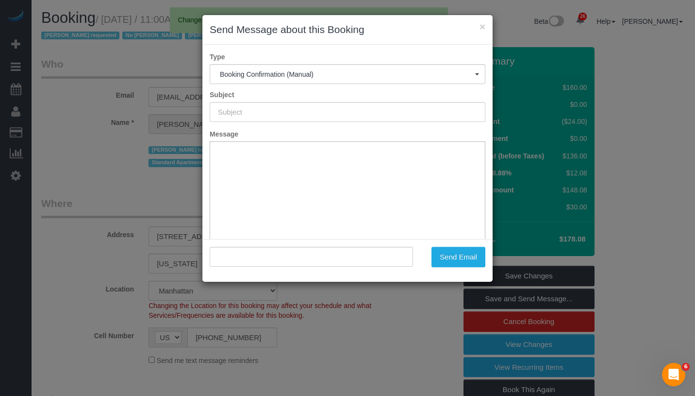
type input "Cleaning Confirmed for [DATE] 11:00am"
type input ""[PERSON_NAME] Song" <[EMAIL_ADDRESS][DOMAIN_NAME]>"
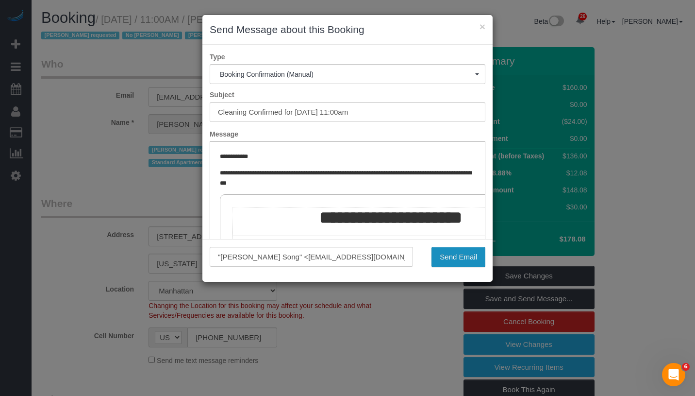
click at [455, 259] on button "Send Email" at bounding box center [459, 257] width 54 height 20
